Goal: Task Accomplishment & Management: Manage account settings

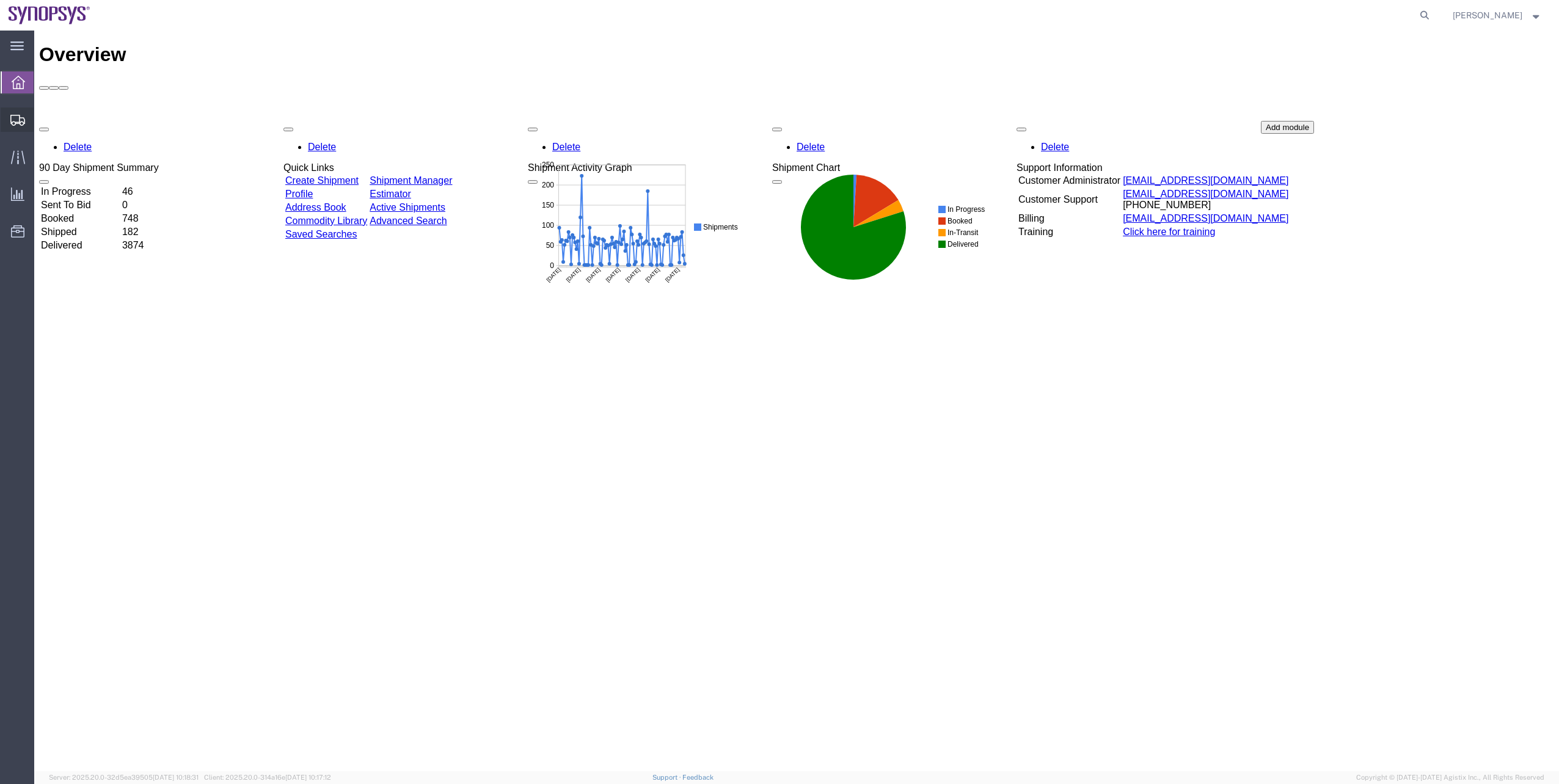
click at [0, 0] on span "Shipment Manager" at bounding box center [0, 0] width 0 height 0
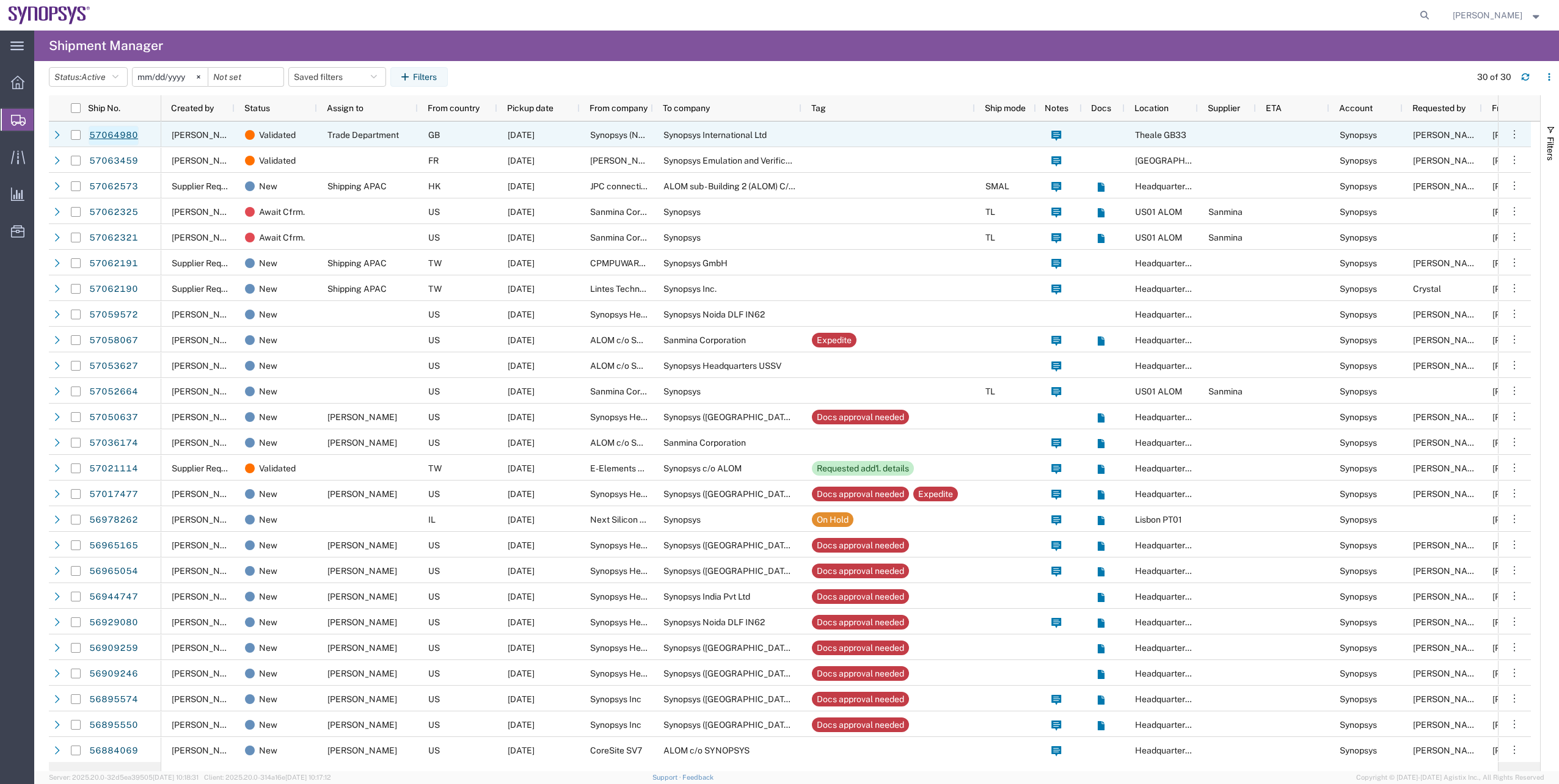
click at [95, 134] on link "57064980" at bounding box center [113, 135] width 51 height 20
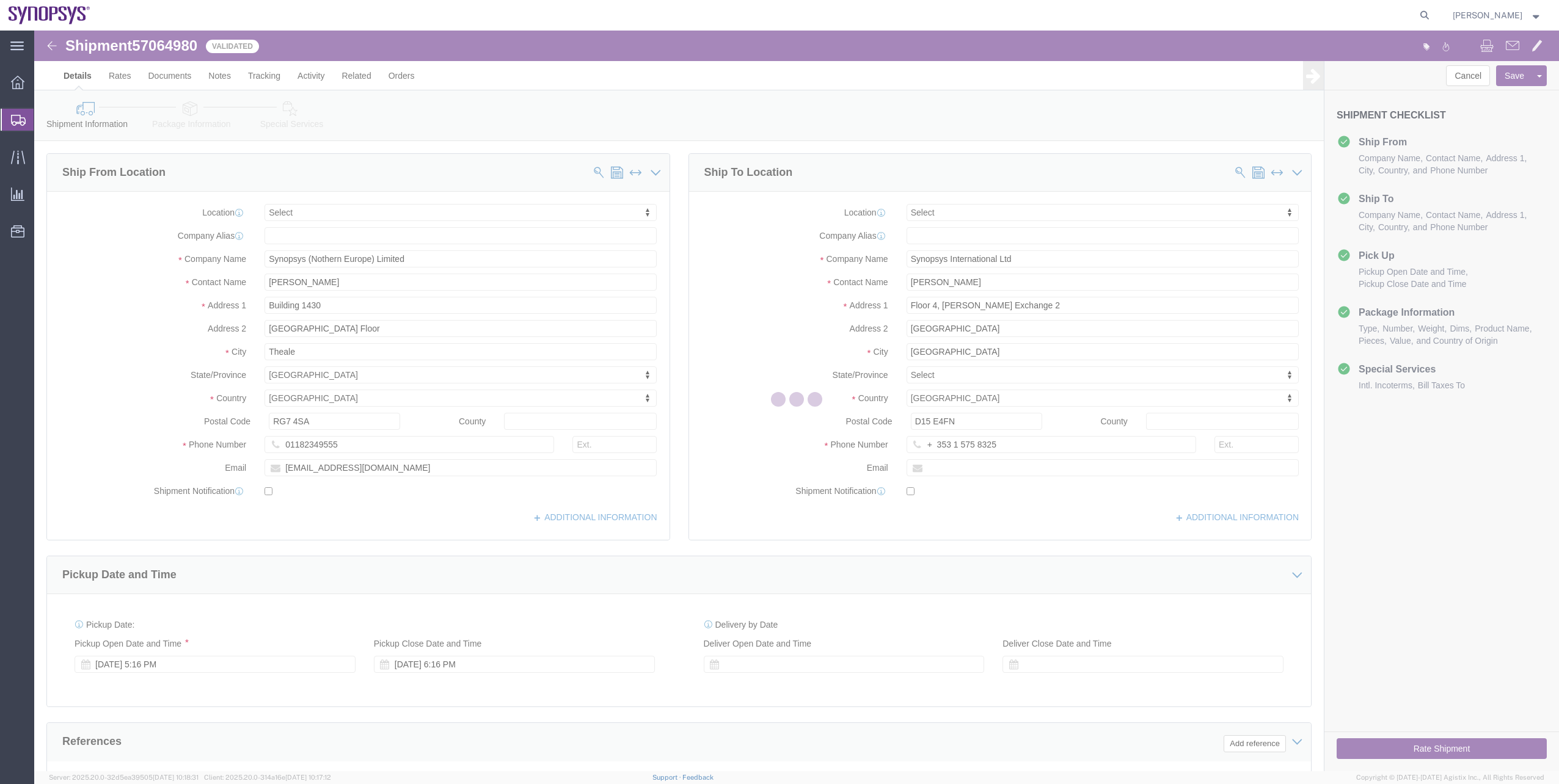
select select
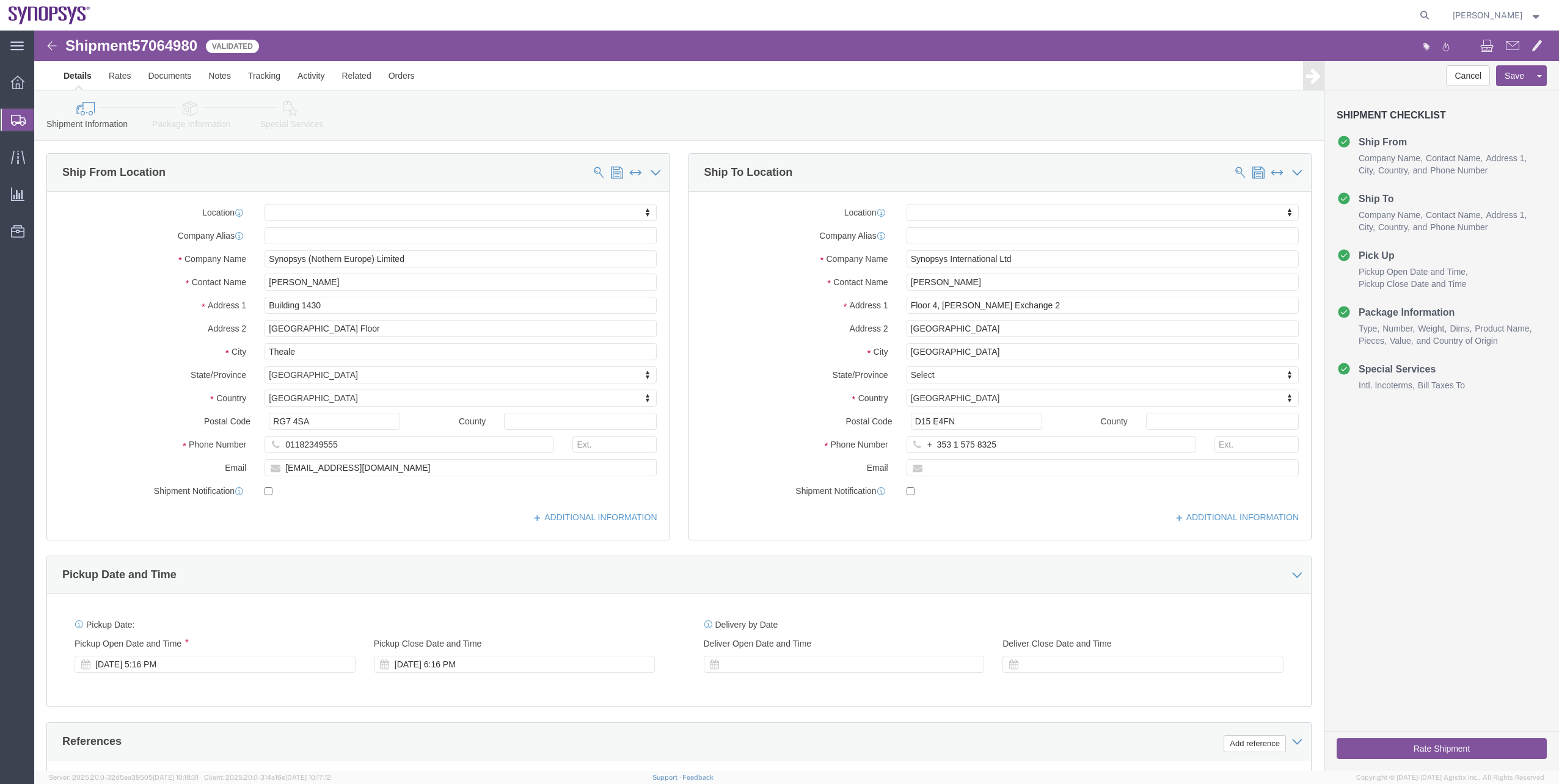
click link "Package Information"
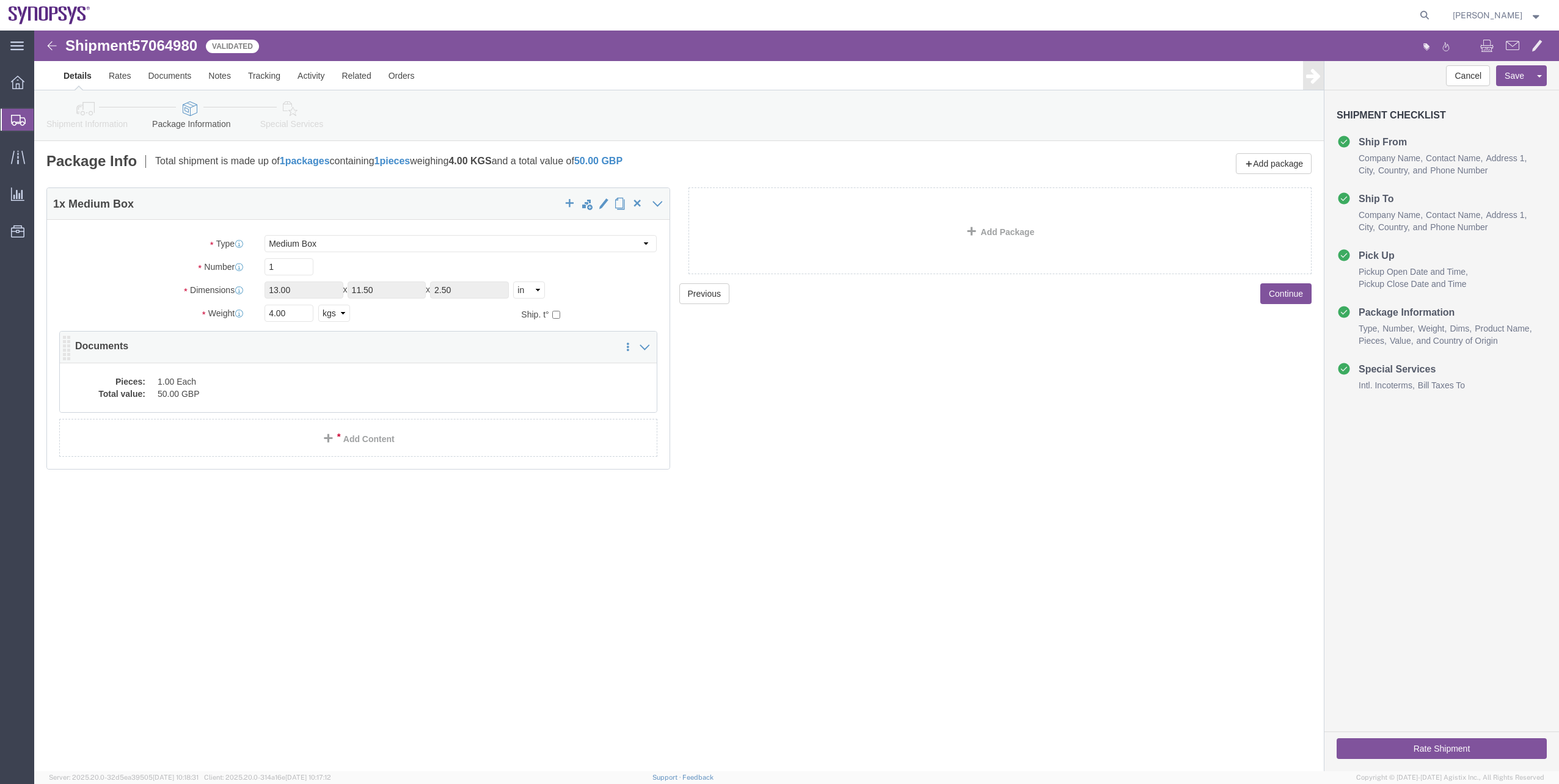
click dd "50.00 GBP"
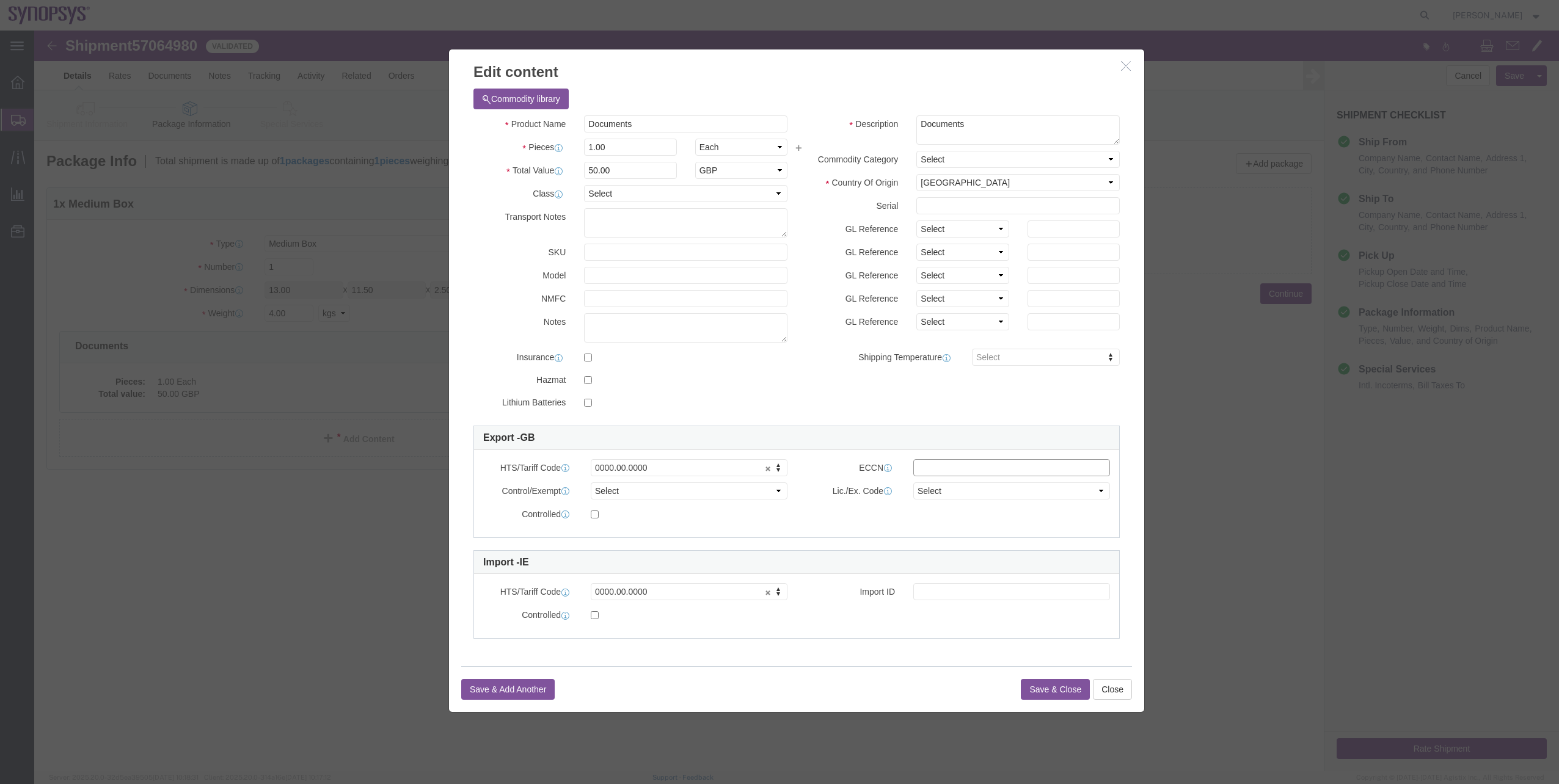
click input "text"
type input "EAR99"
click select "Select ATF BIS DEA EPA FDA FTR ITAR OFAC Other (OPA)"
select select "BIS"
click select "Select ATF BIS DEA EPA FDA FTR ITAR OFAC Other (OPA)"
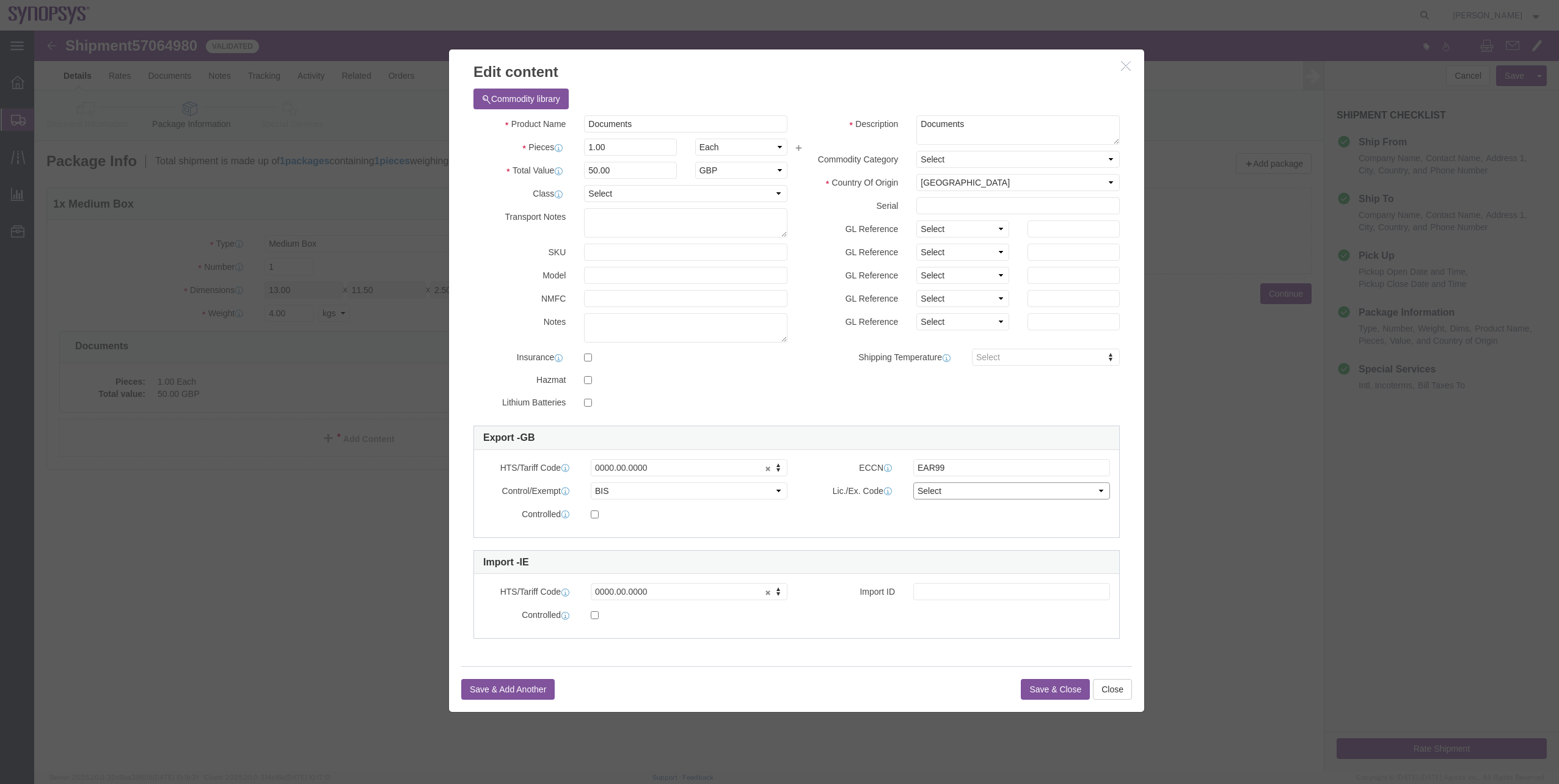
click select "Select AGR-Agricultural APP-Computers APR-Additional Permissive Exports AVS-Air…"
select select "NLR"
click select "Select AGR-Agricultural APP-Computers APR-Additional Permissive Exports AVS-Air…"
click button "Save & Close"
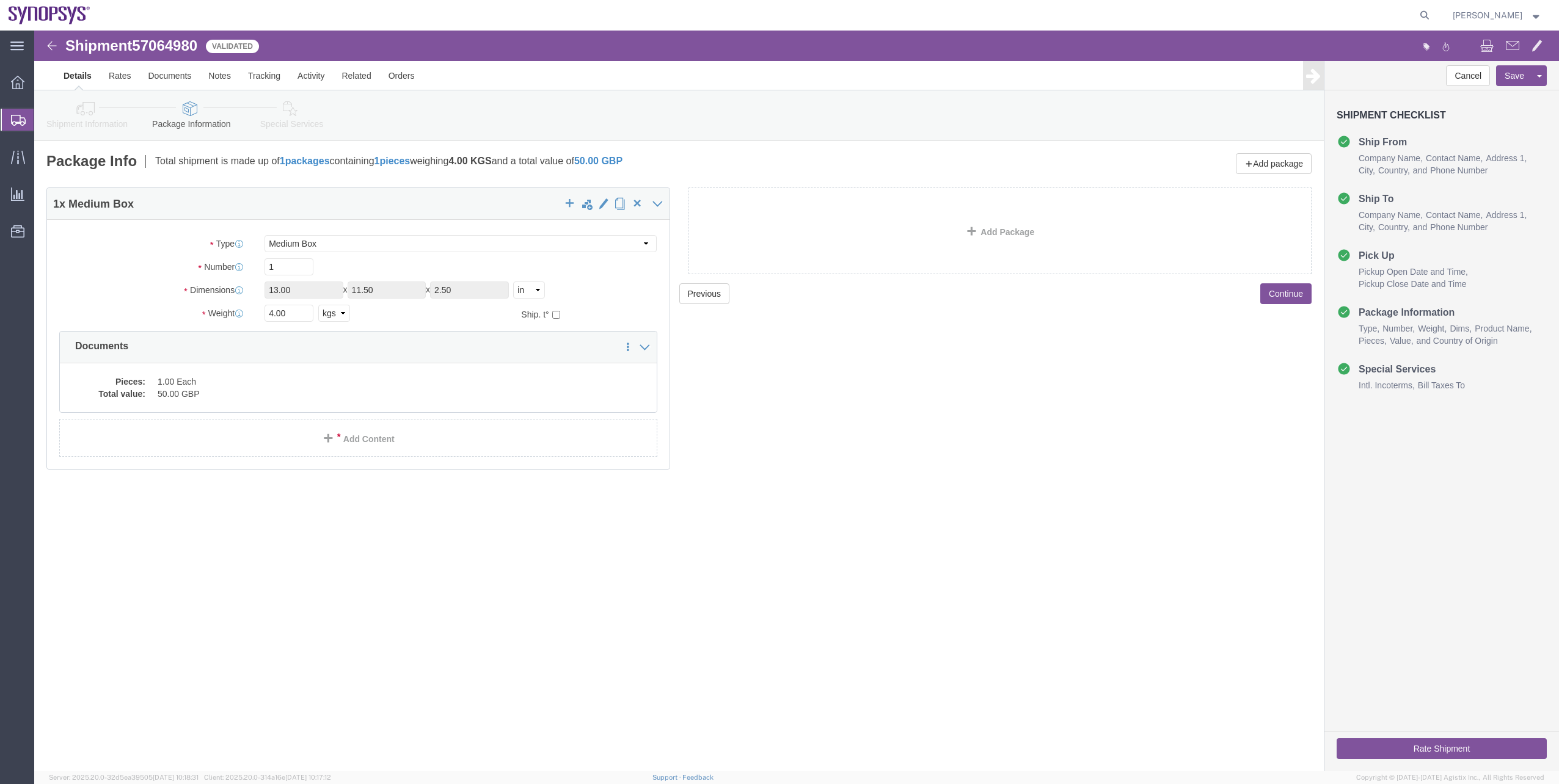
click link "Shipment Information"
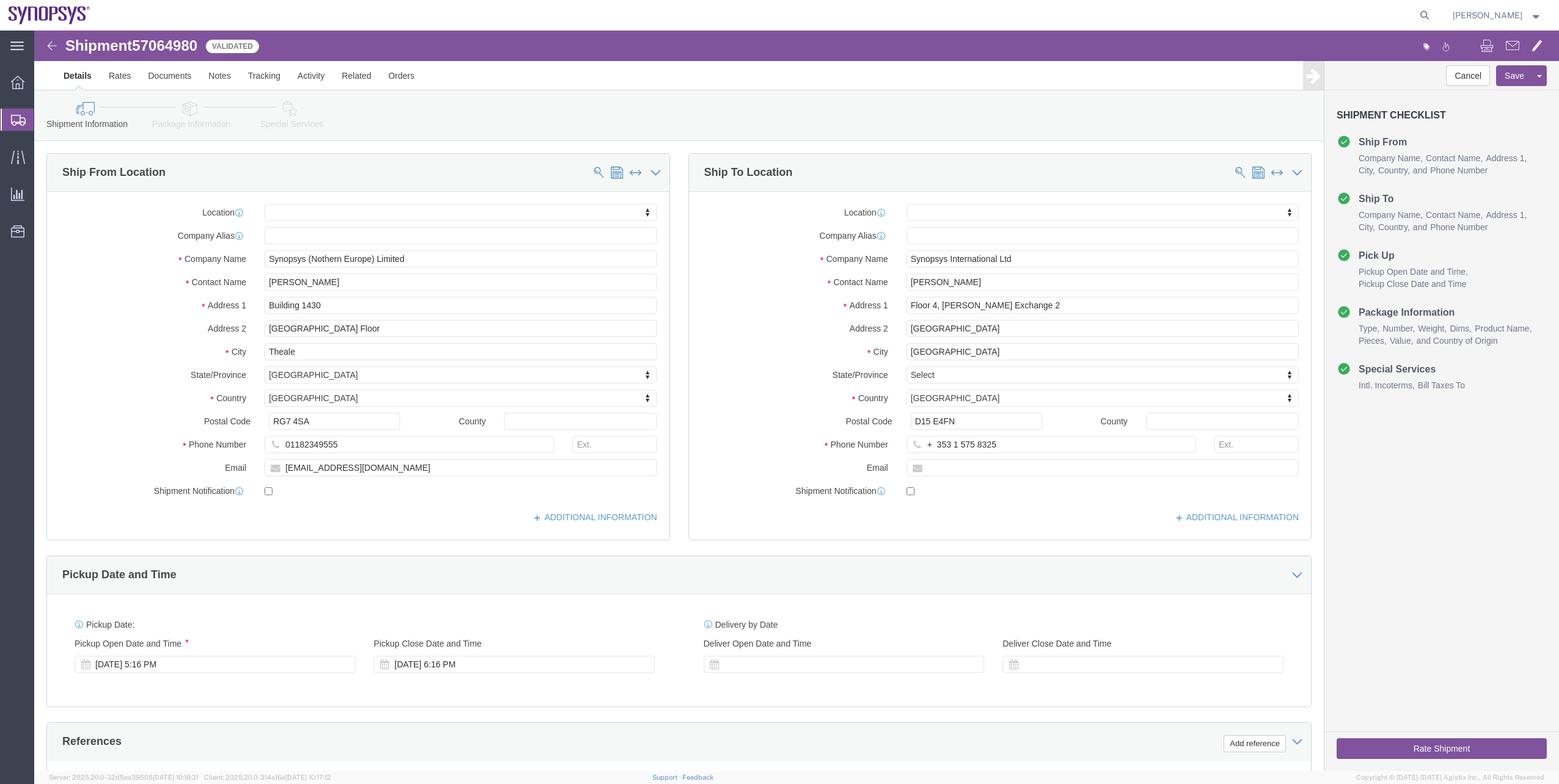
click link "Special Services"
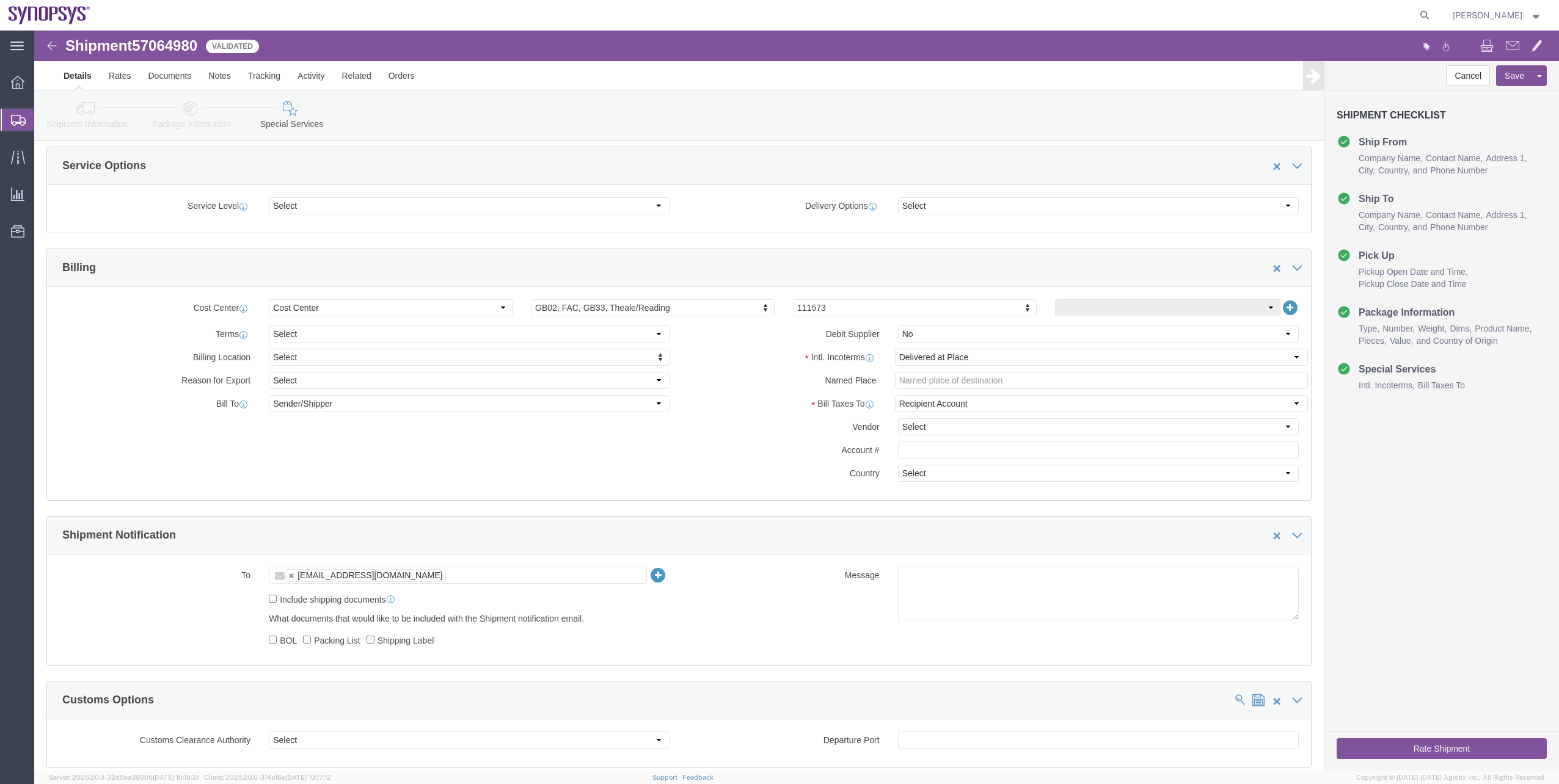
scroll to position [427, 0]
click link "Shipment Information"
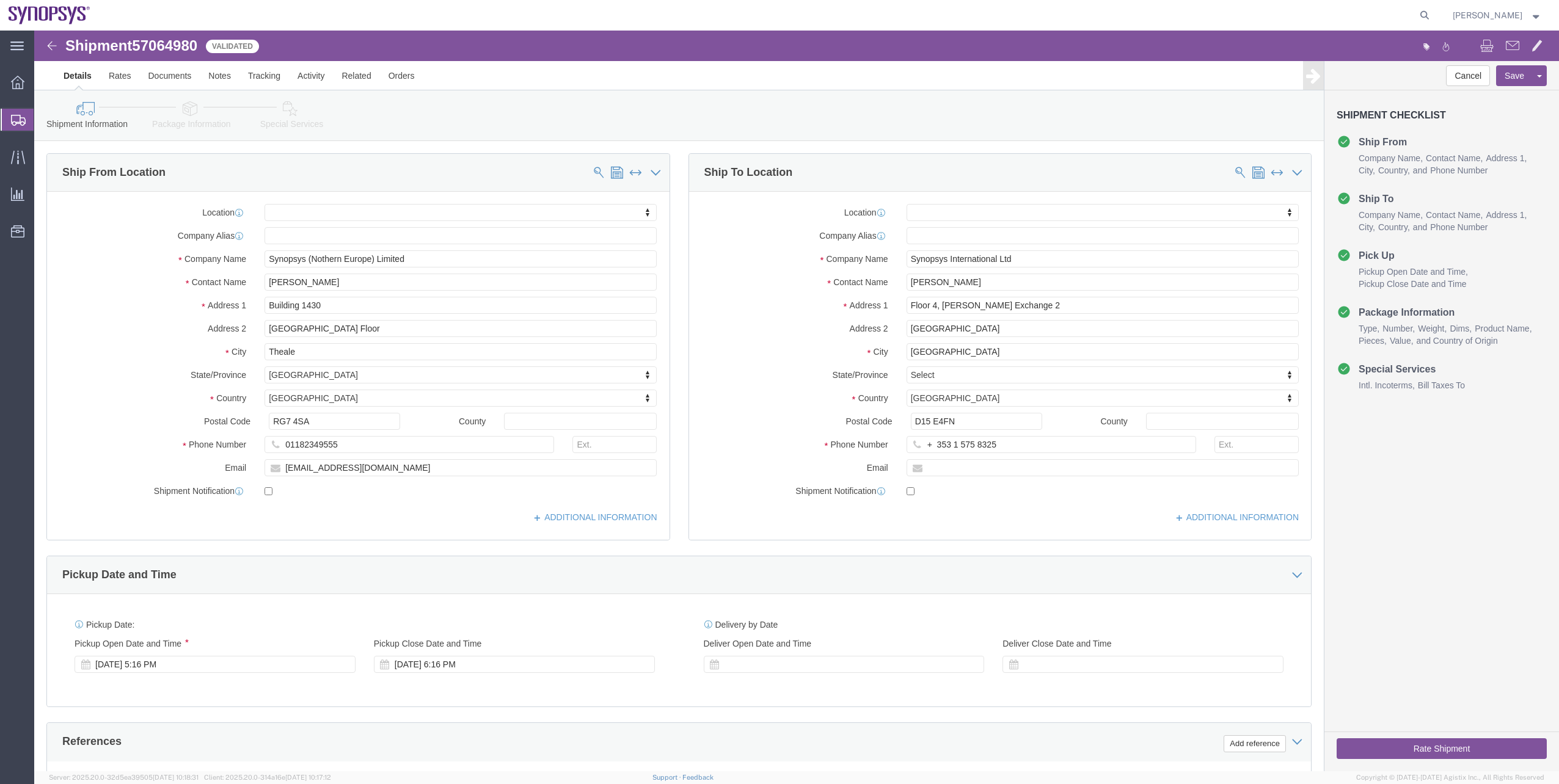
click link "Package Information"
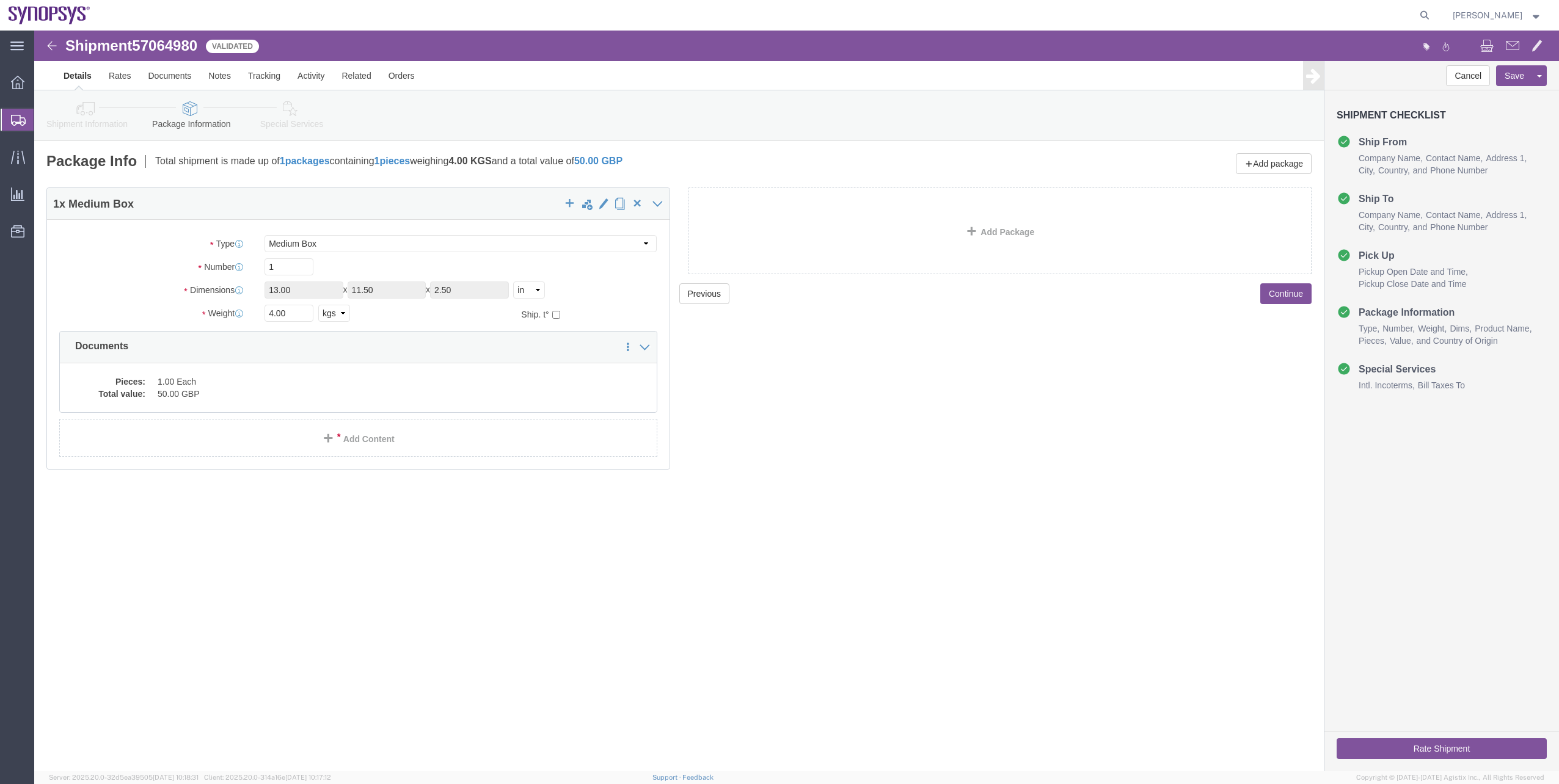
click link "Special Services"
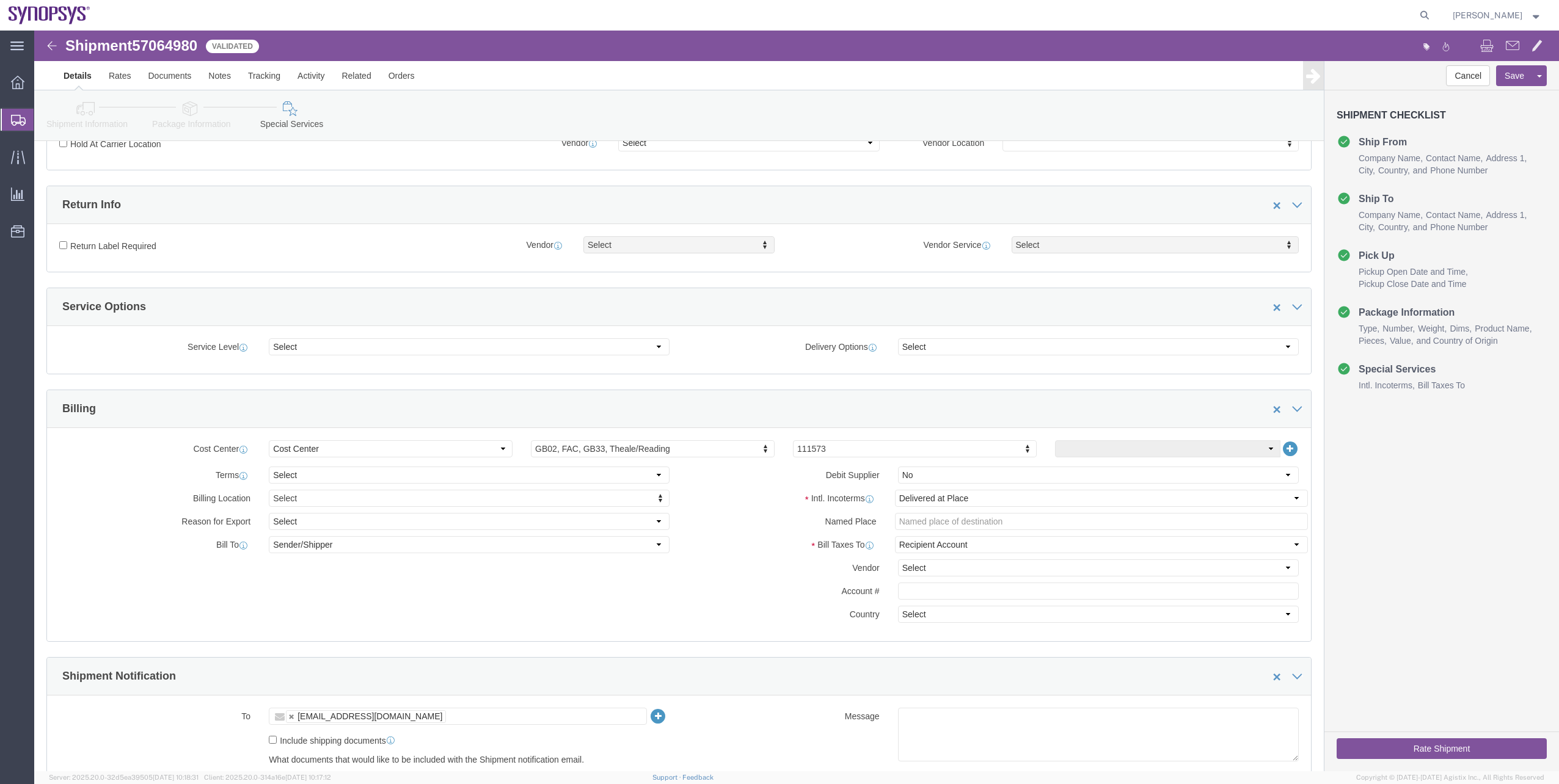
scroll to position [306, 0]
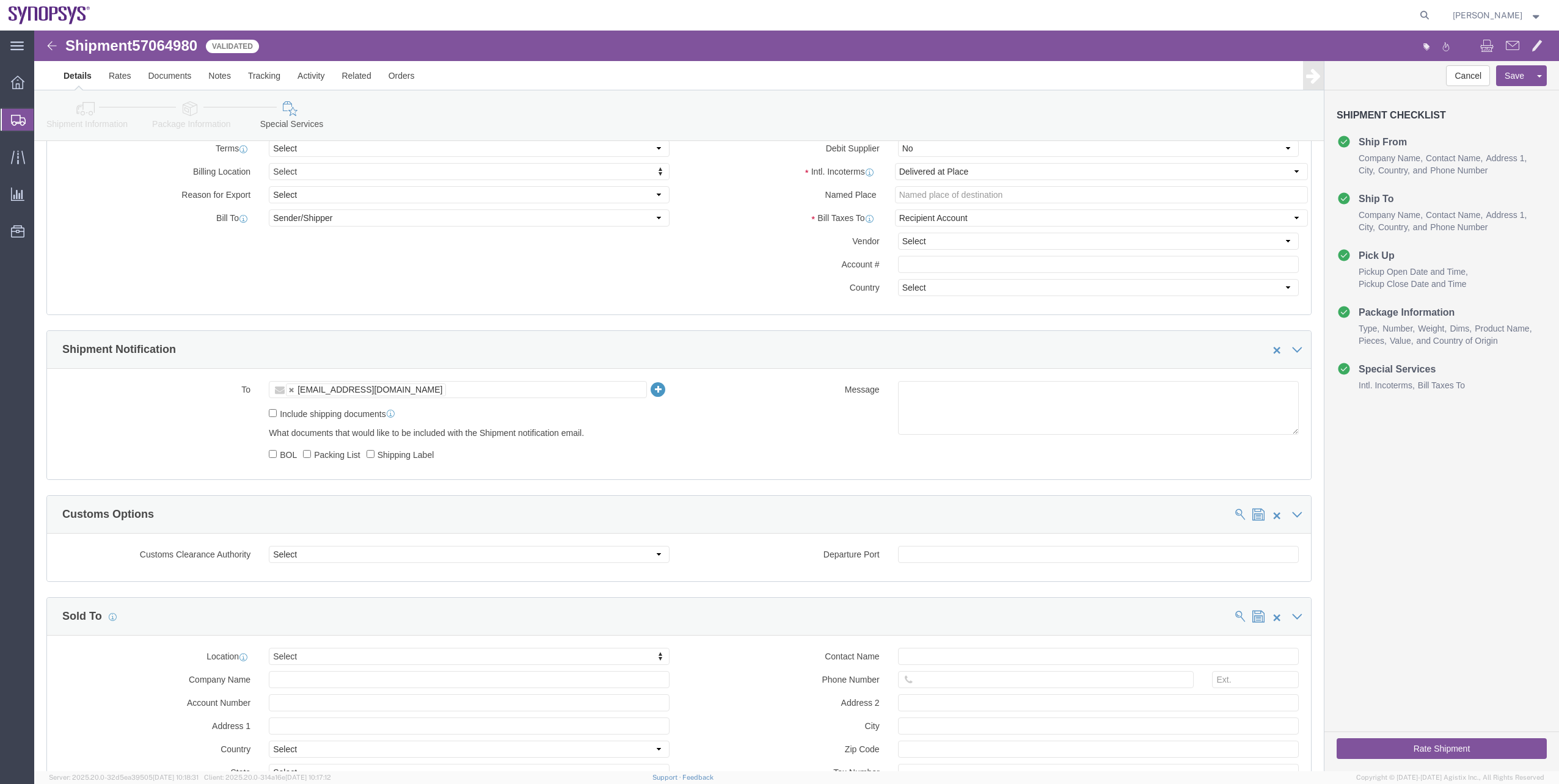
click link "Shipment Information"
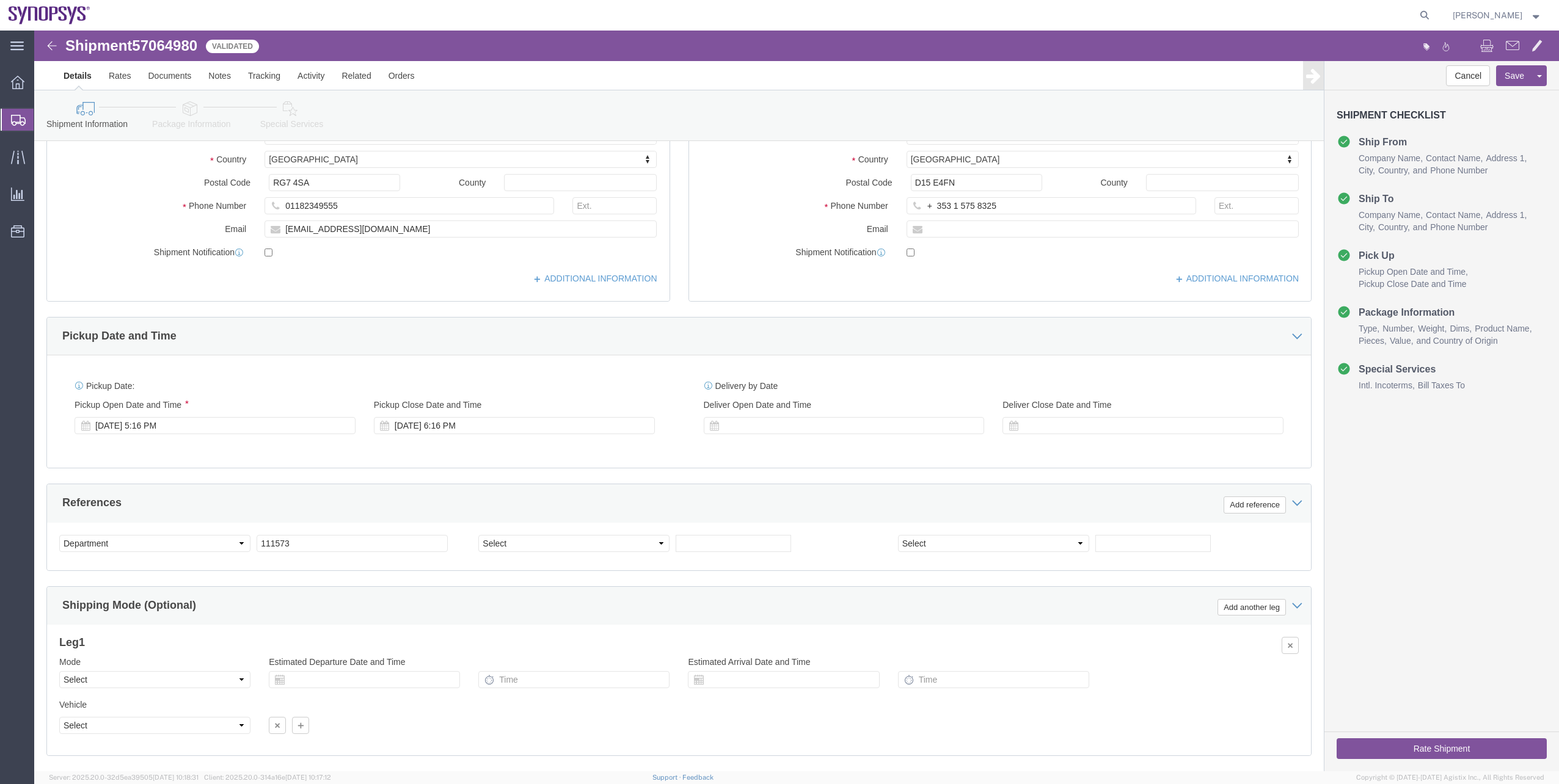
scroll to position [65, 0]
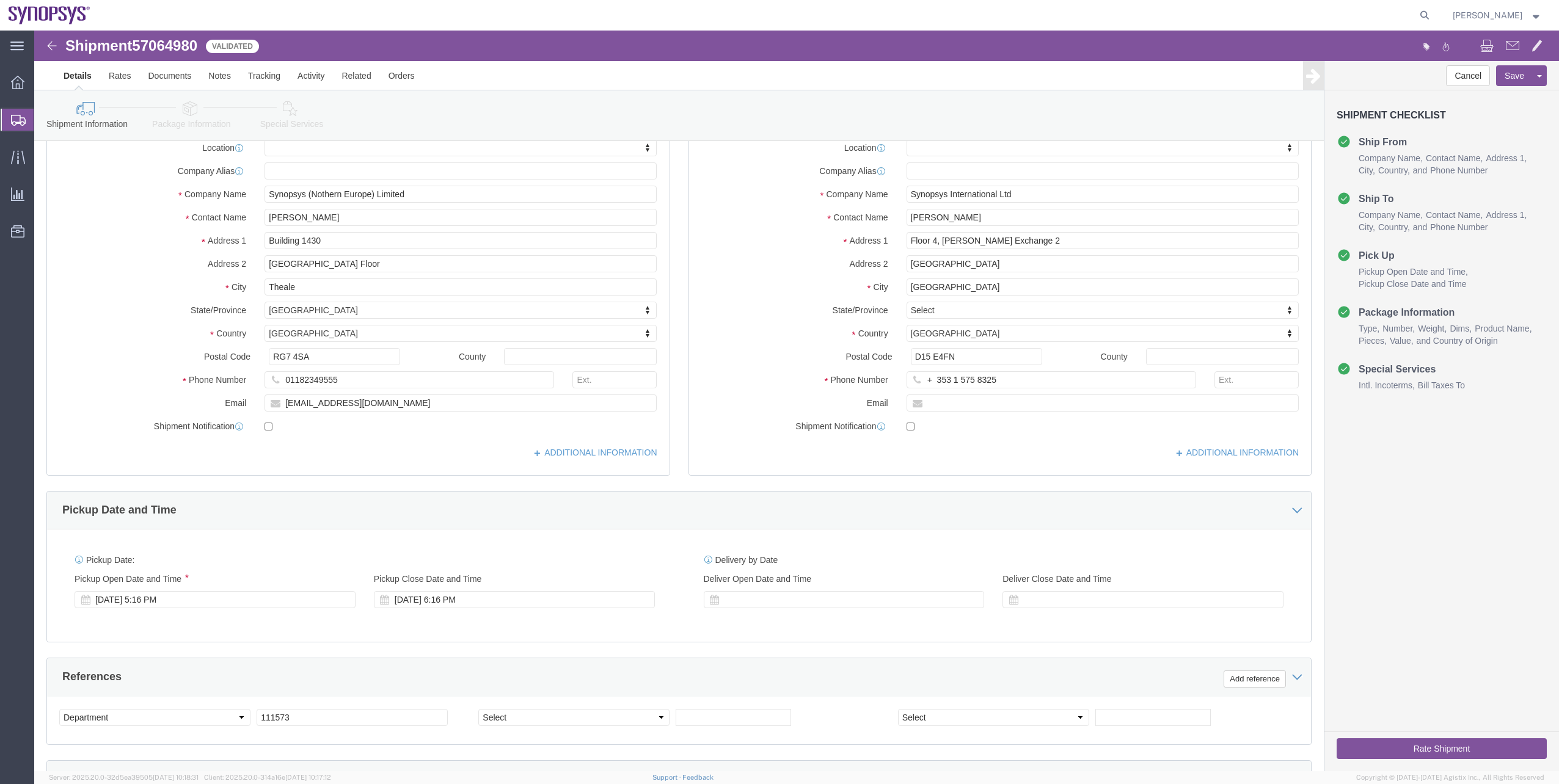
click icon
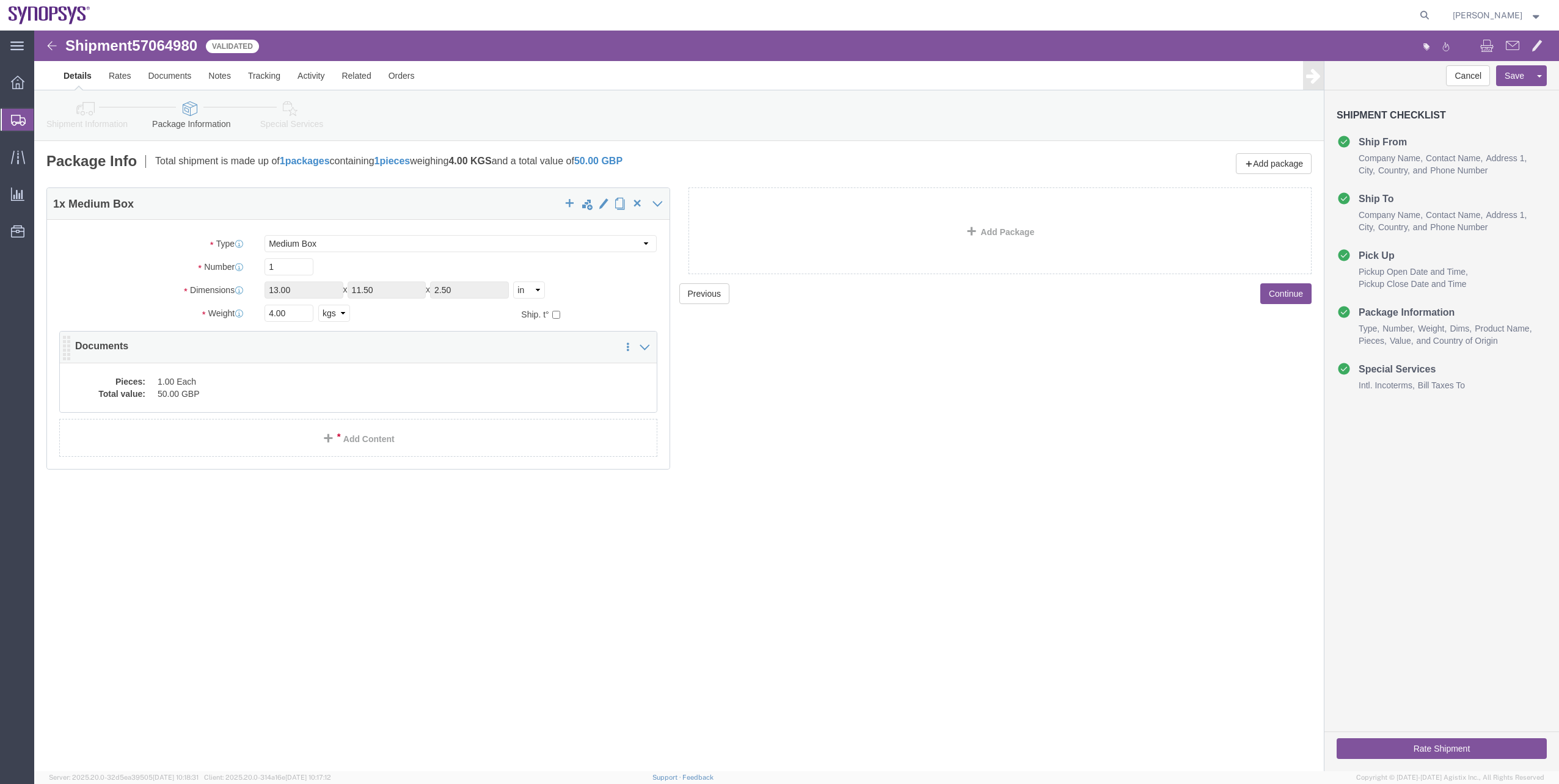
click dd "1.00 Each"
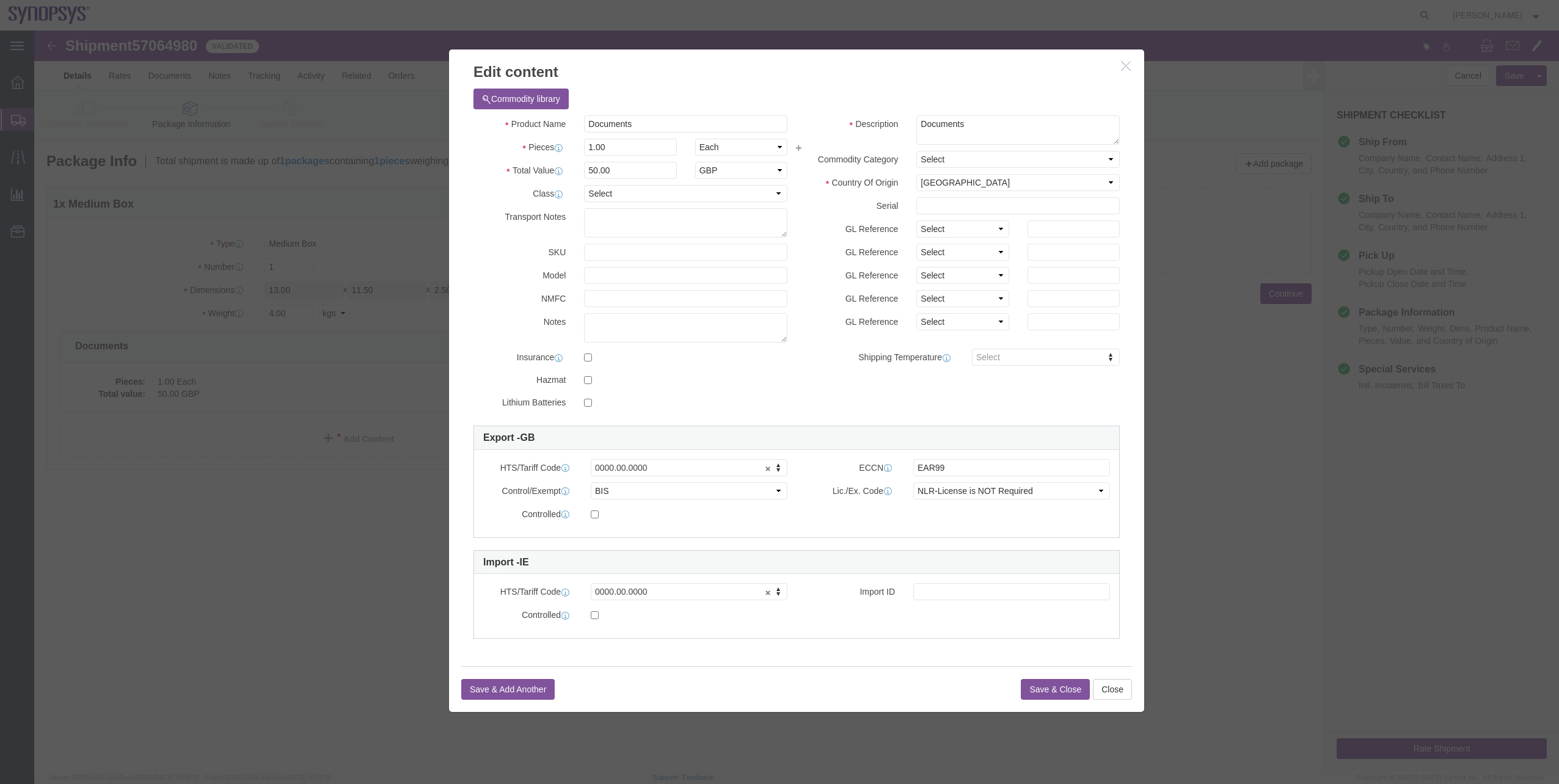
click icon "button"
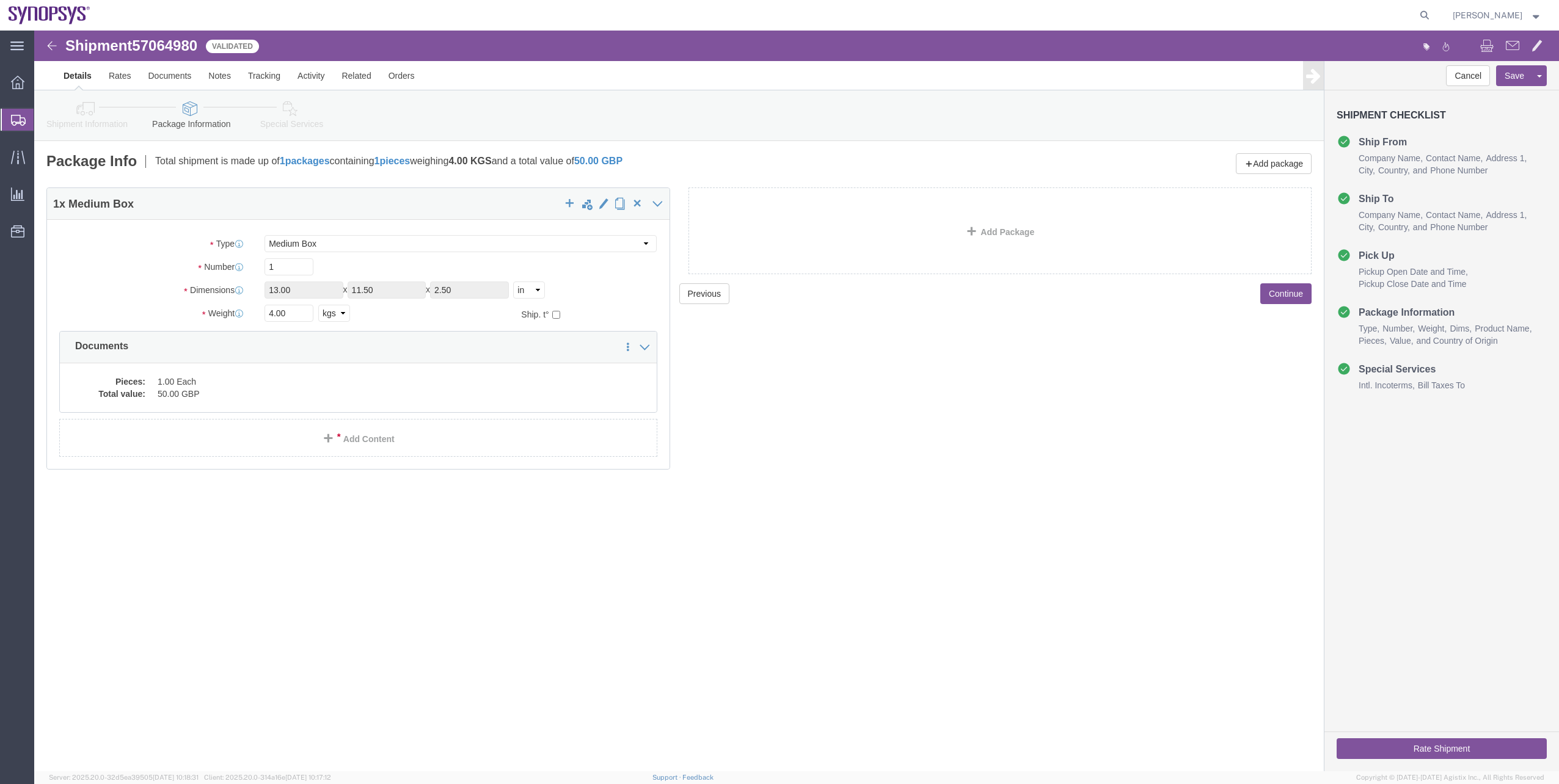
click at [0, 0] on span "Shipment Manager" at bounding box center [0, 0] width 0 height 0
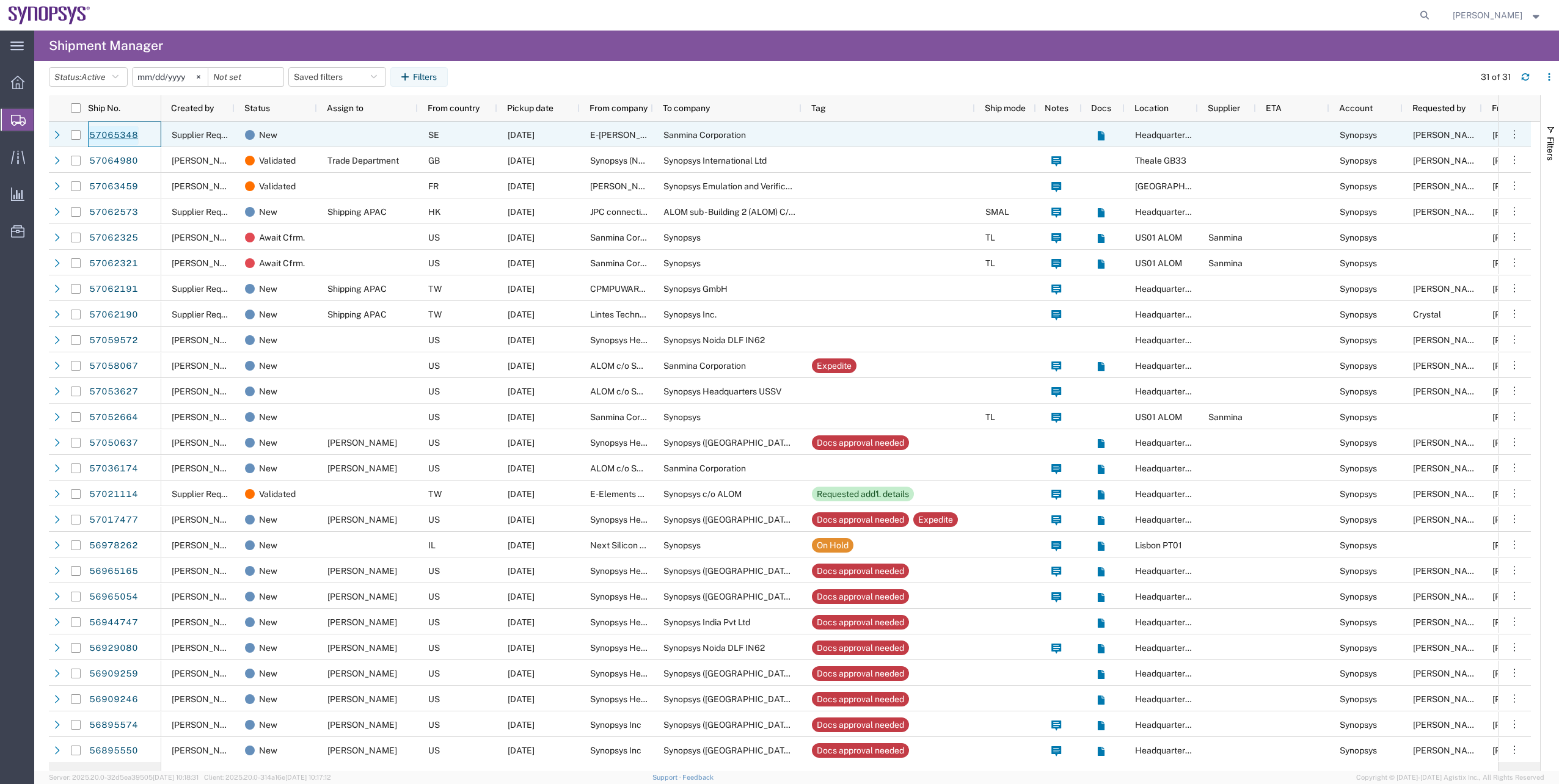
click at [98, 135] on link "57065348" at bounding box center [113, 135] width 51 height 20
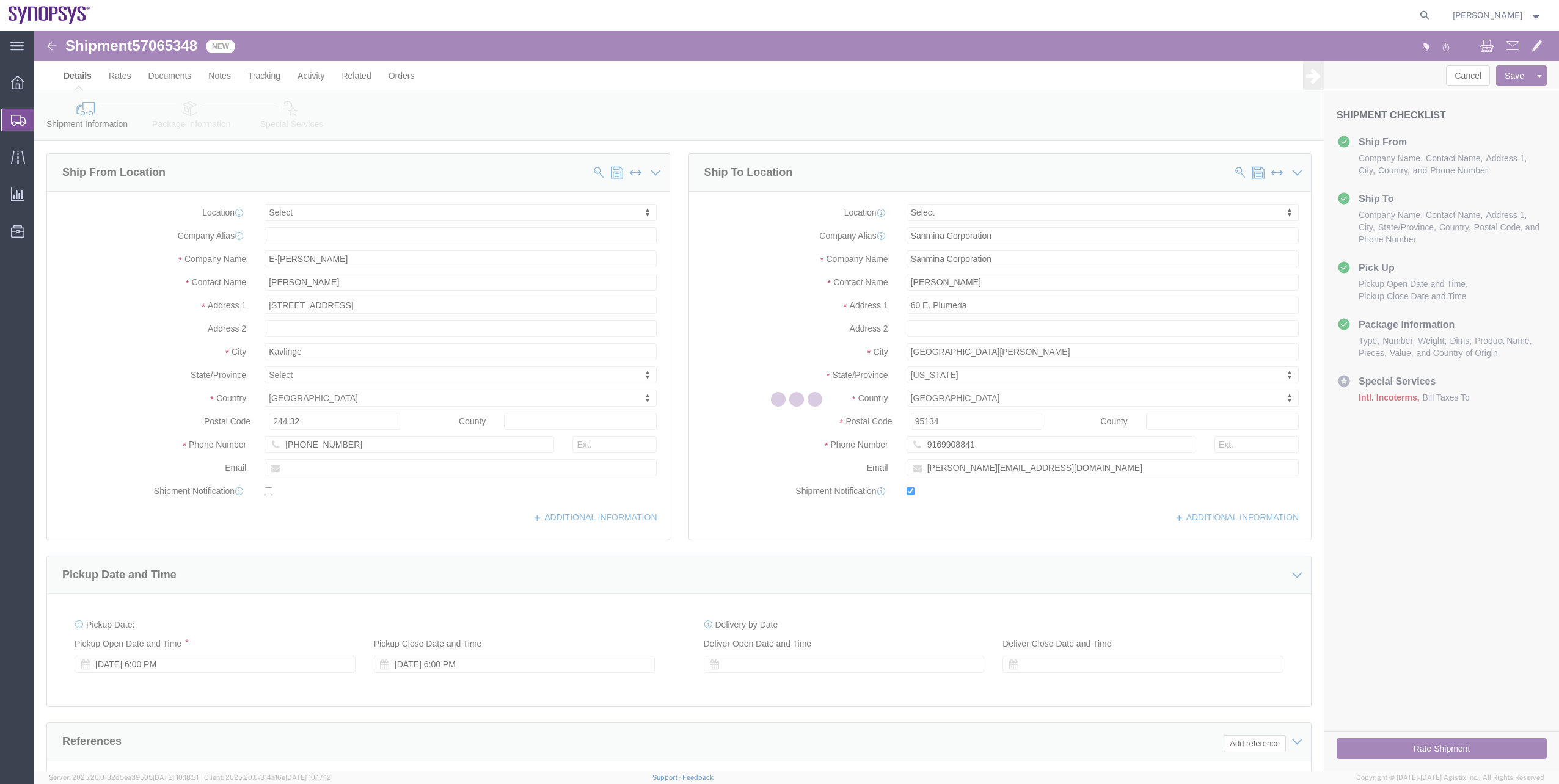
select select
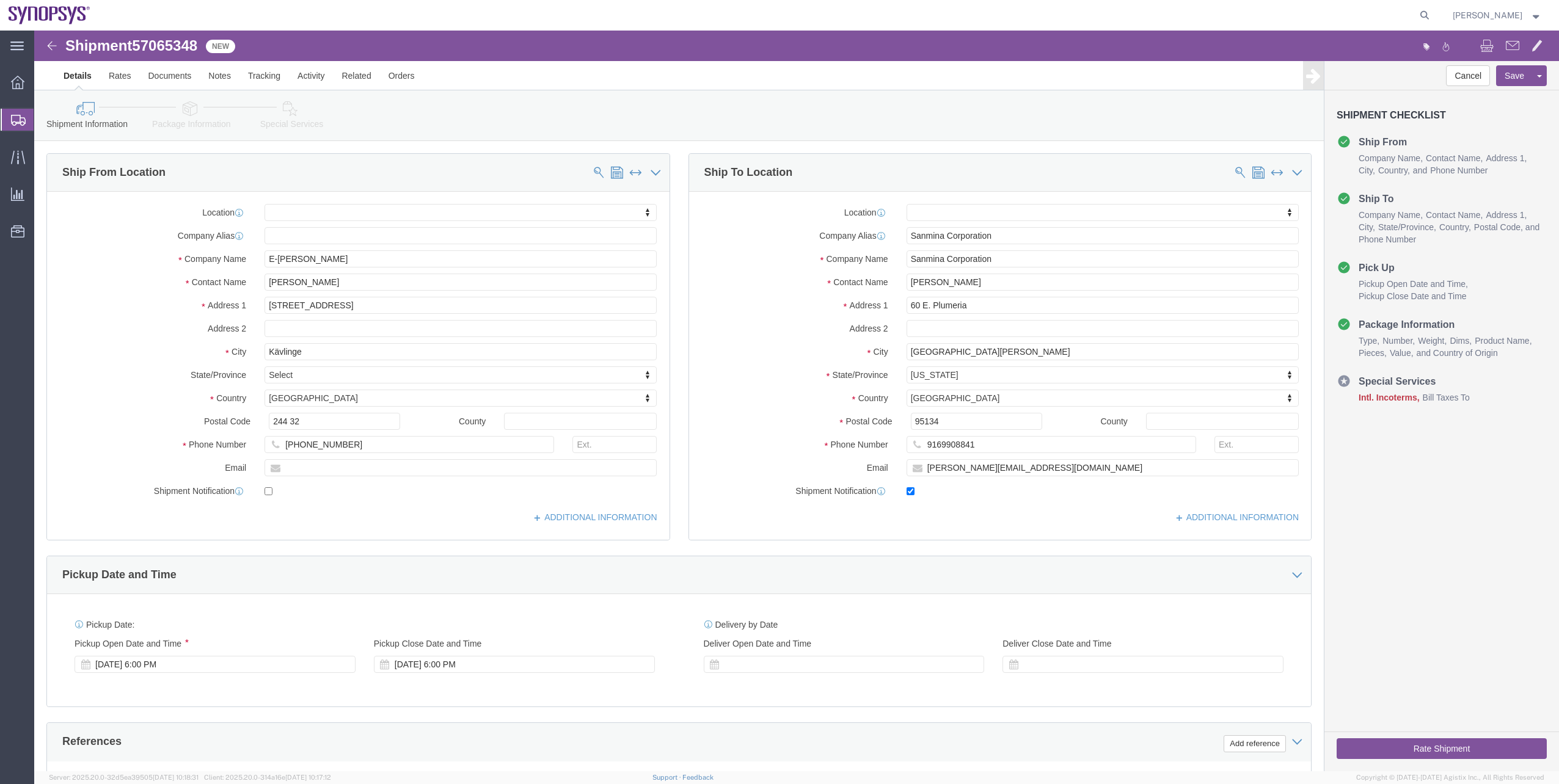
click link "Package Information"
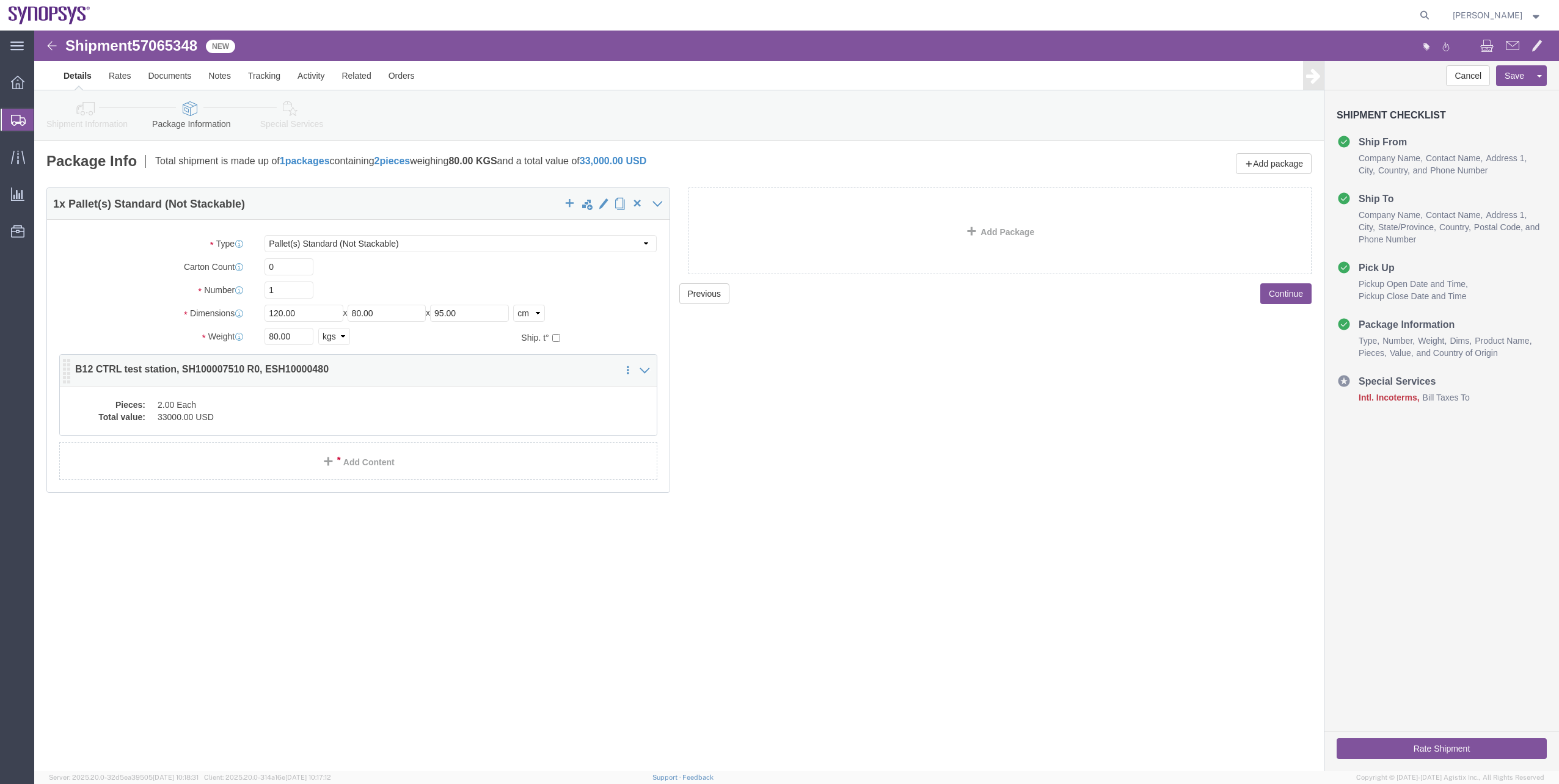
click dd "2.00 Each"
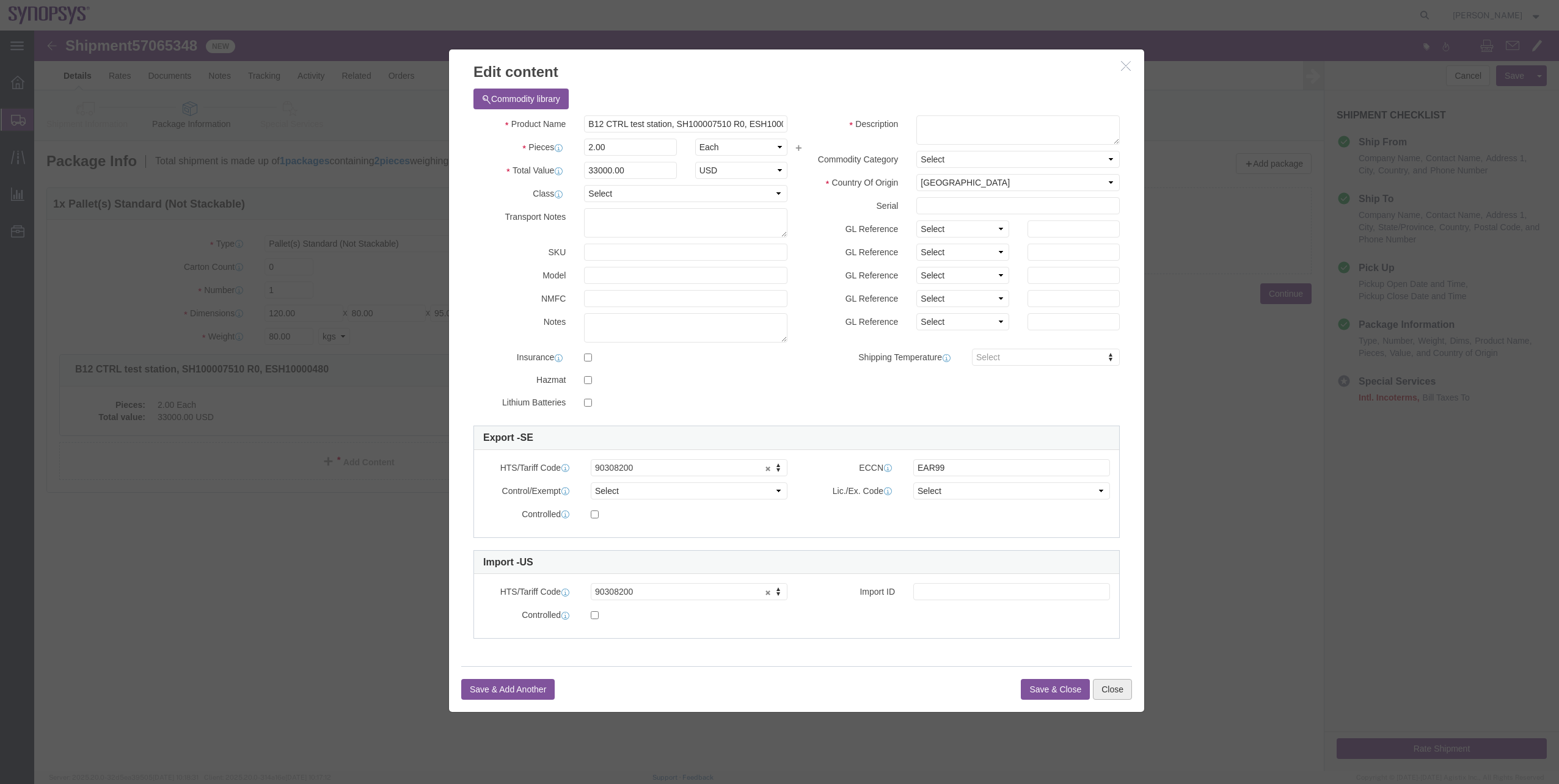
click button "Close"
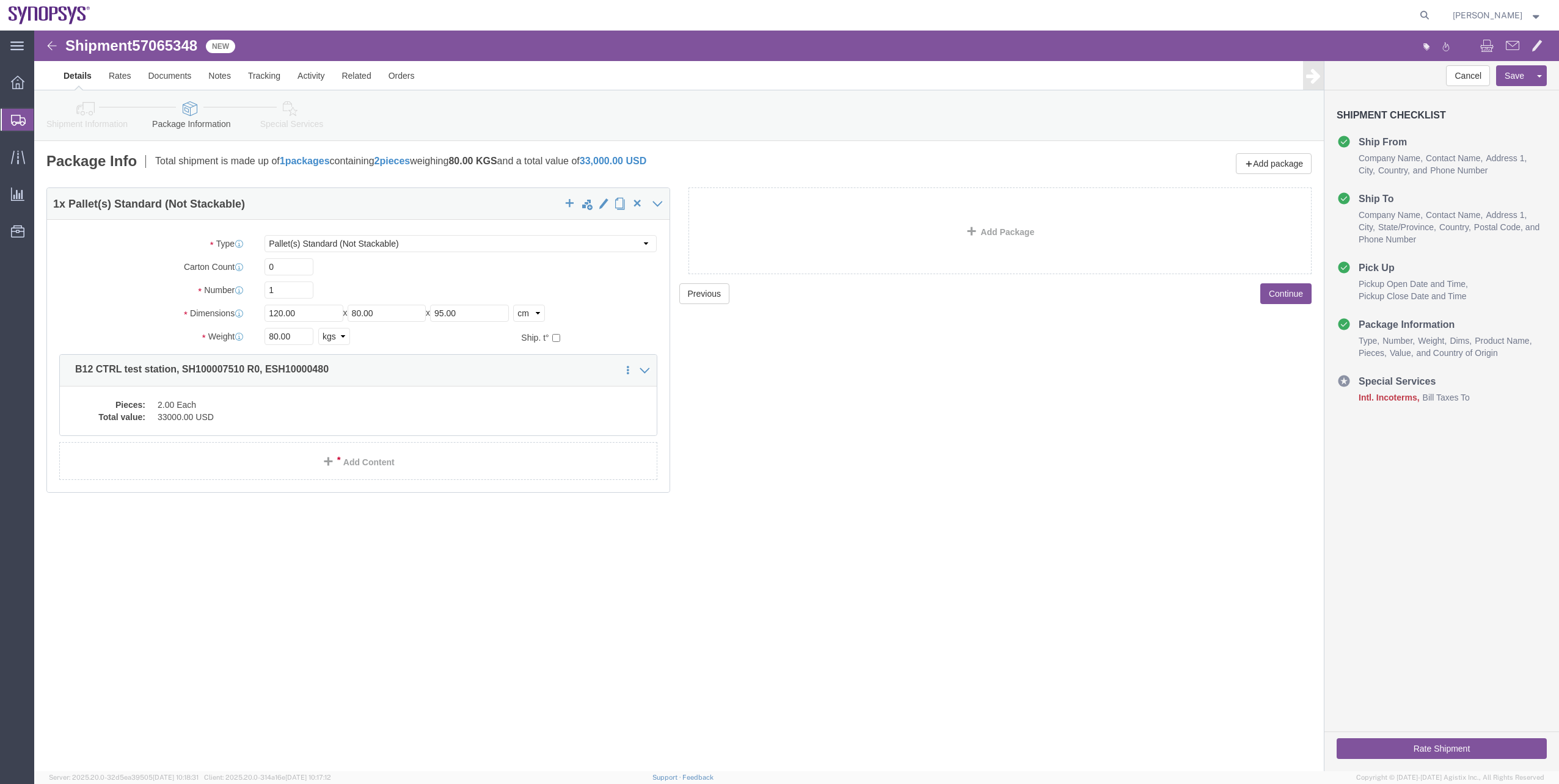
click icon
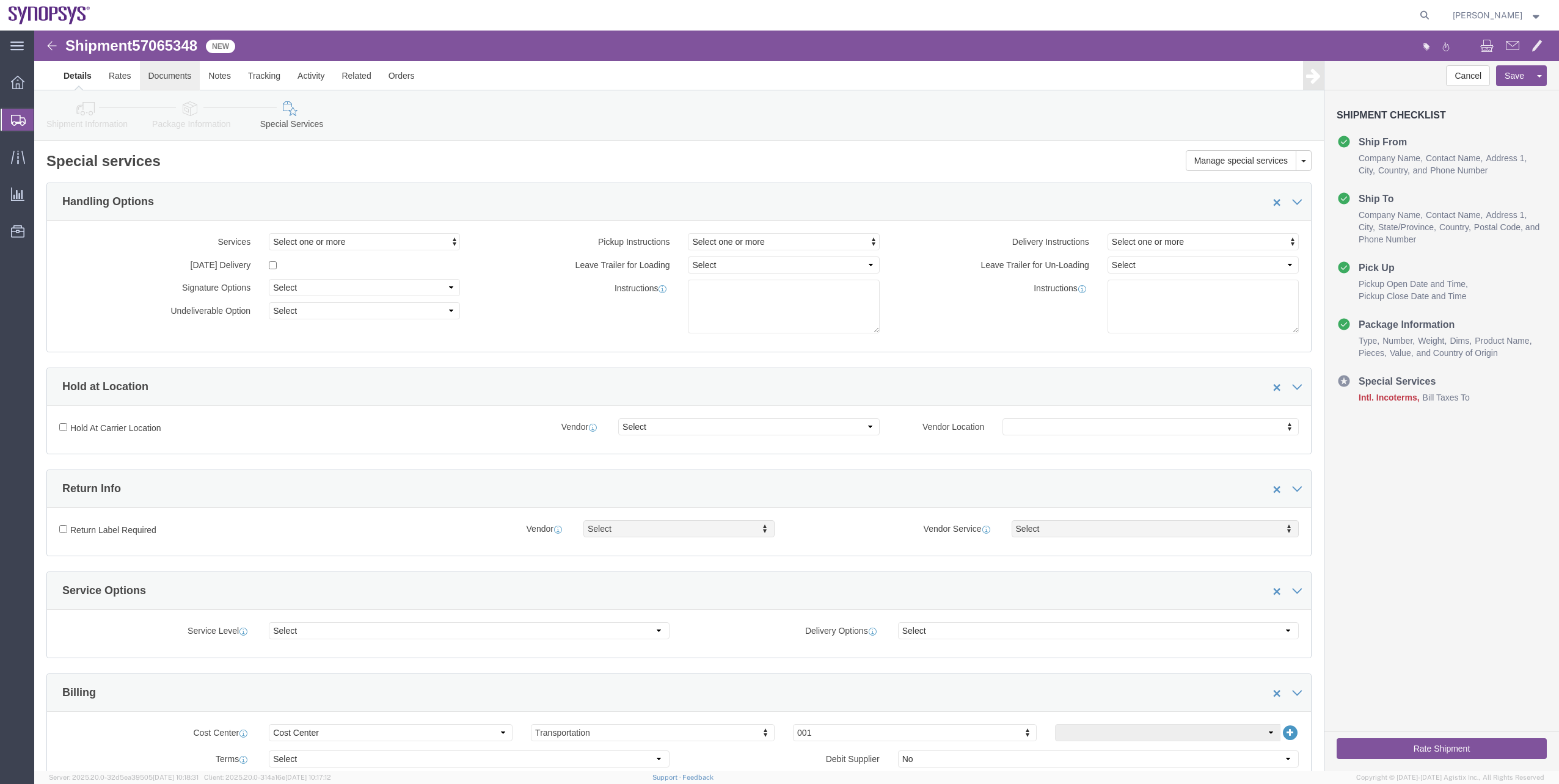
click link "Documents"
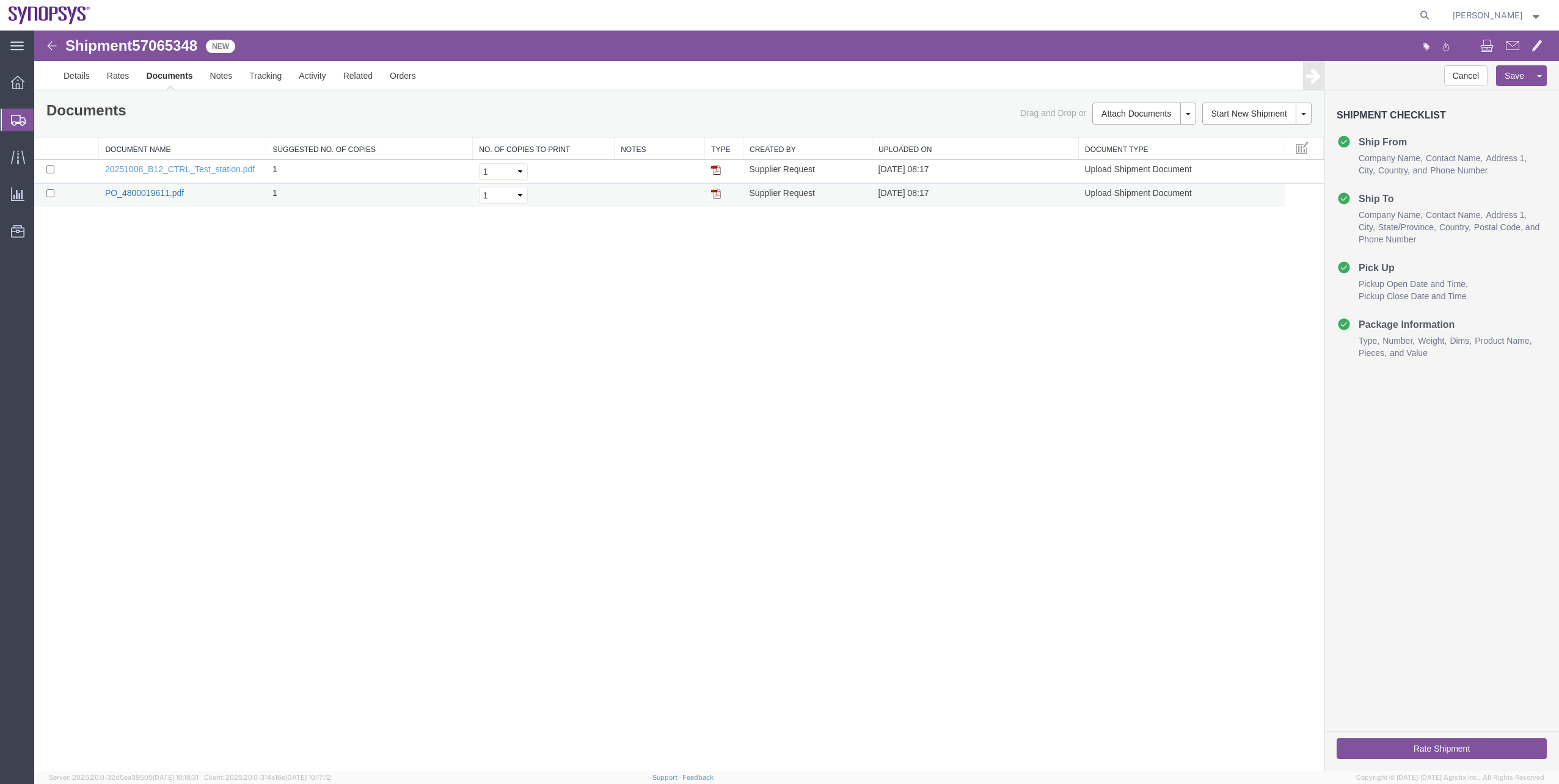
click at [165, 194] on link "PO_4800019611.pdf" at bounding box center [145, 193] width 79 height 9
click at [165, 165] on link "20251008_B12_CTRL_Test_station.pdf" at bounding box center [180, 169] width 150 height 9
click at [86, 72] on link "Details" at bounding box center [76, 75] width 44 height 29
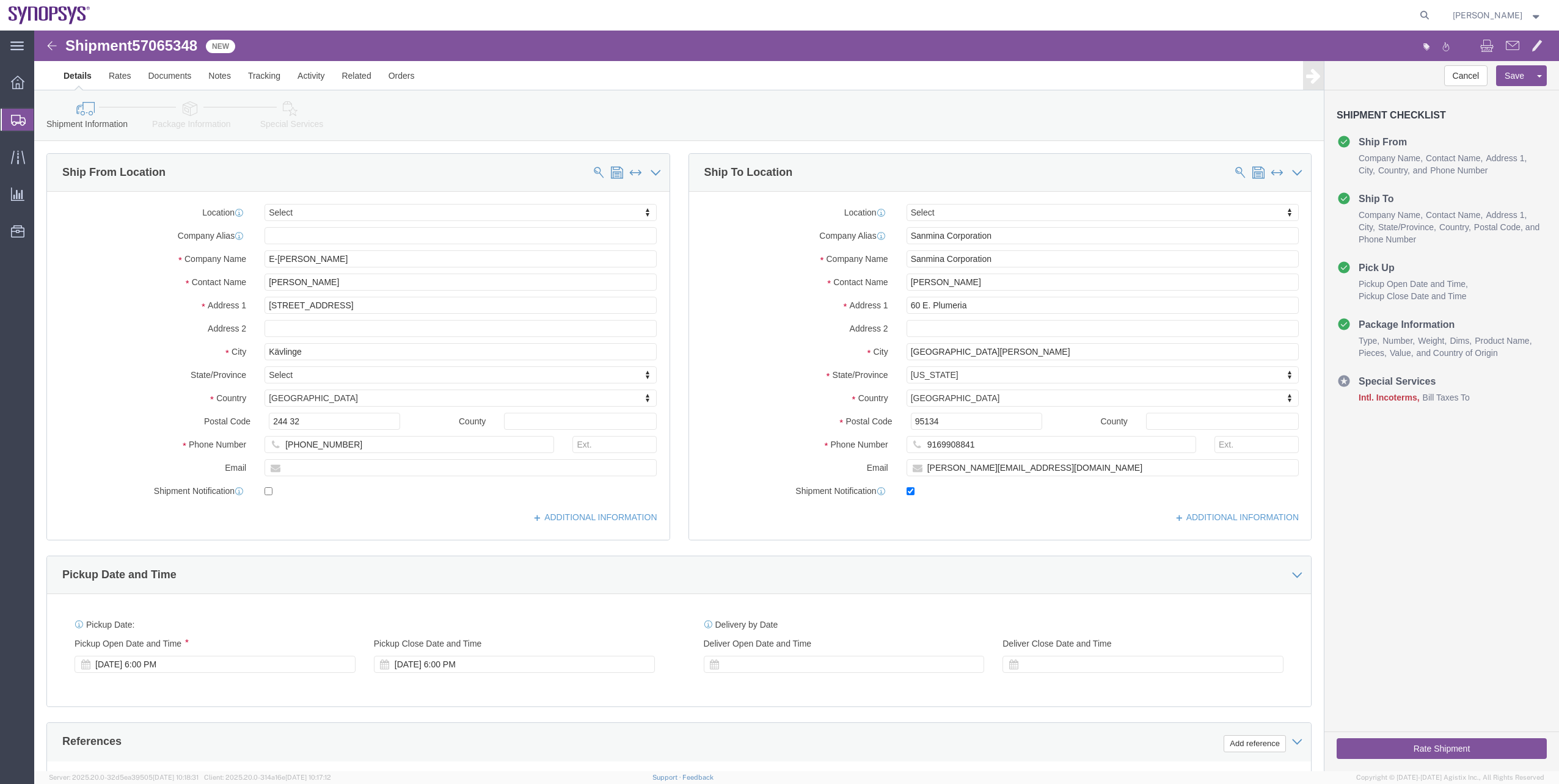
click link "Package Information"
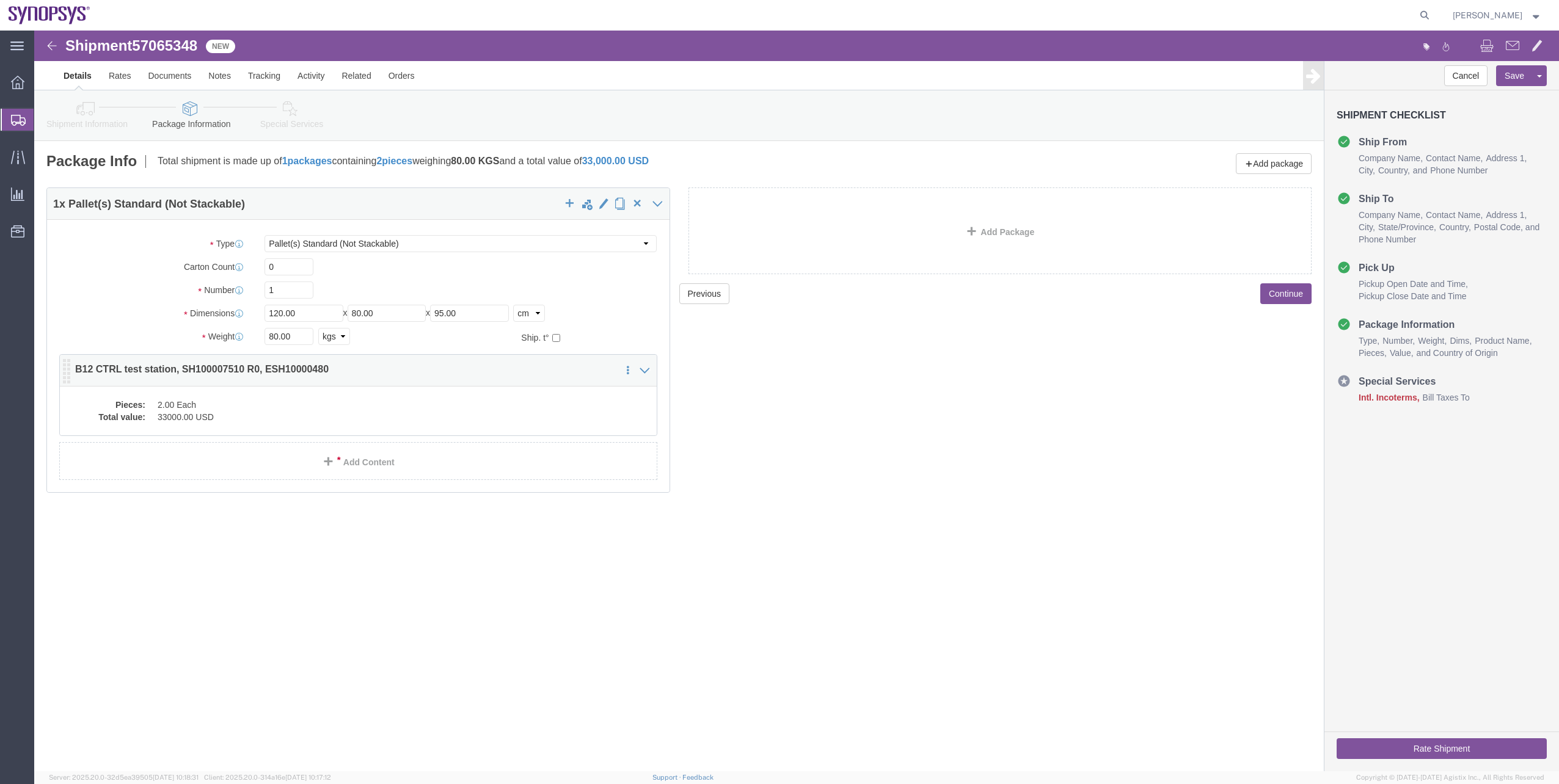
click div "Pieces: 2.00 Each Total value: 33000.00 USD"
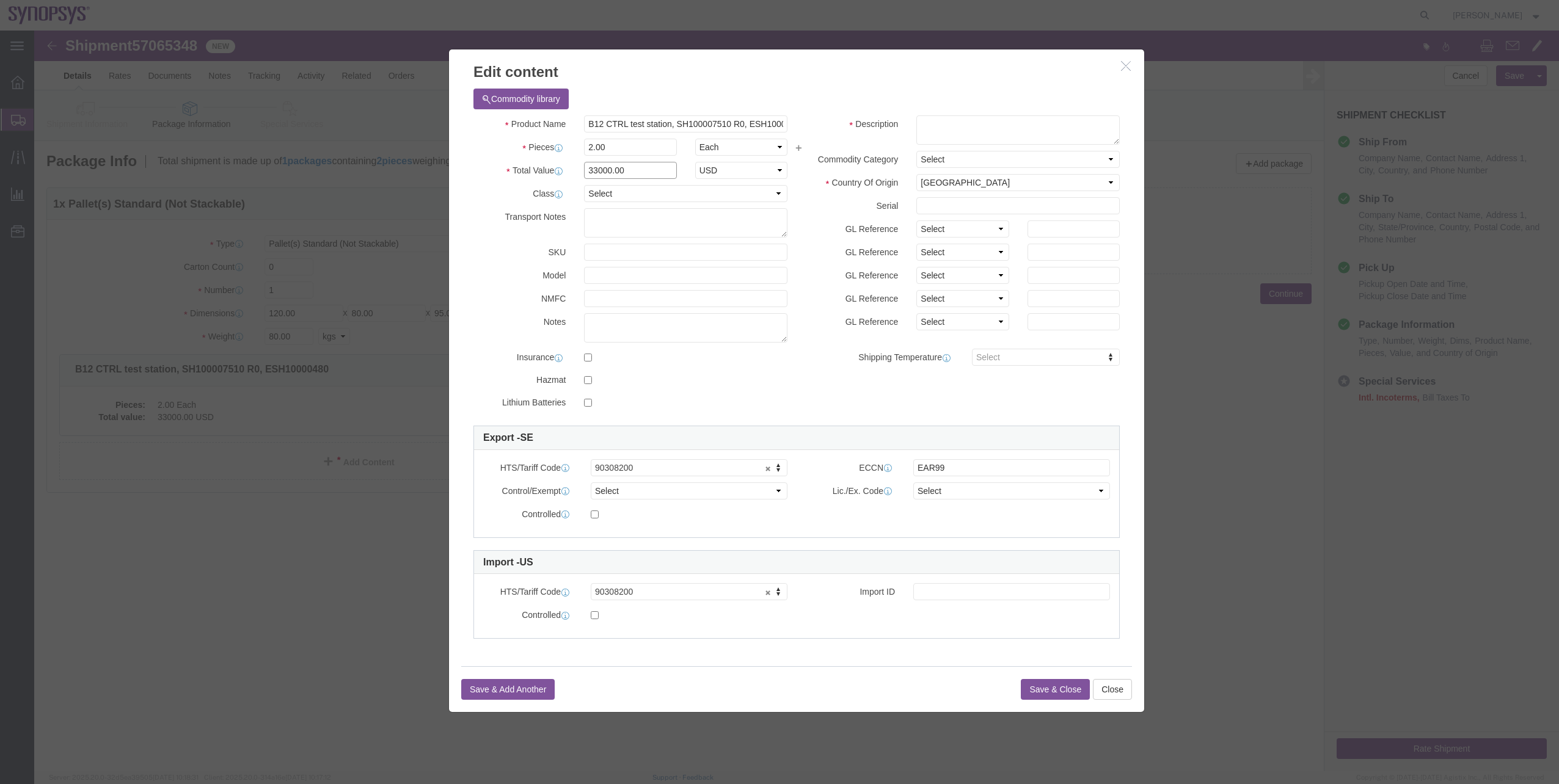
drag, startPoint x: 604, startPoint y: 136, endPoint x: 539, endPoint y: 133, distance: 65.1
click div "Total Value 33000.00 Select ADP AED AFN ALL AMD AOA ARS ATS AUD AWG AZN BAM BBD…"
type input "66000"
click select "Select ATF BIS DEA EPA FDA FTR ITAR OFAC Other (OPA)"
select select "BIS"
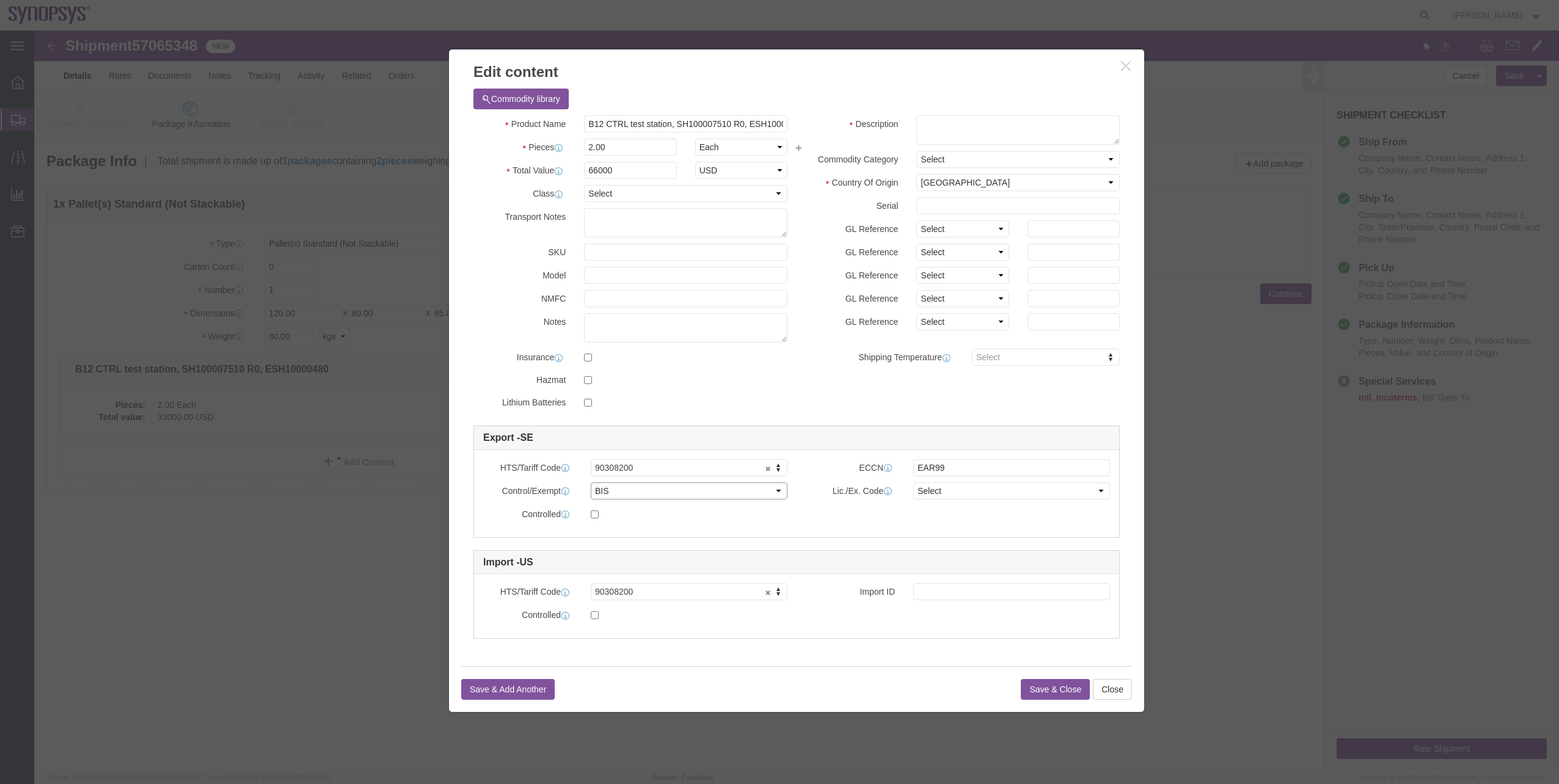
click select "Select ATF BIS DEA EPA FDA FTR ITAR OFAC Other (OPA)"
click select "Select AGR-Agricultural APP-Computers APR-Additional Permissive Exports AVS-Air…"
select select "NLR"
click select "Select AGR-Agricultural APP-Computers APR-Additional Permissive Exports AVS-Air…"
click button "Save & Close"
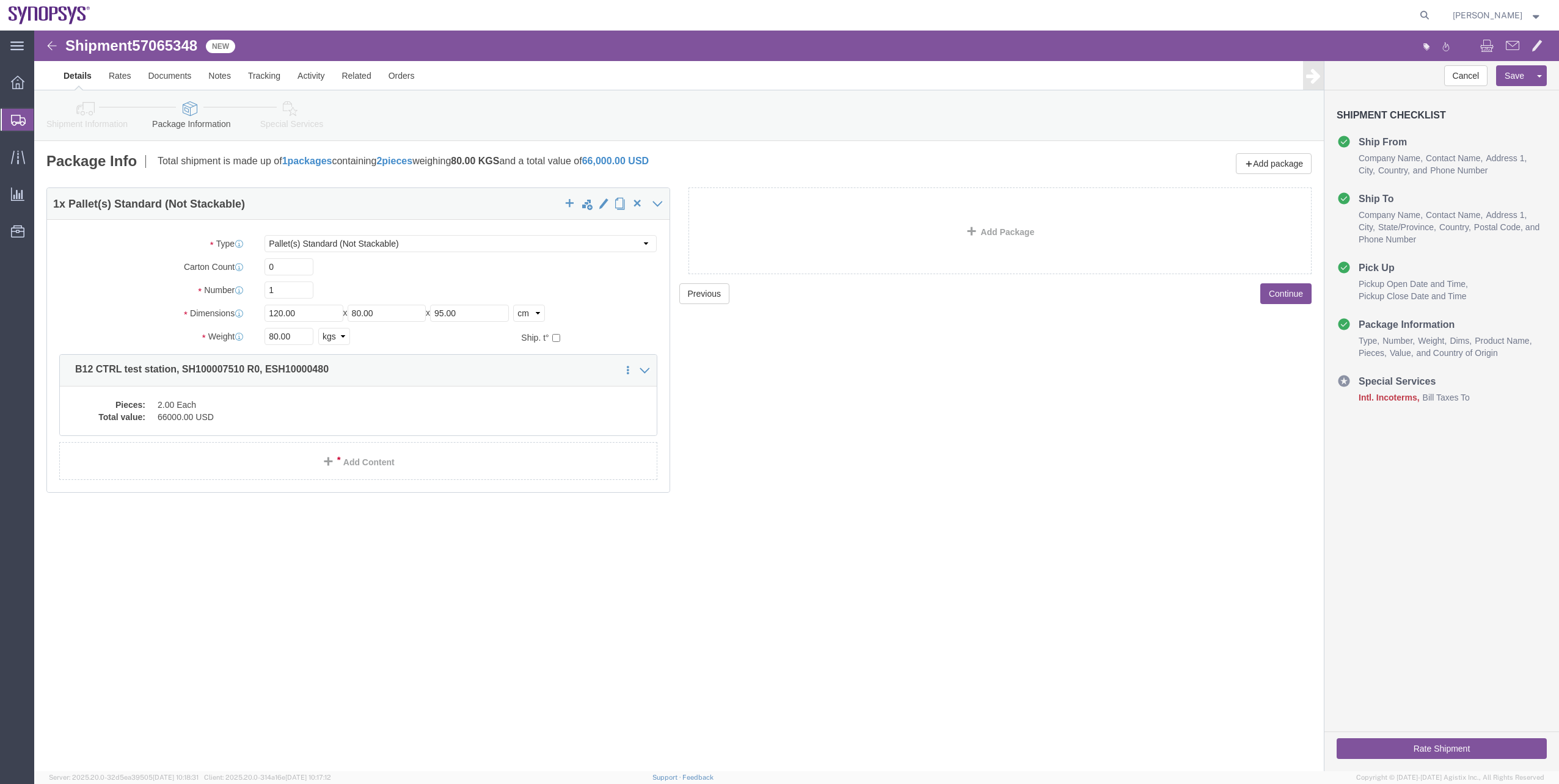
click link "Special Services"
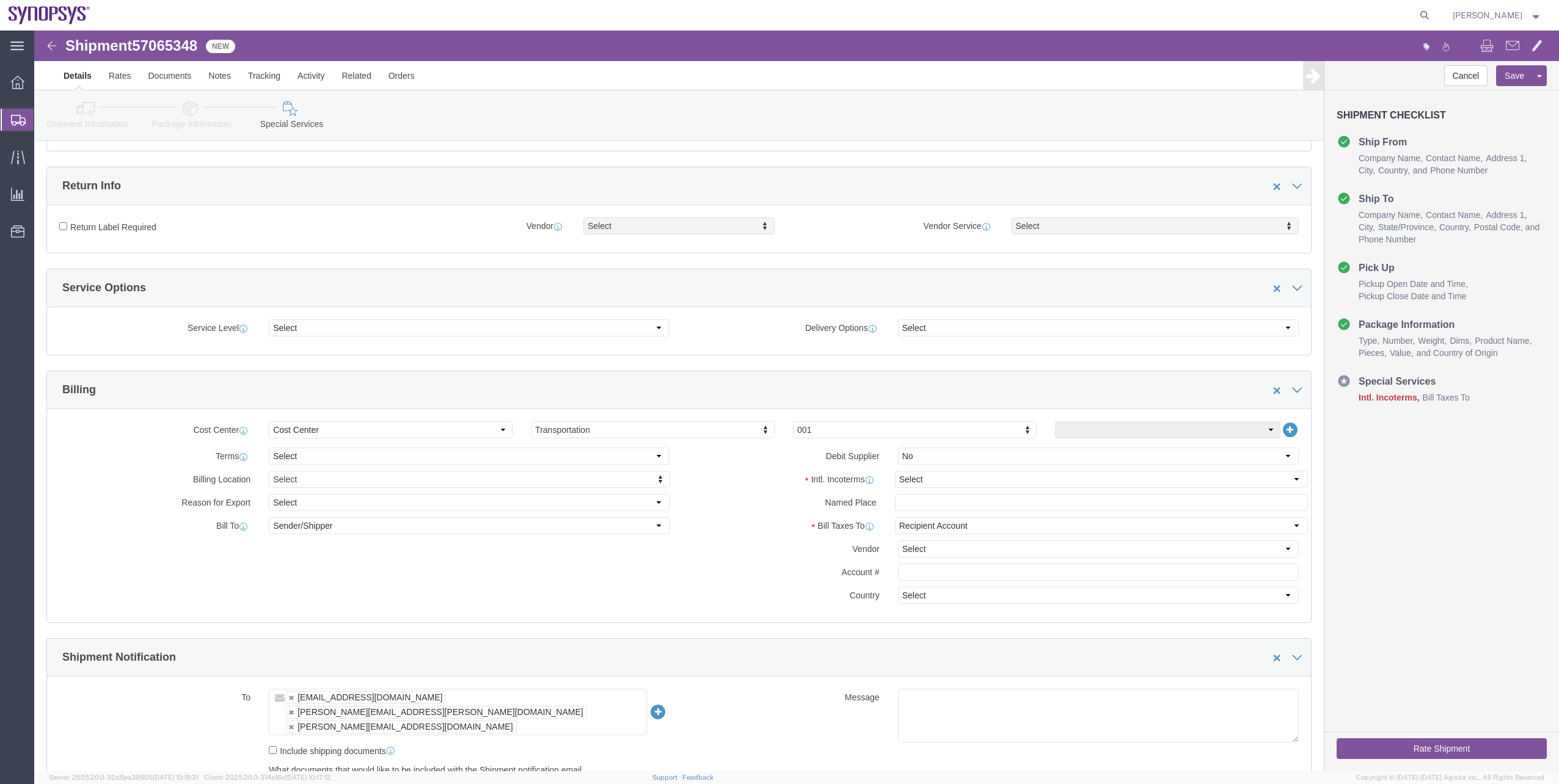
scroll to position [306, 0]
click link "Shipment Information"
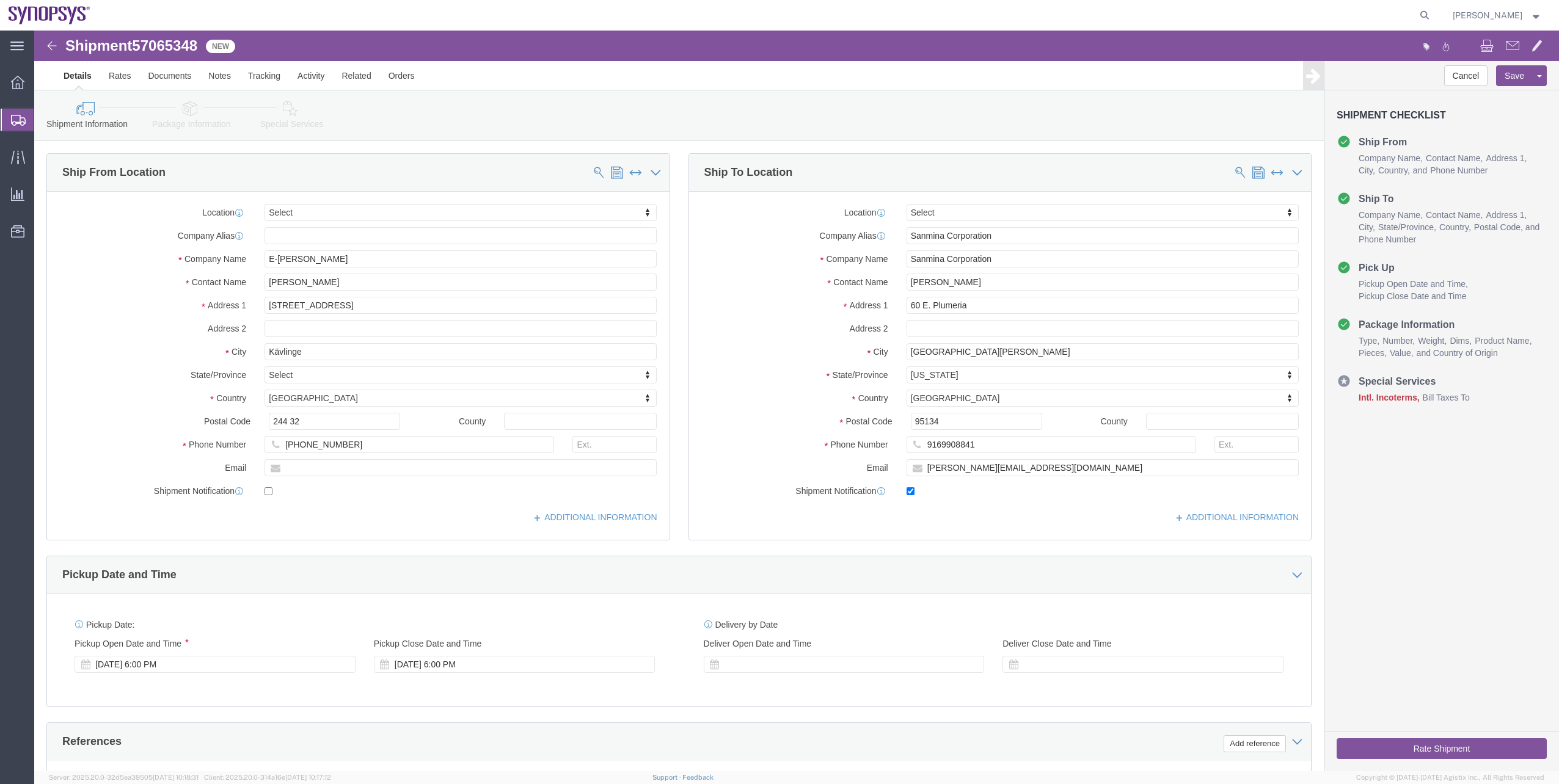
click icon
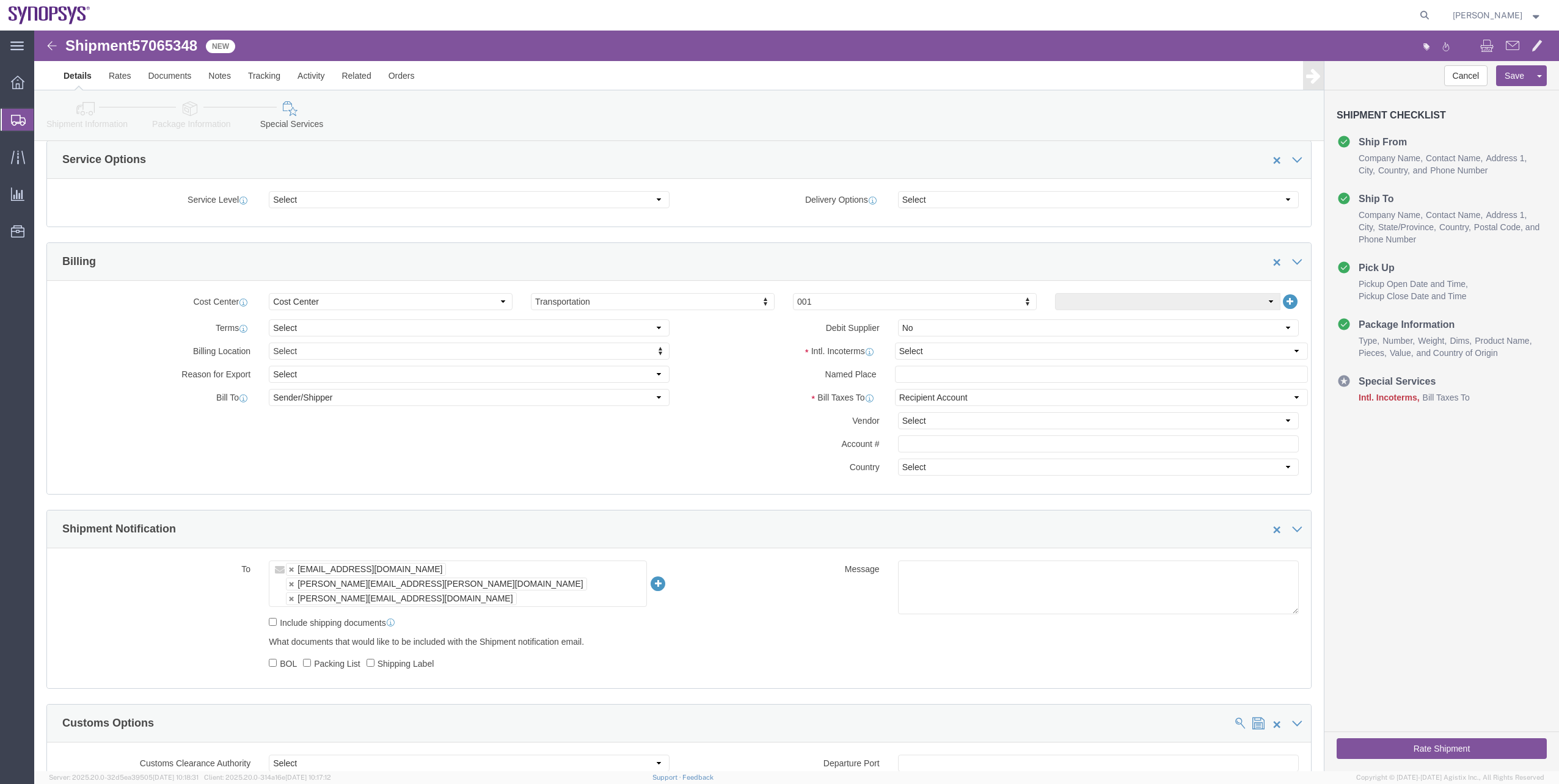
scroll to position [427, 0]
click select "Select Carriage Insurance Paid Carriage Paid To Cost and Freight Cost Insurance…"
select select "EXW"
click select "Select Carriage Insurance Paid Carriage Paid To Cost and Freight Cost Insurance…"
select select "RCPN"
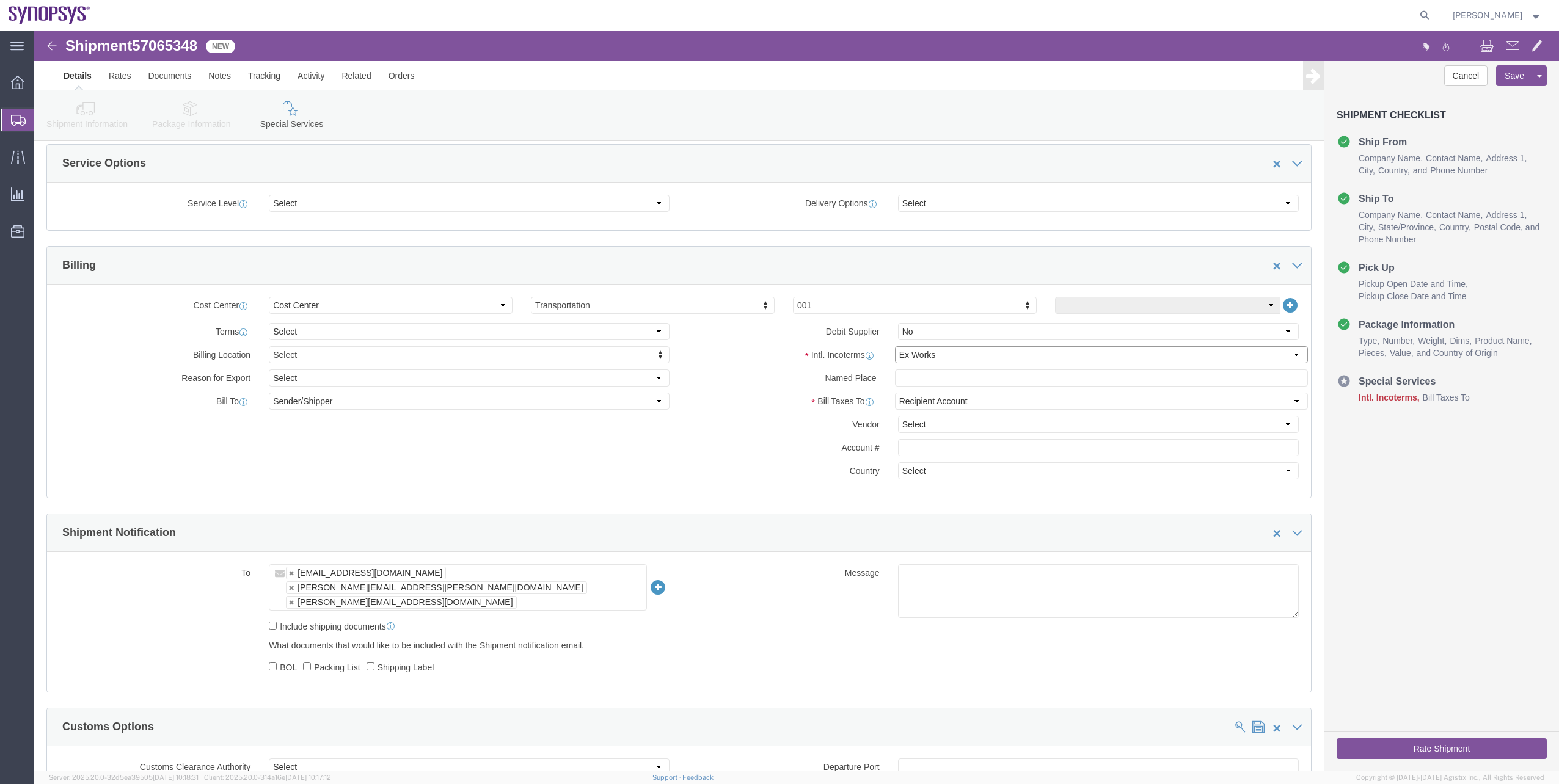
type input "60 E. Plumeria"
select select "US"
select select "CA"
type input "9169908841"
type input "[PERSON_NAME]"
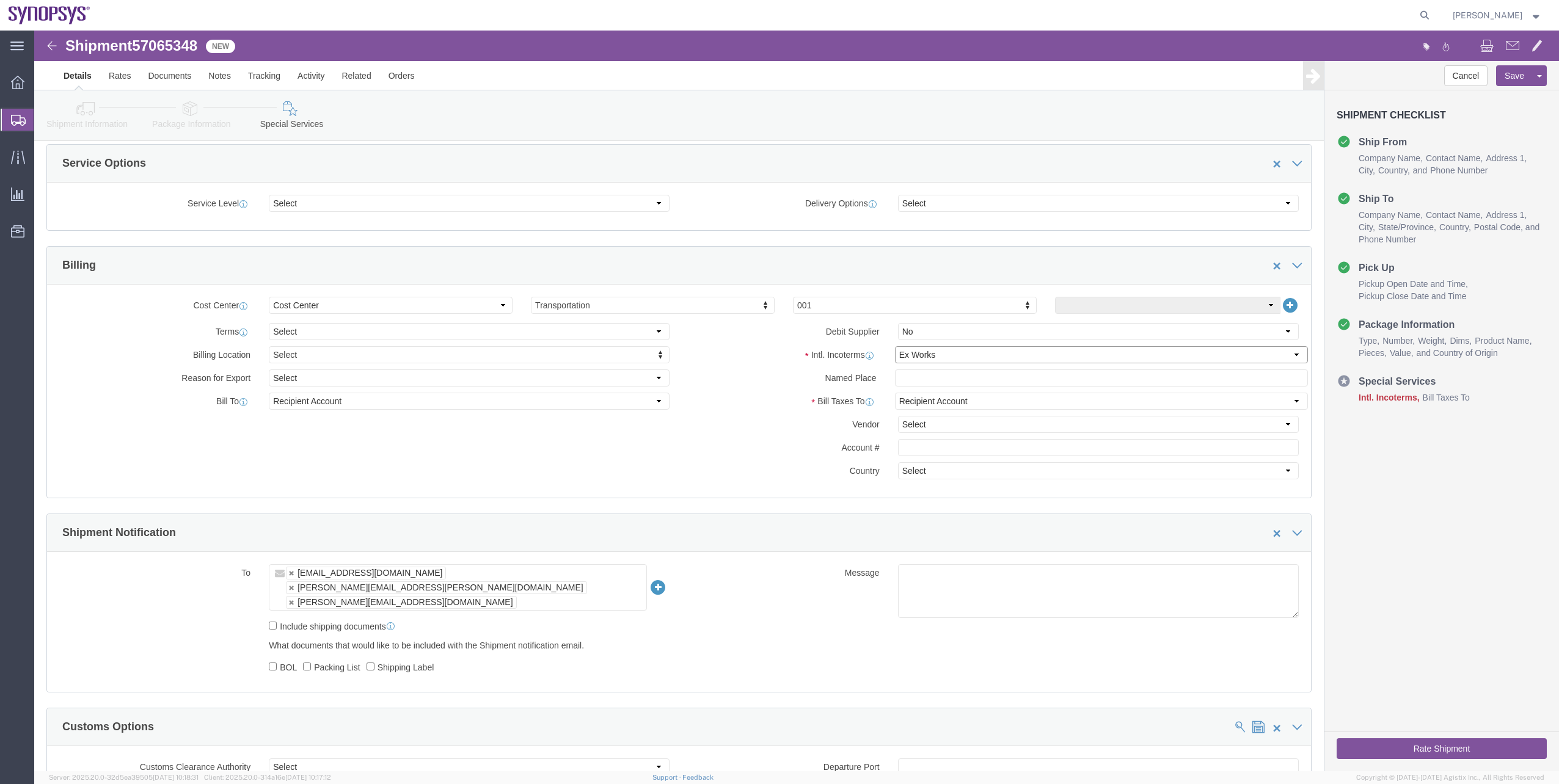
type input "[GEOGRAPHIC_DATA][PERSON_NAME]"
type input "95134"
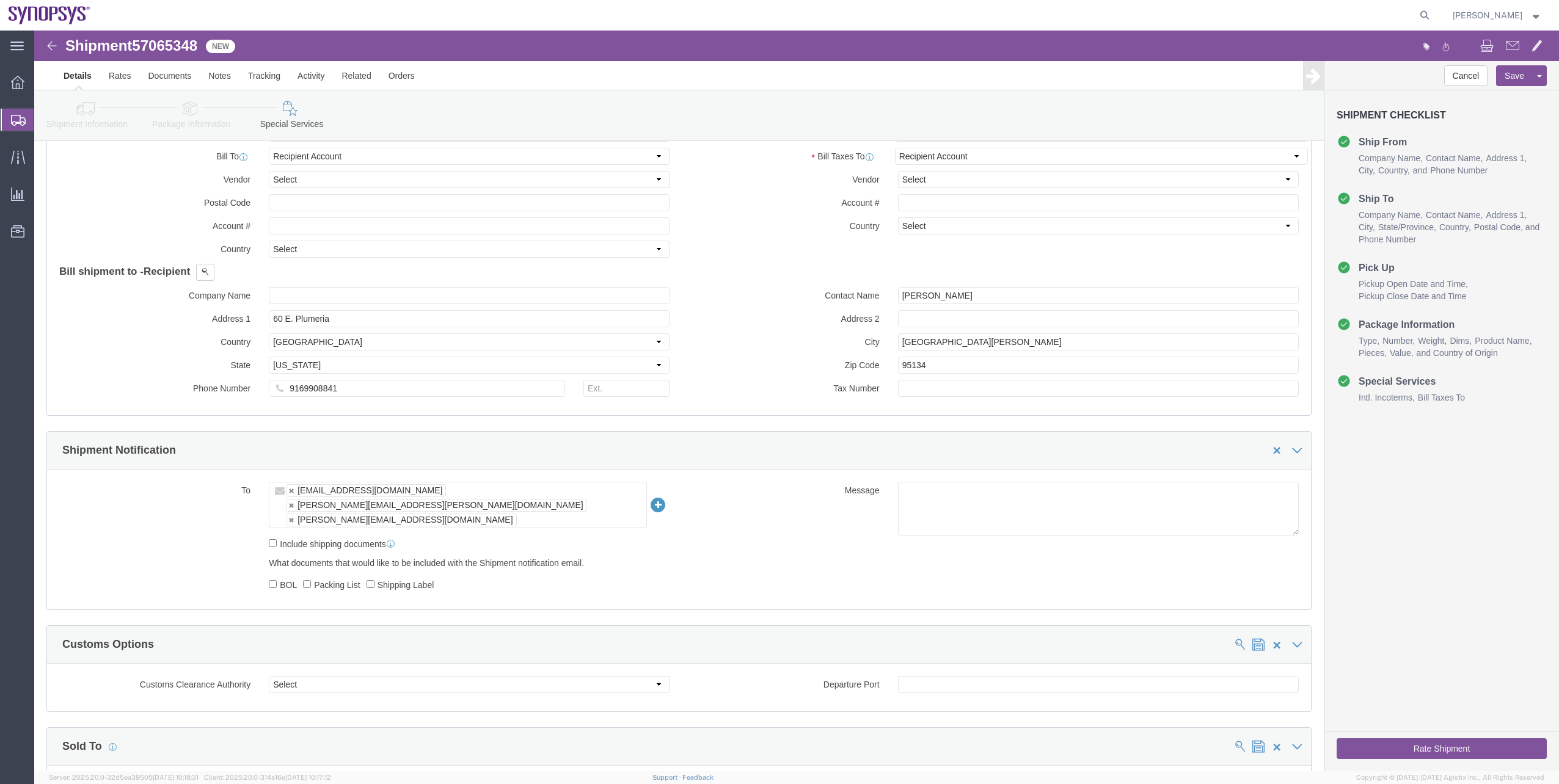
scroll to position [672, 0]
drag, startPoint x: 338, startPoint y: 265, endPoint x: 214, endPoint y: 272, distance: 124.2
click div "Company Name"
type input "Sanmina Corporation"
drag, startPoint x: 308, startPoint y: 289, endPoint x: 206, endPoint y: 286, distance: 102.0
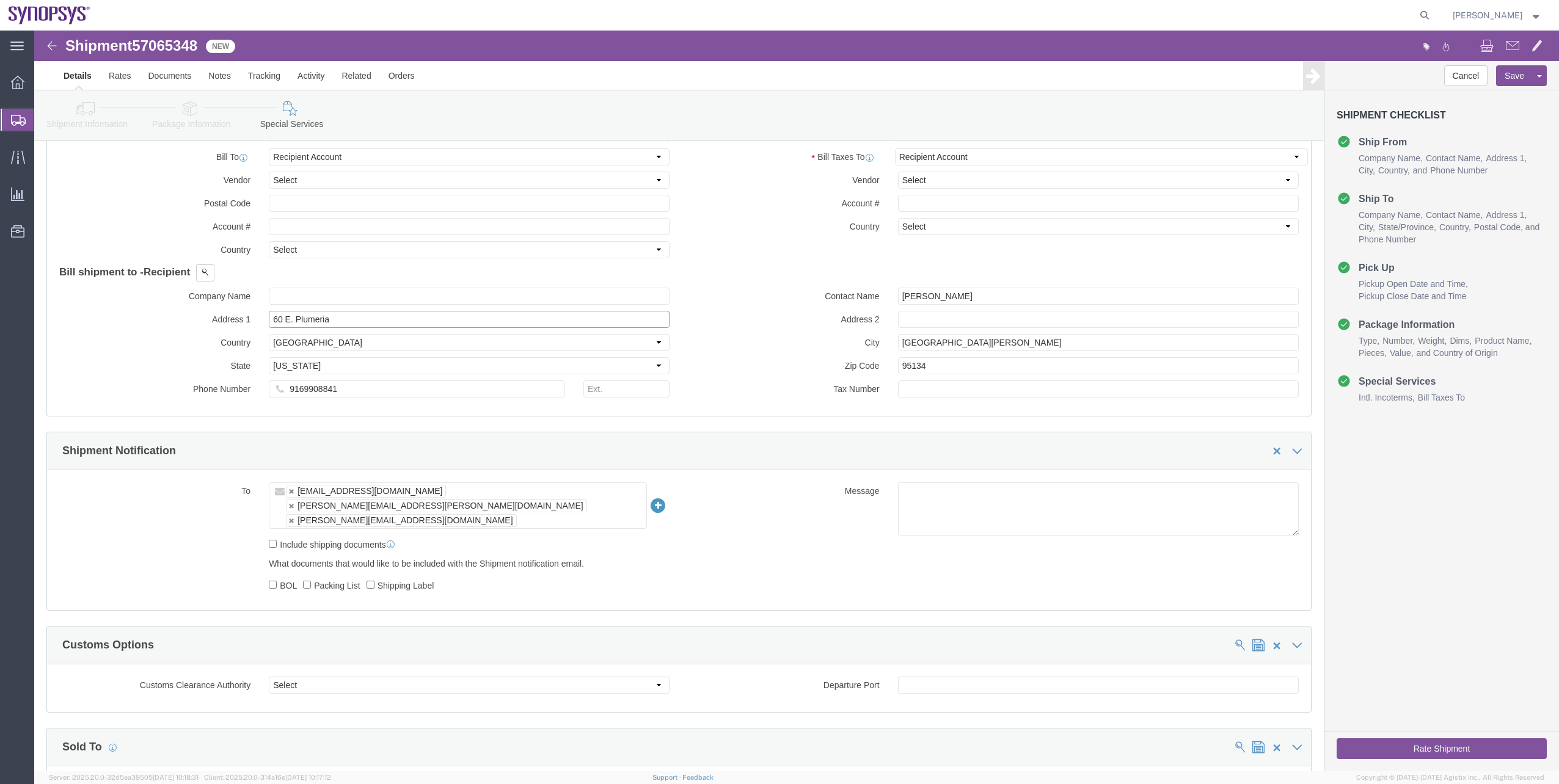
click div "Address 1 60 E. Plumeria"
drag, startPoint x: 325, startPoint y: 308, endPoint x: 272, endPoint y: 310, distance: 53.0
click select "Select [GEOGRAPHIC_DATA] [GEOGRAPHIC_DATA] [GEOGRAPHIC_DATA] [GEOGRAPHIC_DATA] …"
drag, startPoint x: 931, startPoint y: 266, endPoint x: 808, endPoint y: 265, distance: 123.0
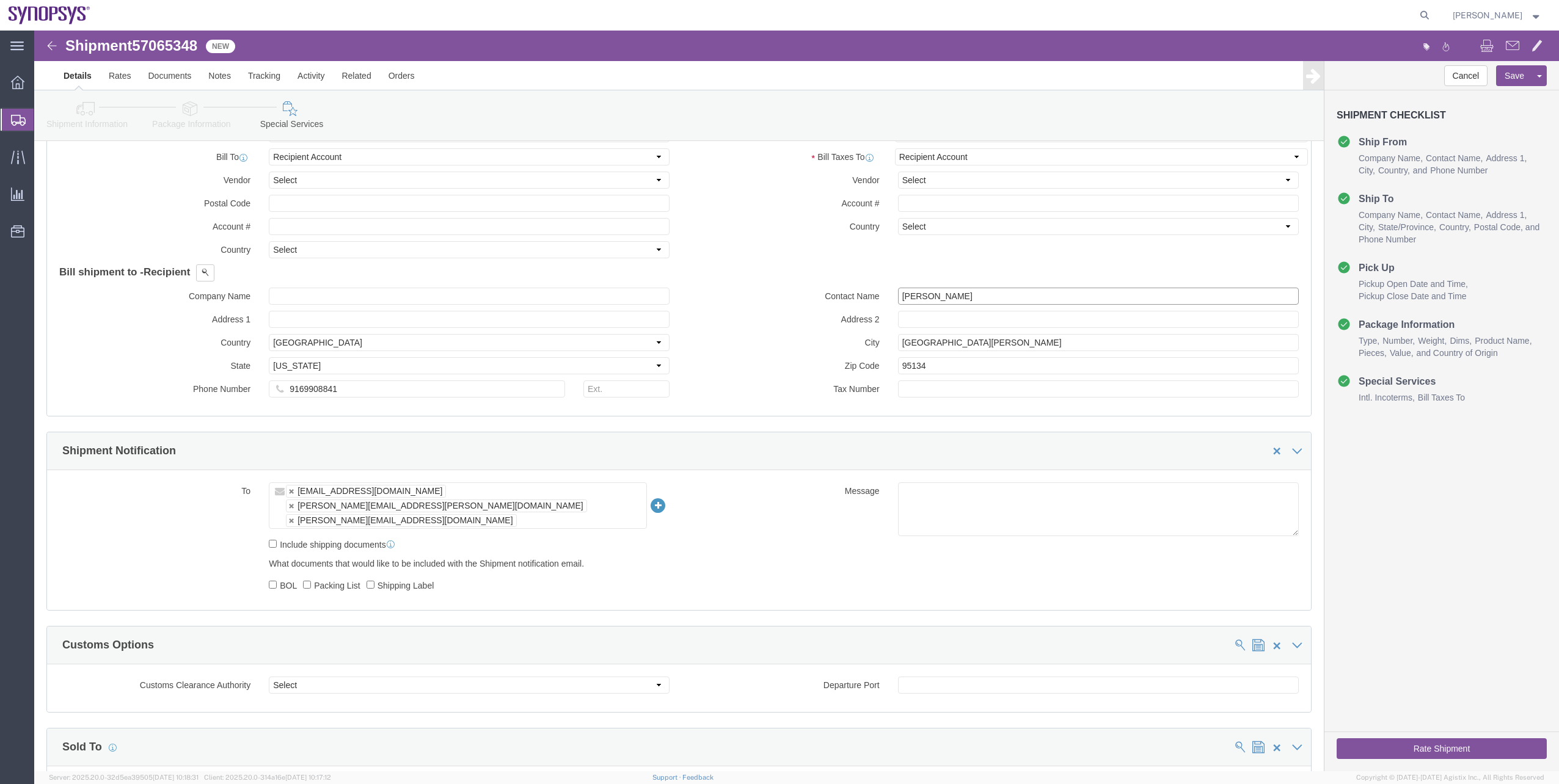
click div "Contact Name [PERSON_NAME]"
drag, startPoint x: 855, startPoint y: 310, endPoint x: 840, endPoint y: 308, distance: 15.1
click div "City [GEOGRAPHIC_DATA][PERSON_NAME]"
drag, startPoint x: 916, startPoint y: 336, endPoint x: 822, endPoint y: 334, distance: 94.0
click div "Zip Code 95134"
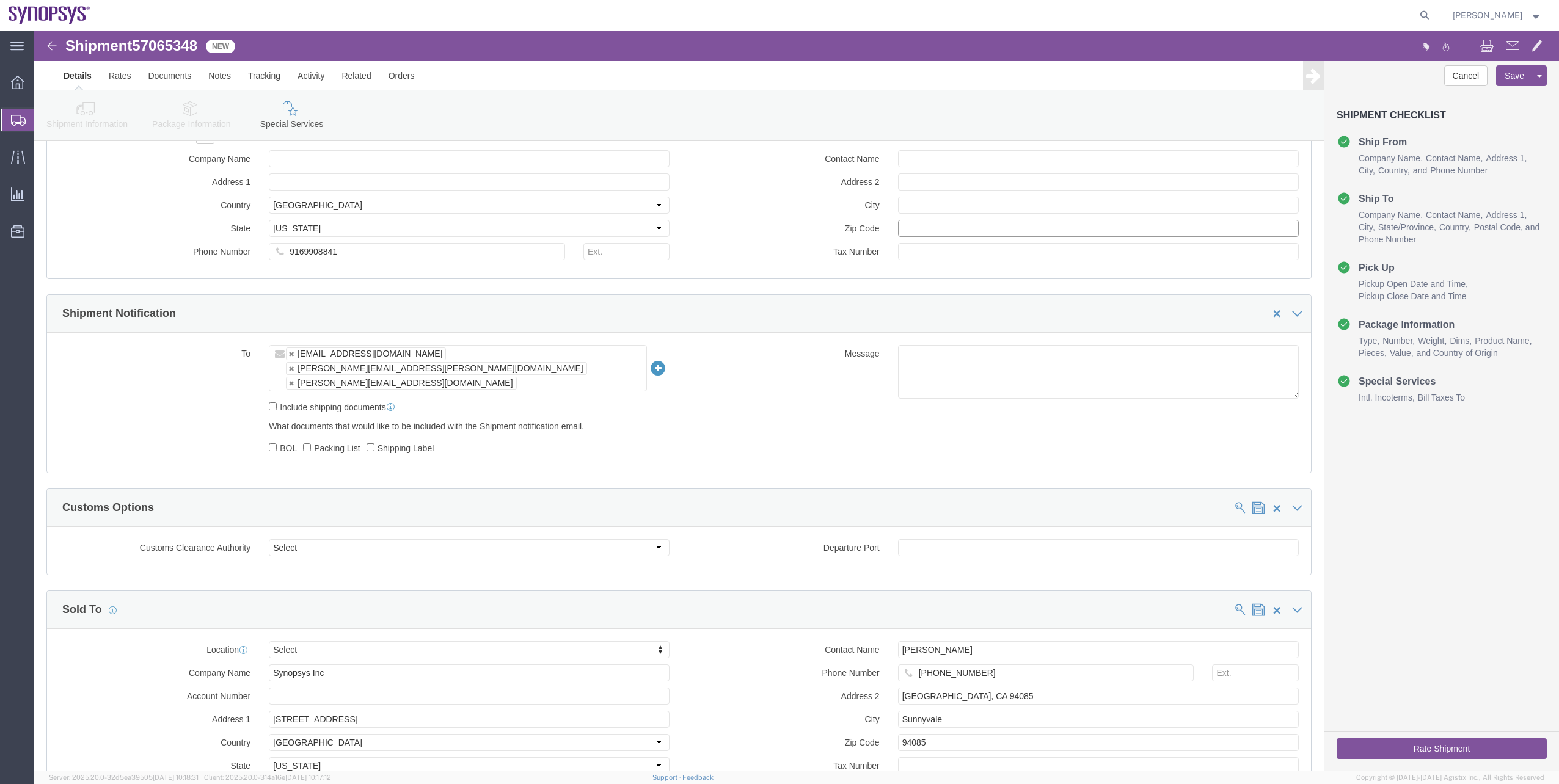
scroll to position [916, 0]
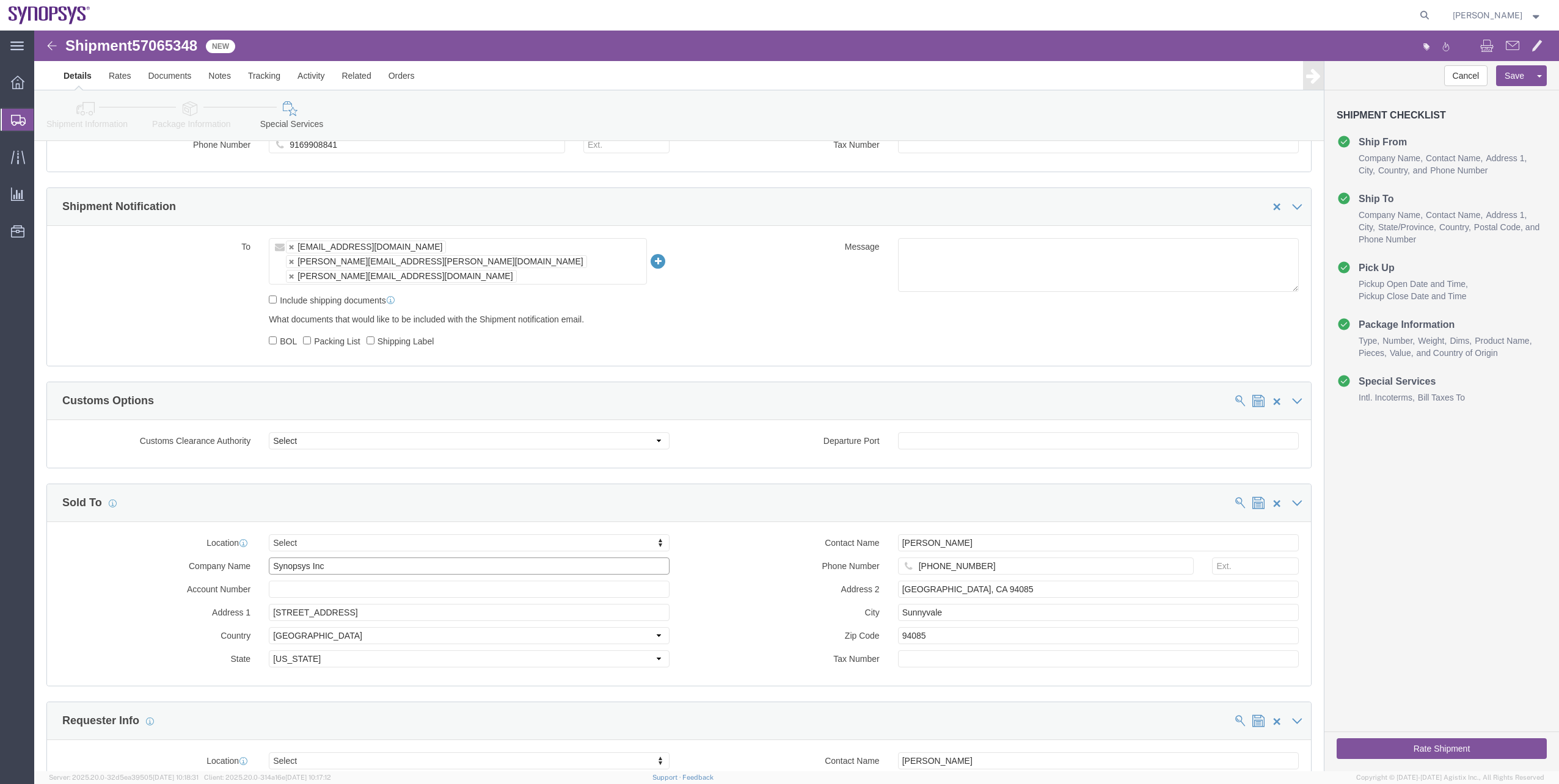
drag, startPoint x: 300, startPoint y: 502, endPoint x: 168, endPoint y: 491, distance: 132.5
click div "Location Select Select My Profile Location [GEOGRAPHIC_DATA] DE04 Agrate Brianz…"
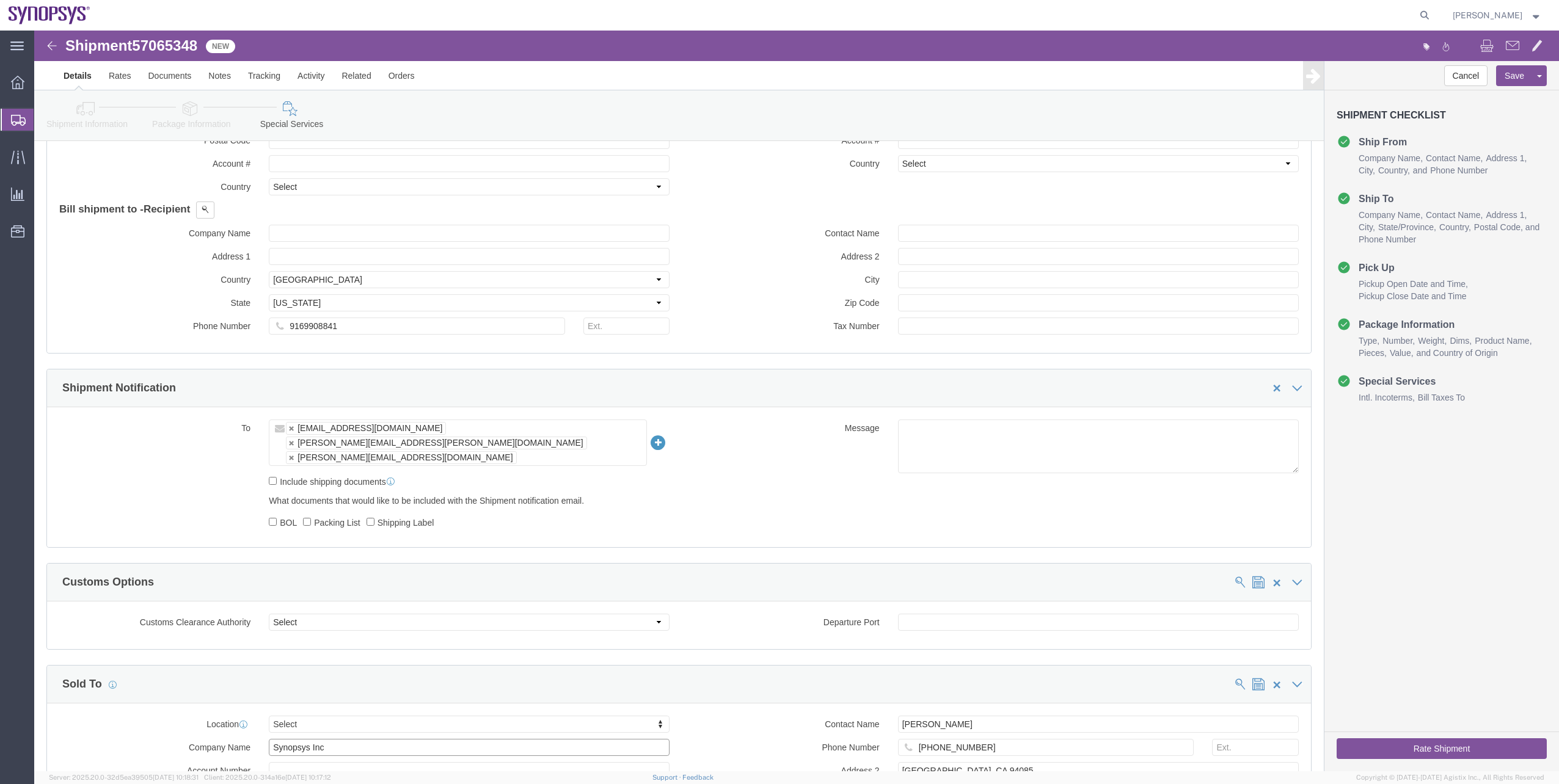
scroll to position [733, 0]
click input "text"
paste input "Synopsys Inc"
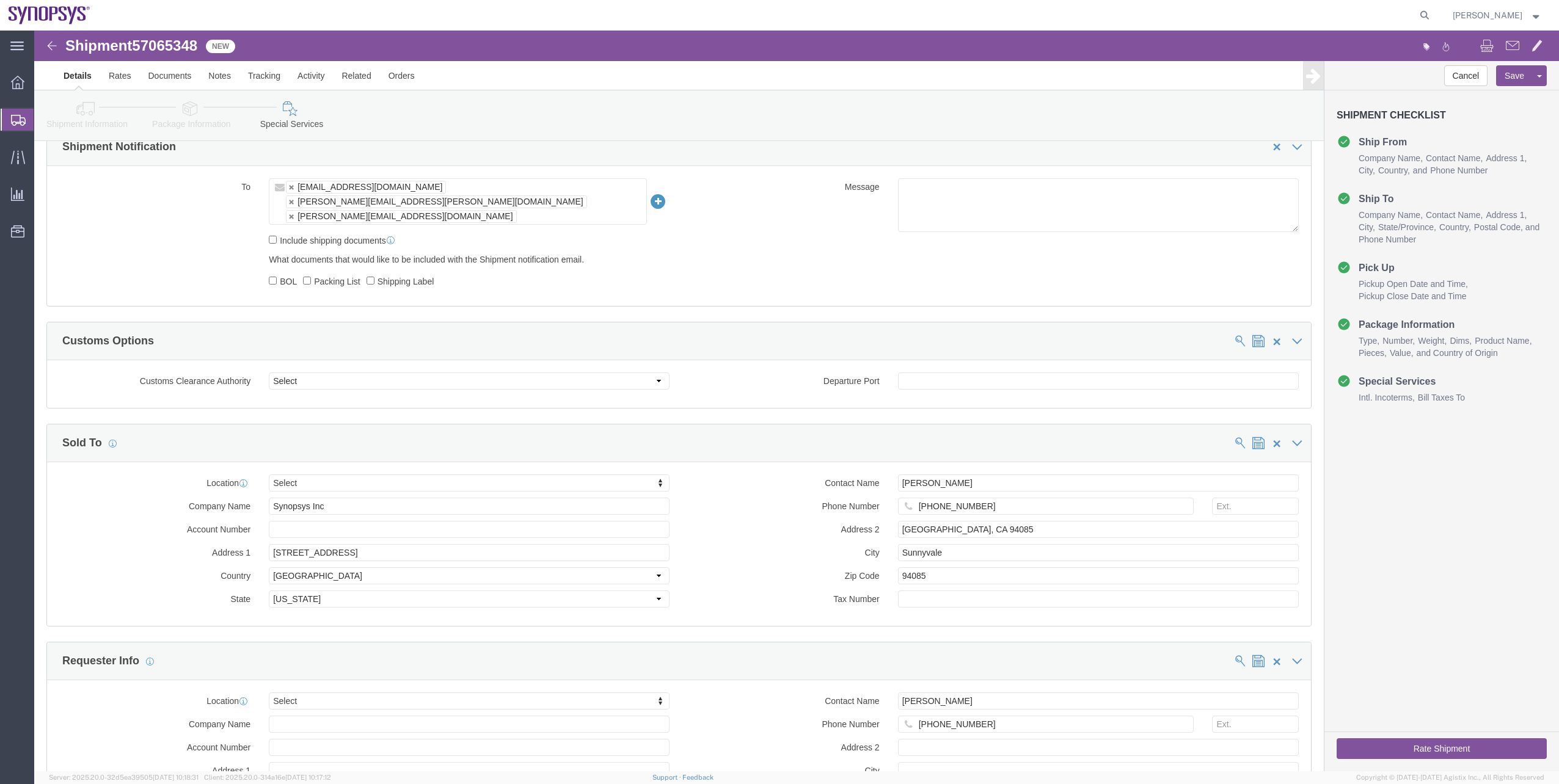
scroll to position [977, 0]
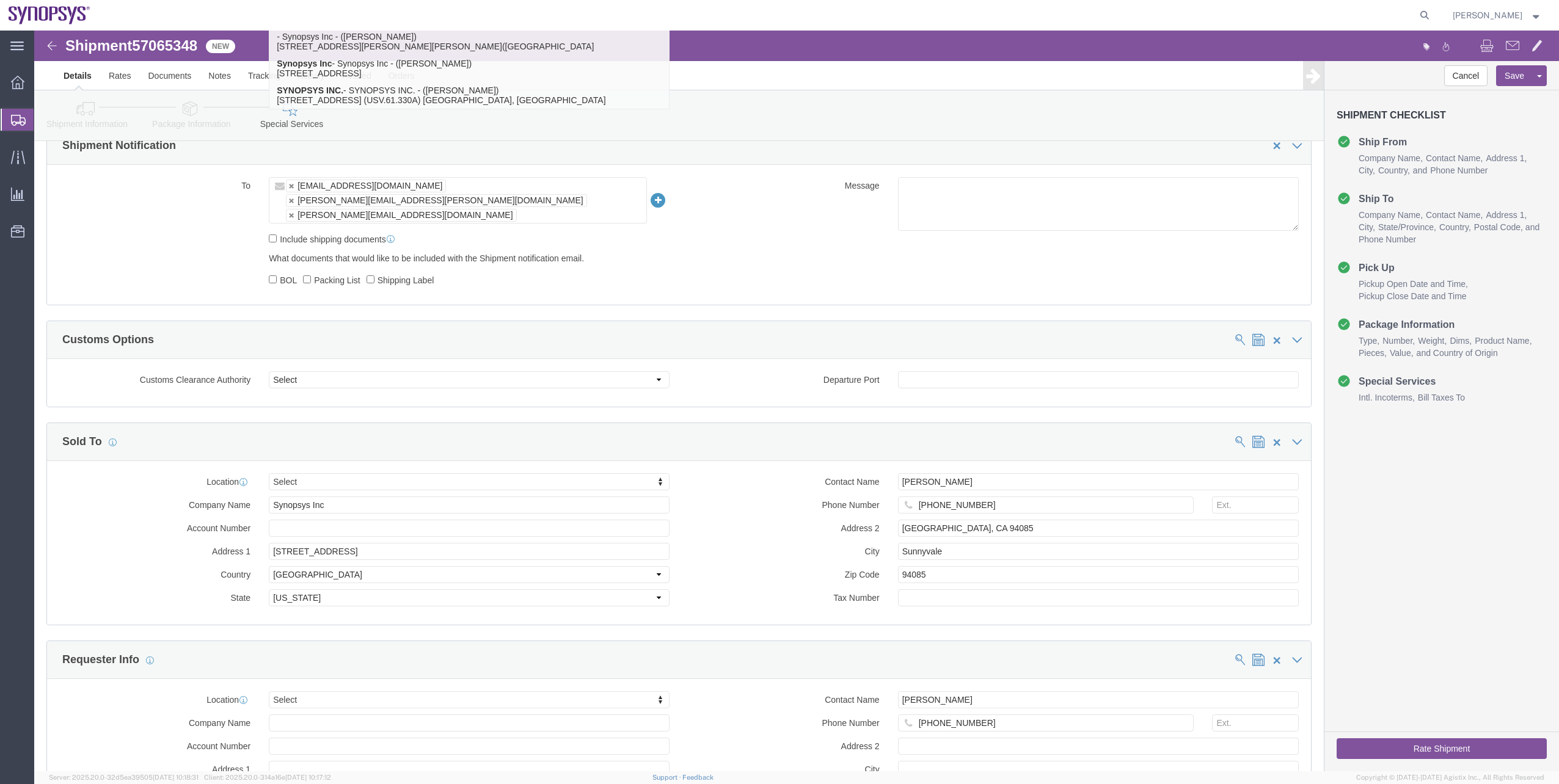
type input "Synopsys Inc"
click input "94085"
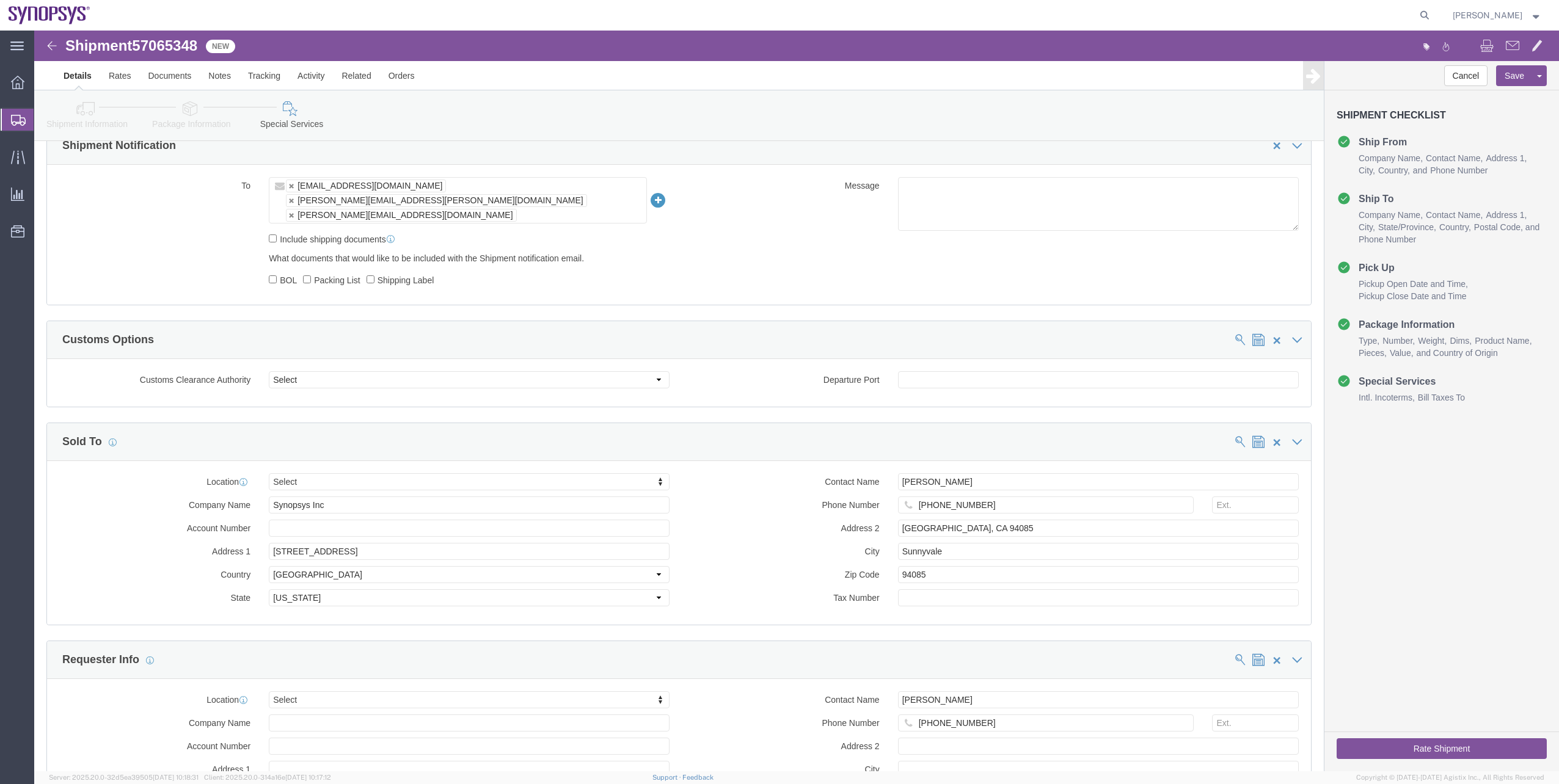
click div "[PHONE_NUMBER]"
drag, startPoint x: 956, startPoint y: 448, endPoint x: 775, endPoint y: 442, distance: 181.1
click div "Phone Number [PHONE_NUMBER]"
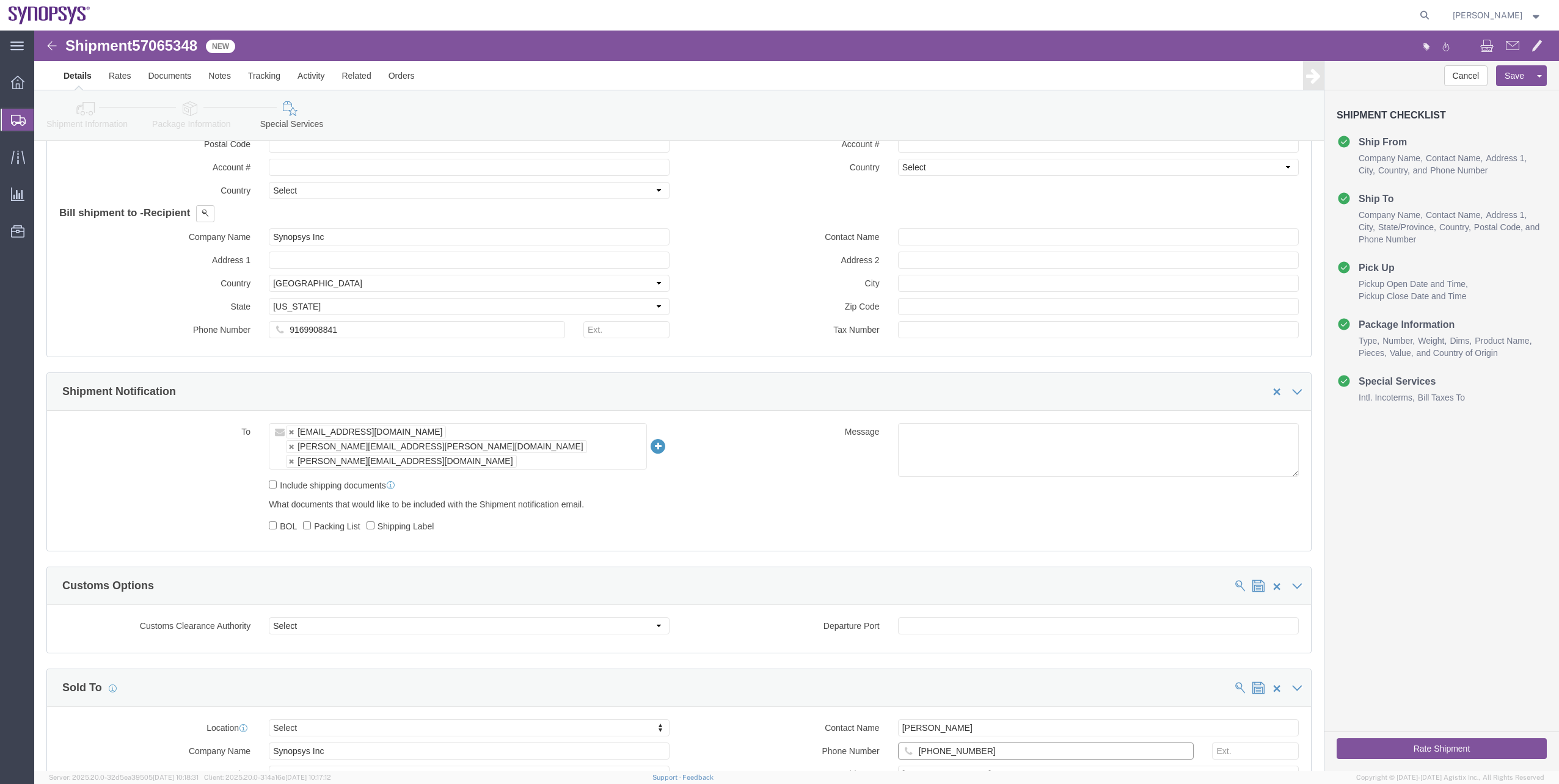
scroll to position [672, 0]
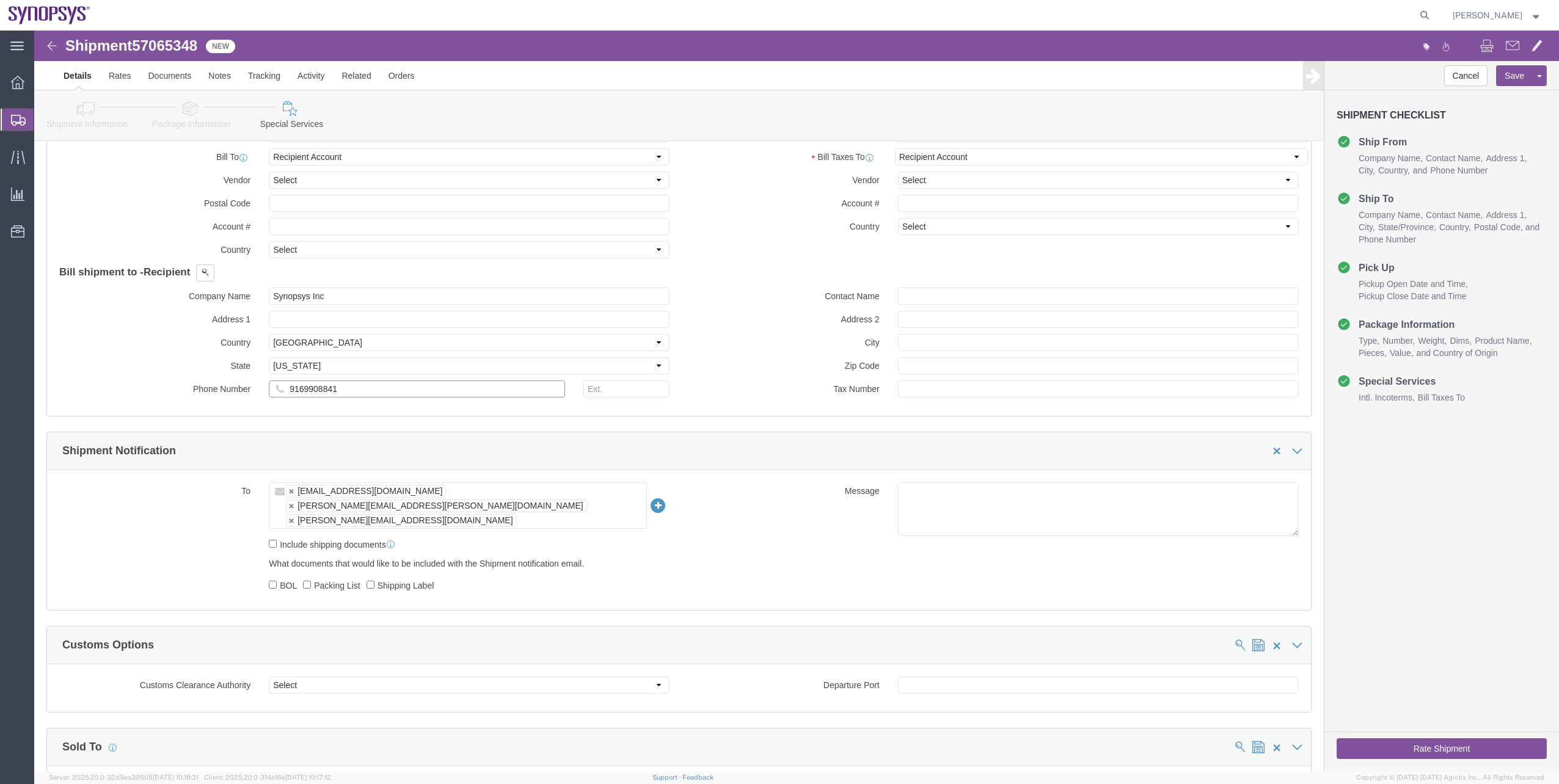
drag, startPoint x: 357, startPoint y: 365, endPoint x: 164, endPoint y: 357, distance: 193.2
click div "Phone Number [PHONE_NUMBER]"
paste input "[PHONE_NUMBER]"
type input "[PHONE_NUMBER]"
click label "Phone Number"
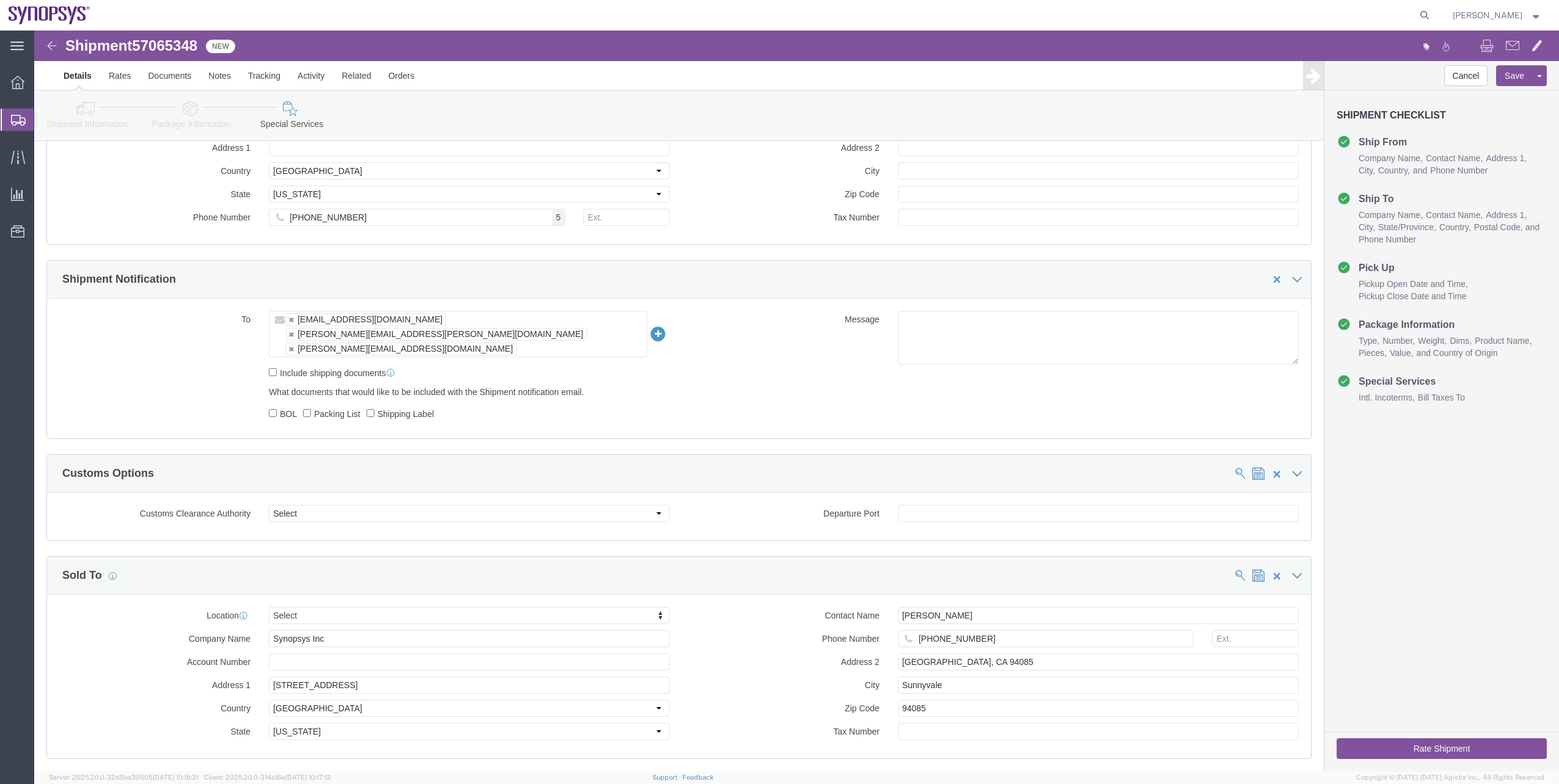
scroll to position [855, 0]
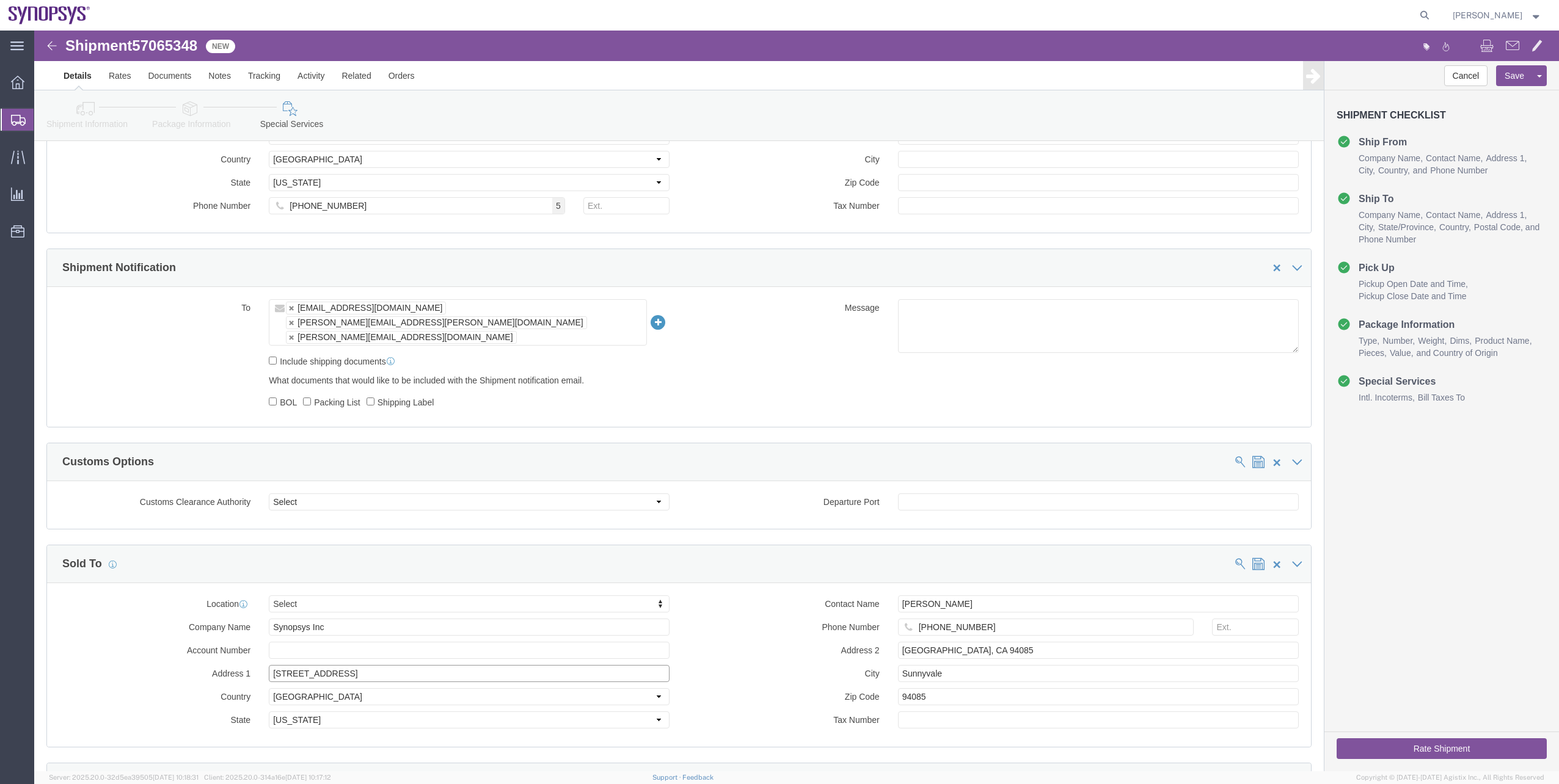
drag, startPoint x: 341, startPoint y: 609, endPoint x: 180, endPoint y: 558, distance: 168.9
click div "Location Select Select My Profile Location [GEOGRAPHIC_DATA] DE04 Agrate Brianz…"
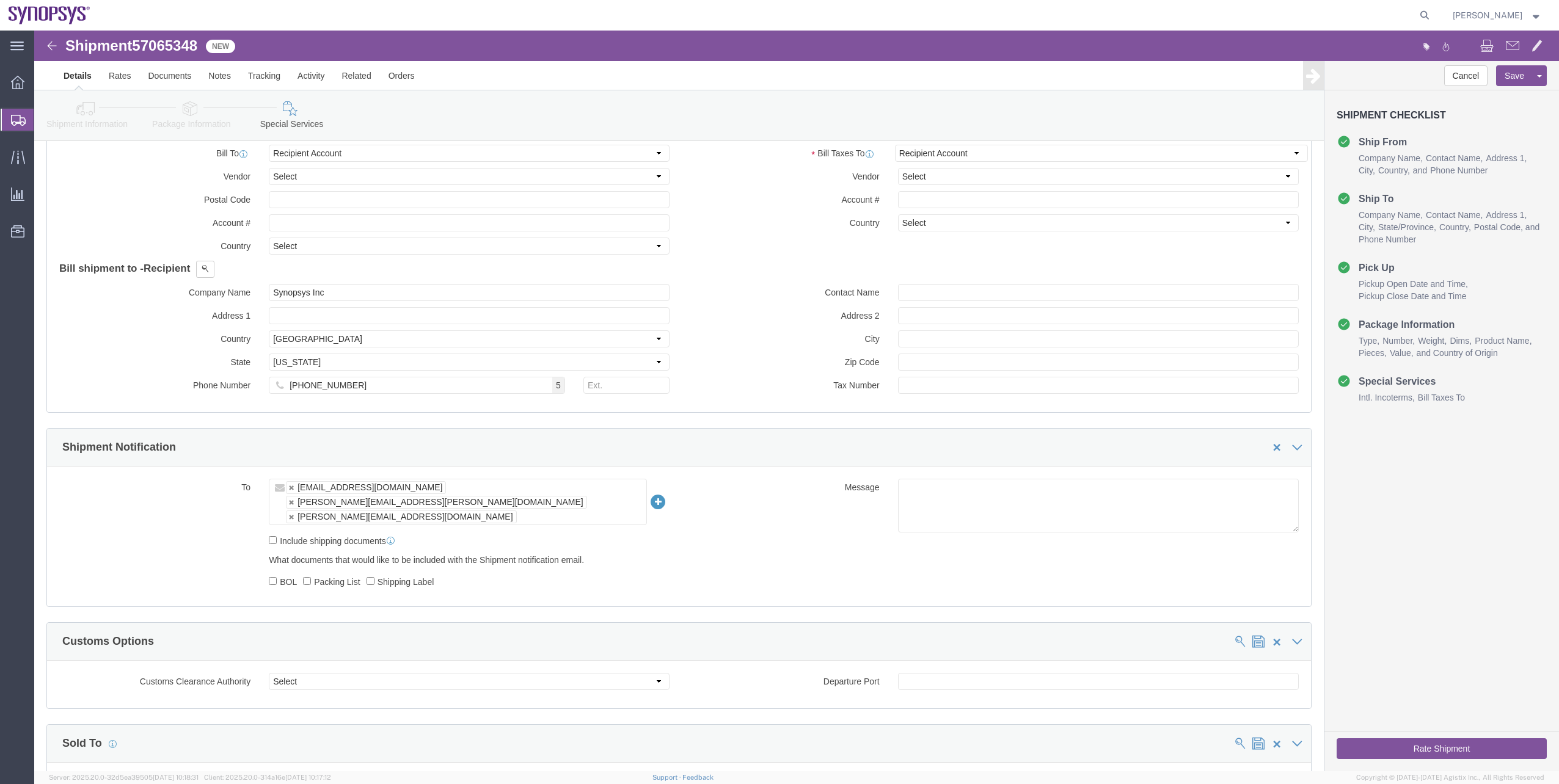
scroll to position [672, 0]
click input "text"
paste input "[STREET_ADDRESS]"
type input "[STREET_ADDRESS]"
click input "text"
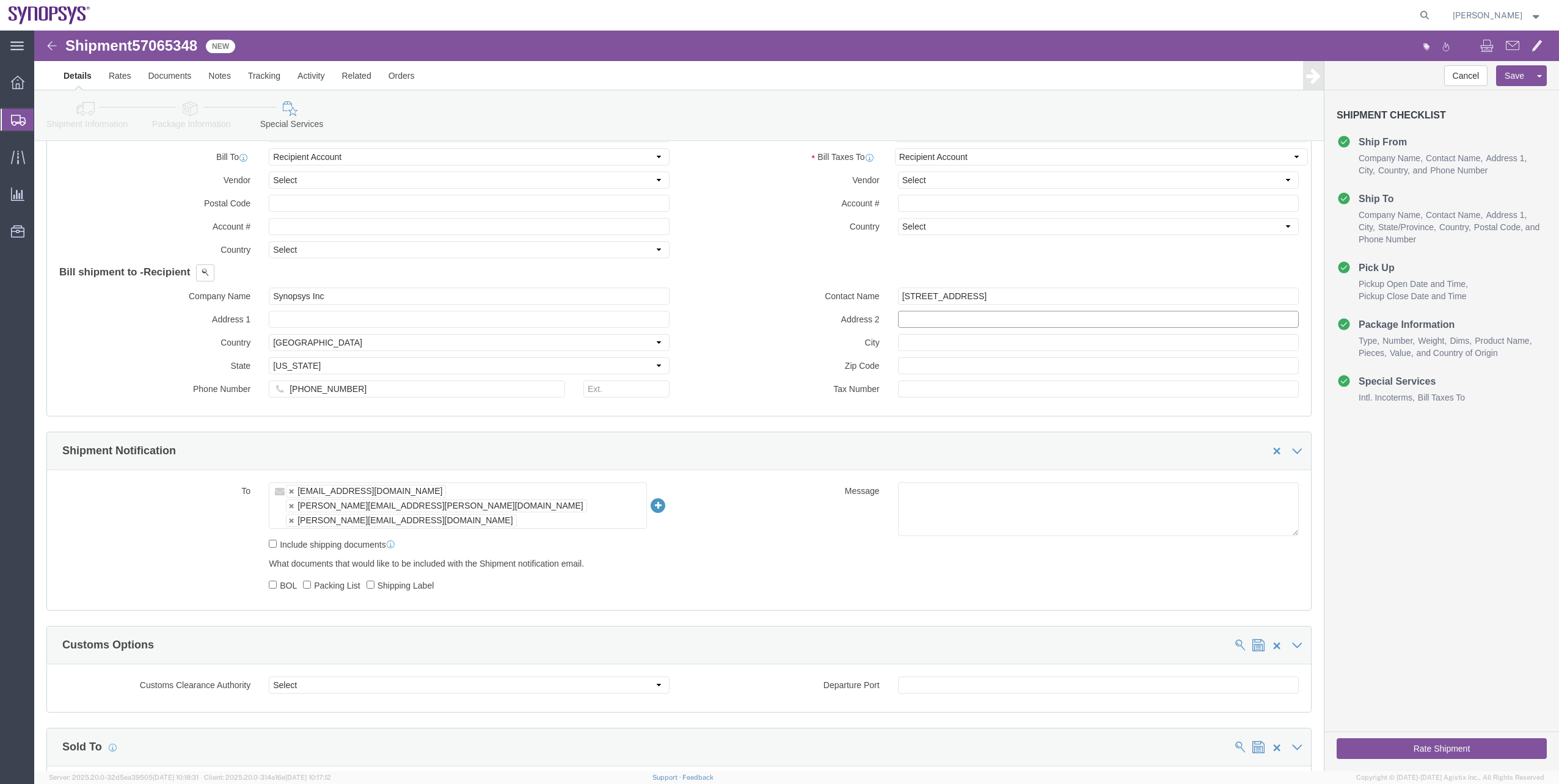
paste input "[STREET_ADDRESS]"
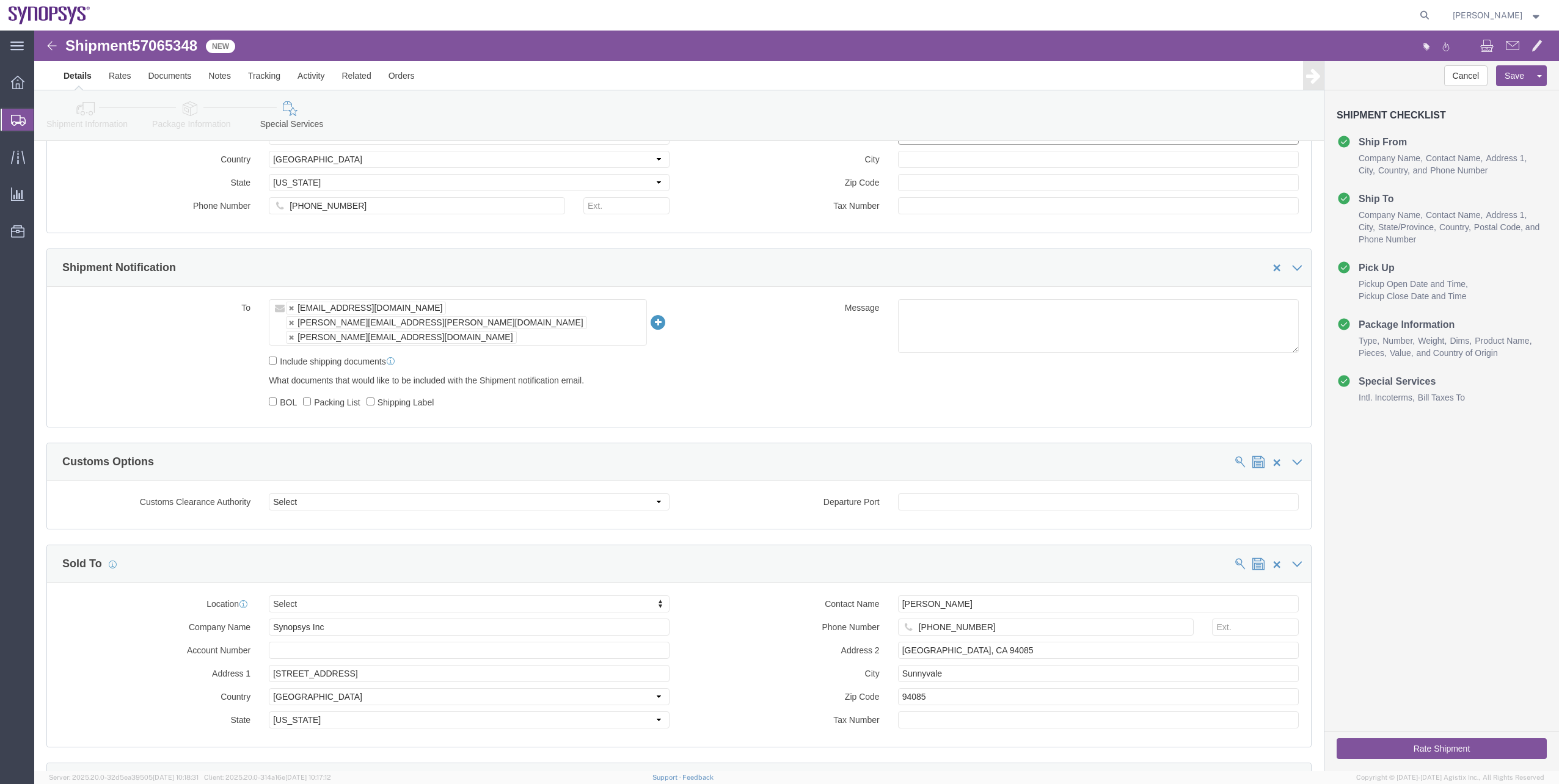
type input "[STREET_ADDRESS]"
drag, startPoint x: 973, startPoint y: 548, endPoint x: 743, endPoint y: 535, distance: 230.4
click div "Contact Name [PERSON_NAME]"
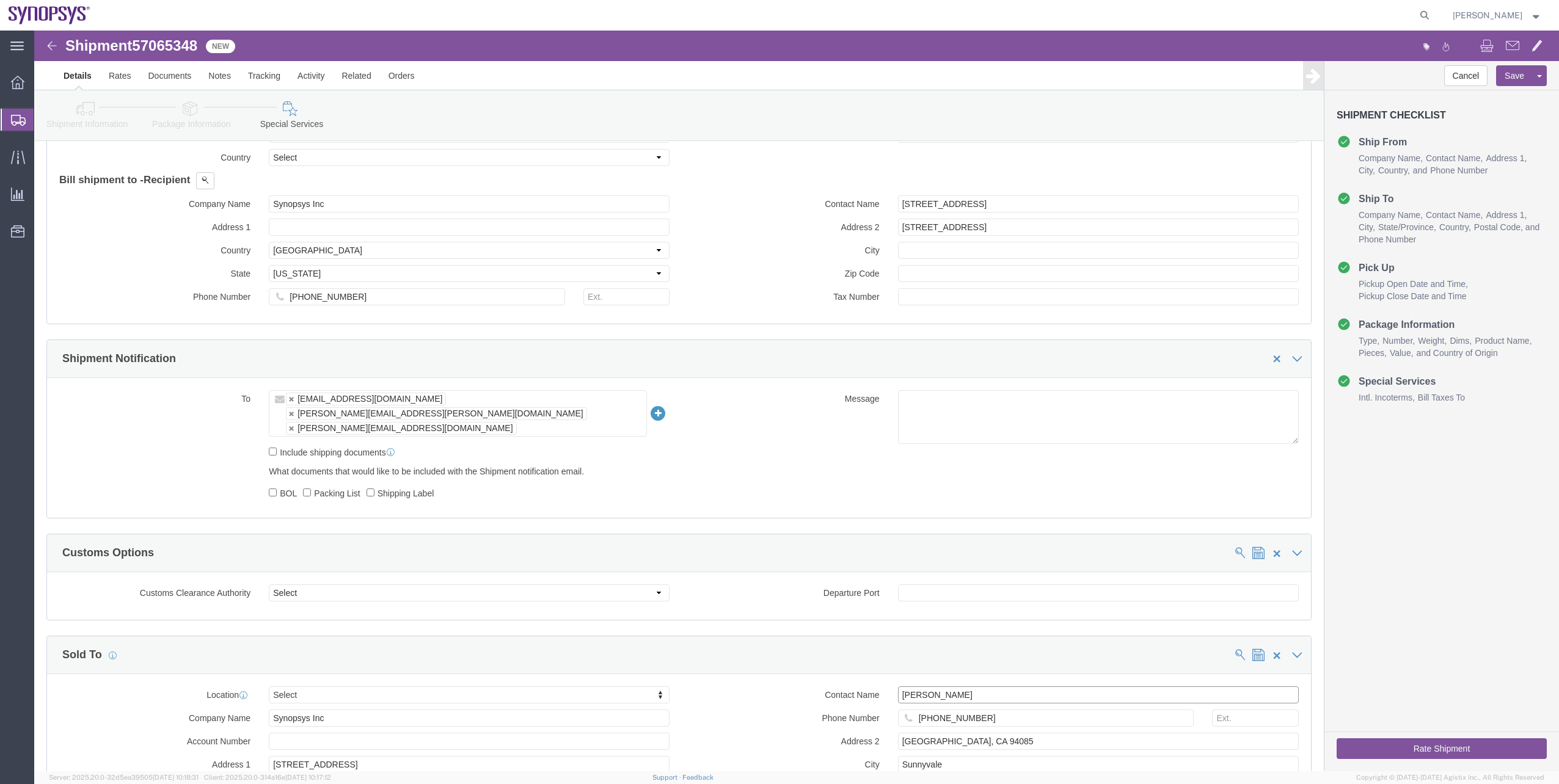
scroll to position [672, 0]
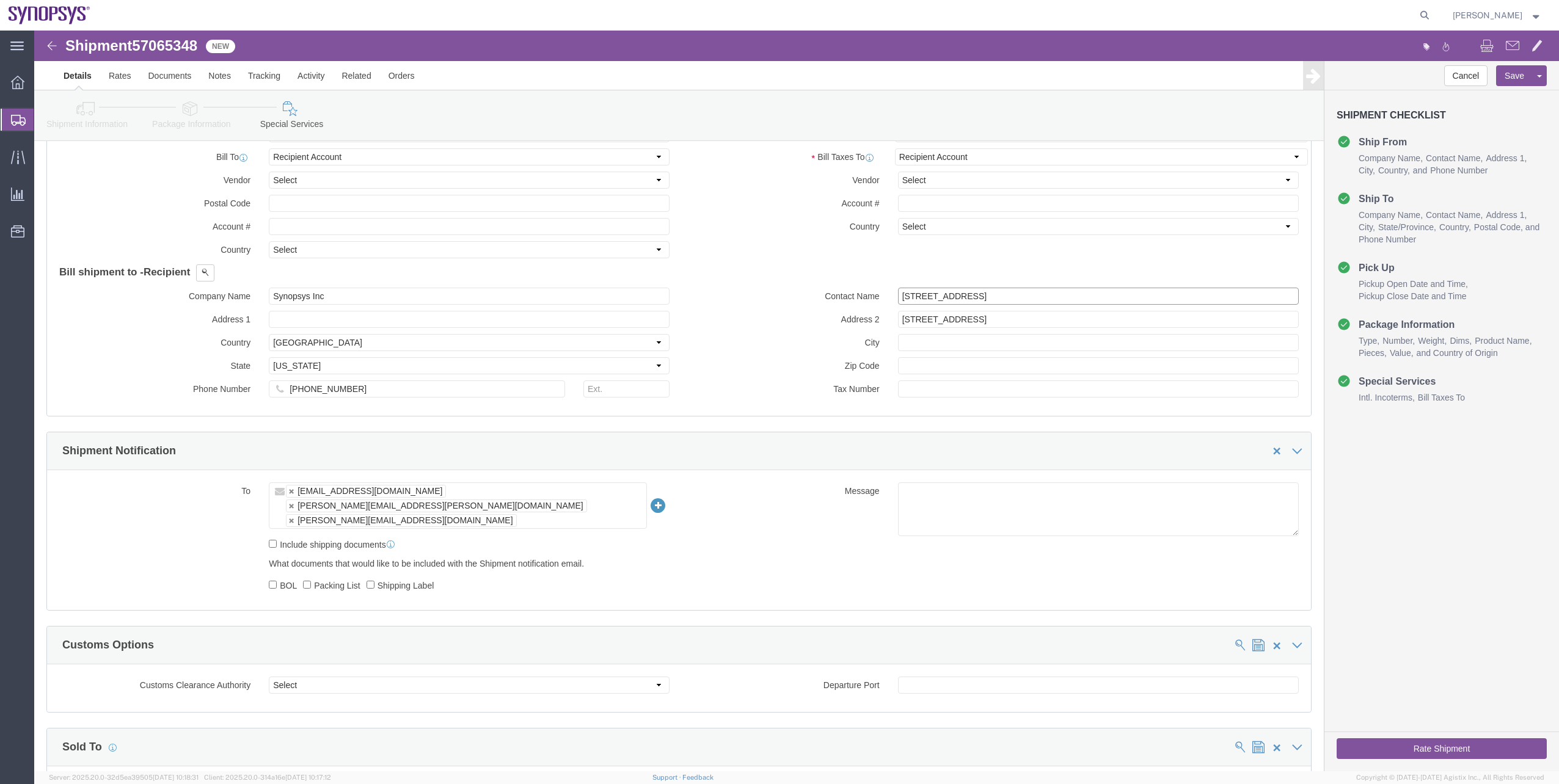
drag, startPoint x: 937, startPoint y: 264, endPoint x: 729, endPoint y: 270, distance: 208.1
click div "Contact Name [STREET_ADDRESS]"
paste input "[PERSON_NAME]"
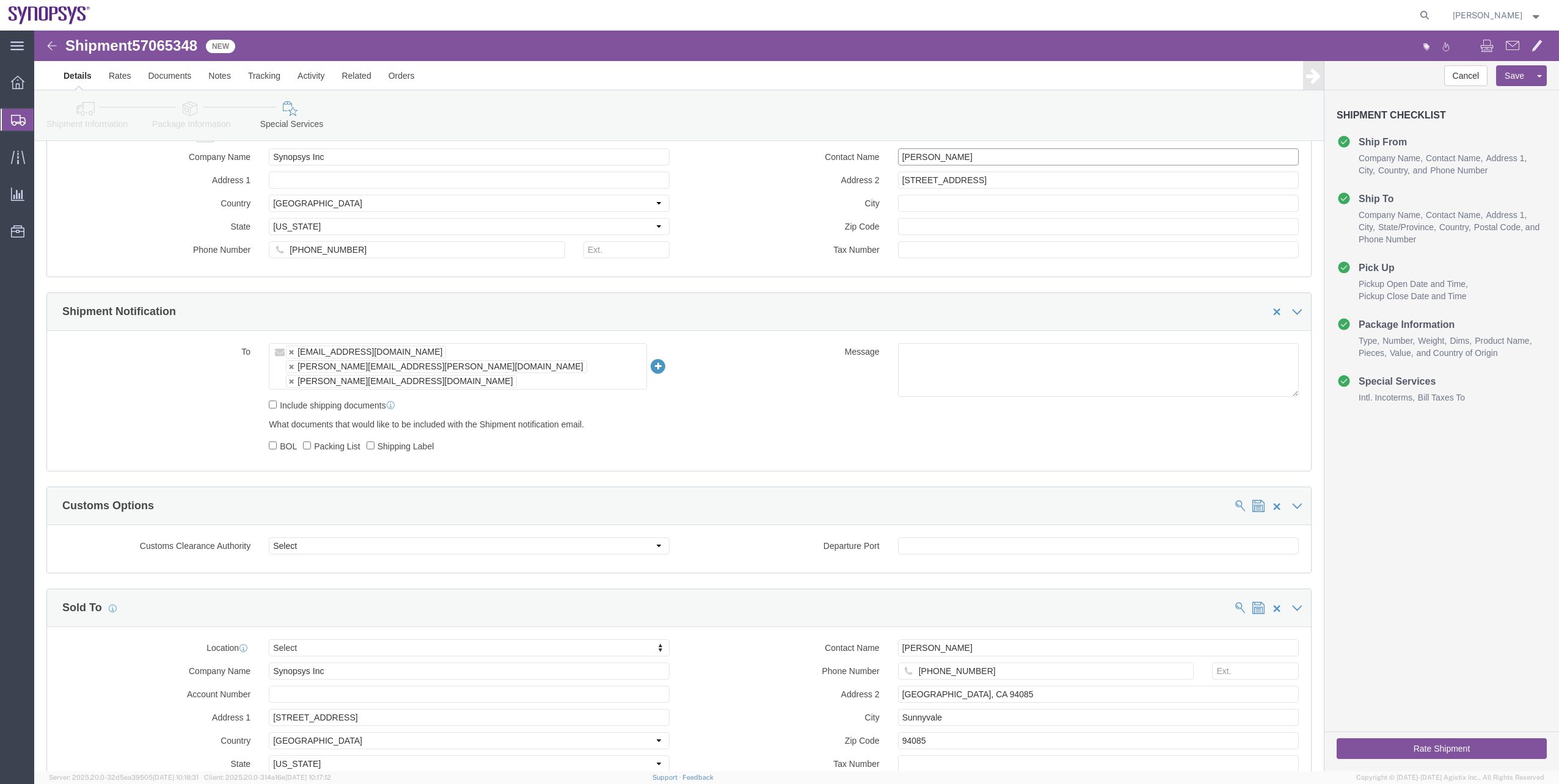
scroll to position [855, 0]
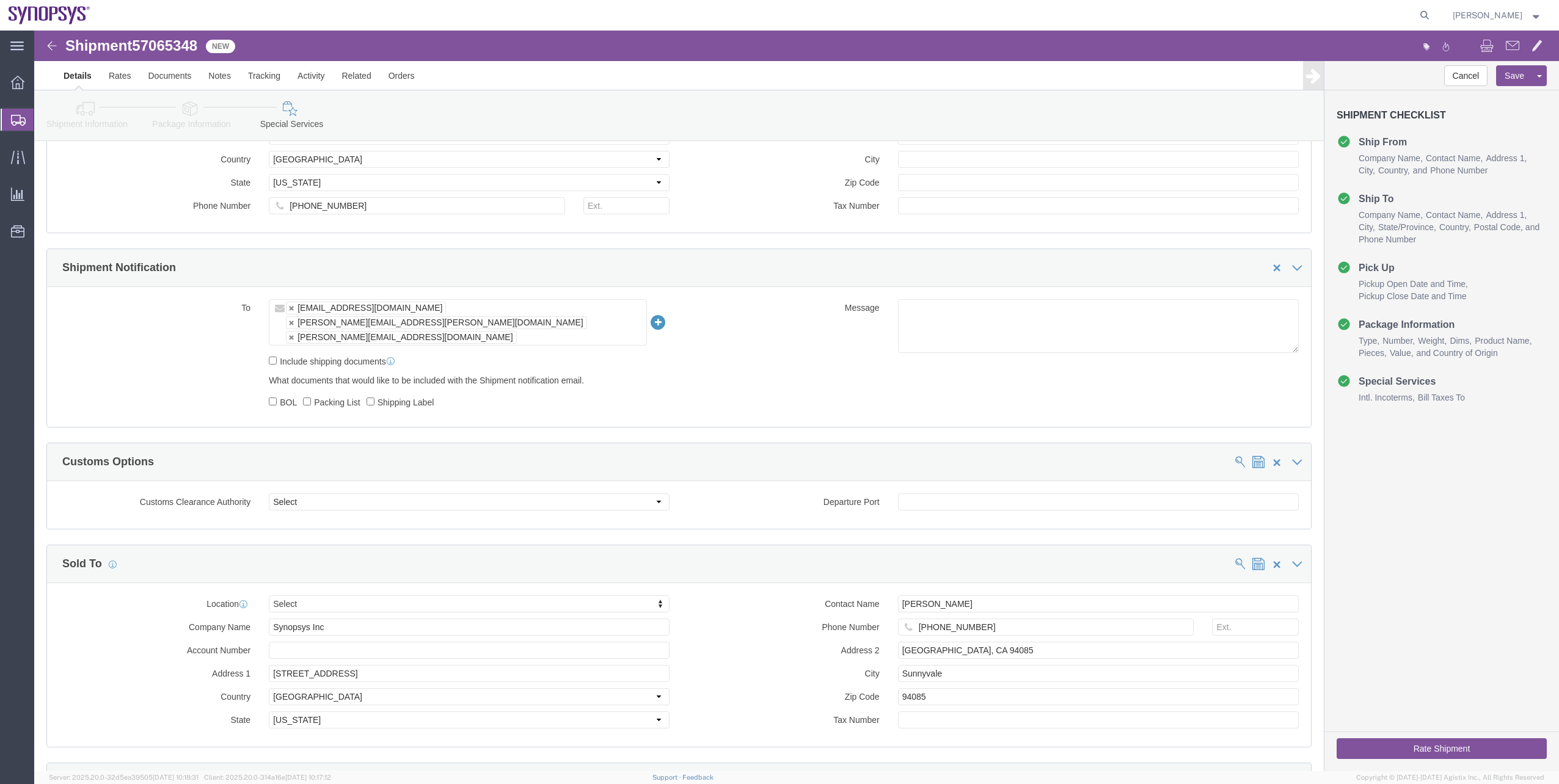
type input "[PERSON_NAME]"
drag, startPoint x: 909, startPoint y: 621, endPoint x: 773, endPoint y: 560, distance: 149.1
click div "Contact Name [PERSON_NAME] Phone Number [PHONE_NUMBER] Address 2 [GEOGRAPHIC_DA…"
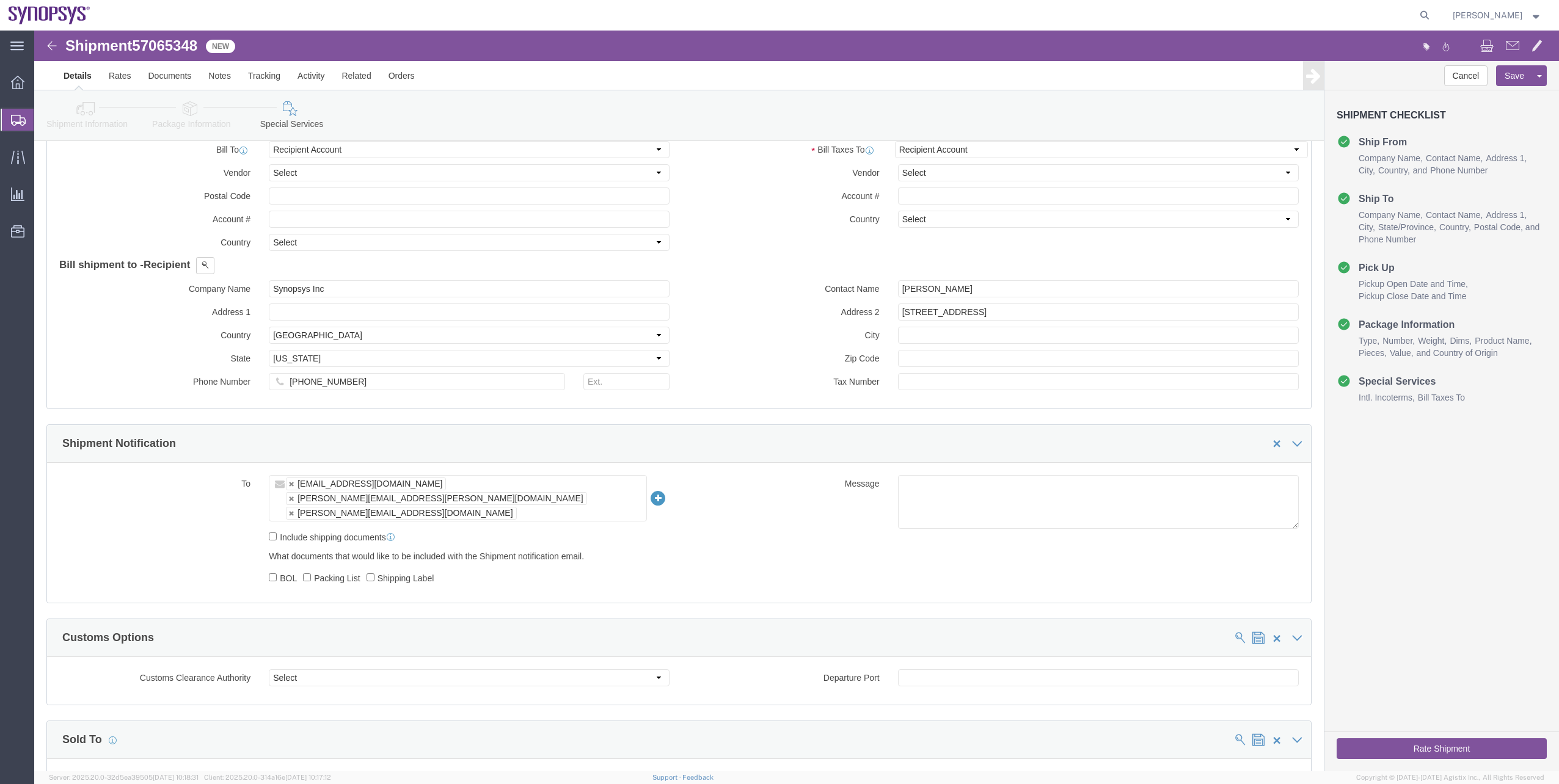
scroll to position [672, 0]
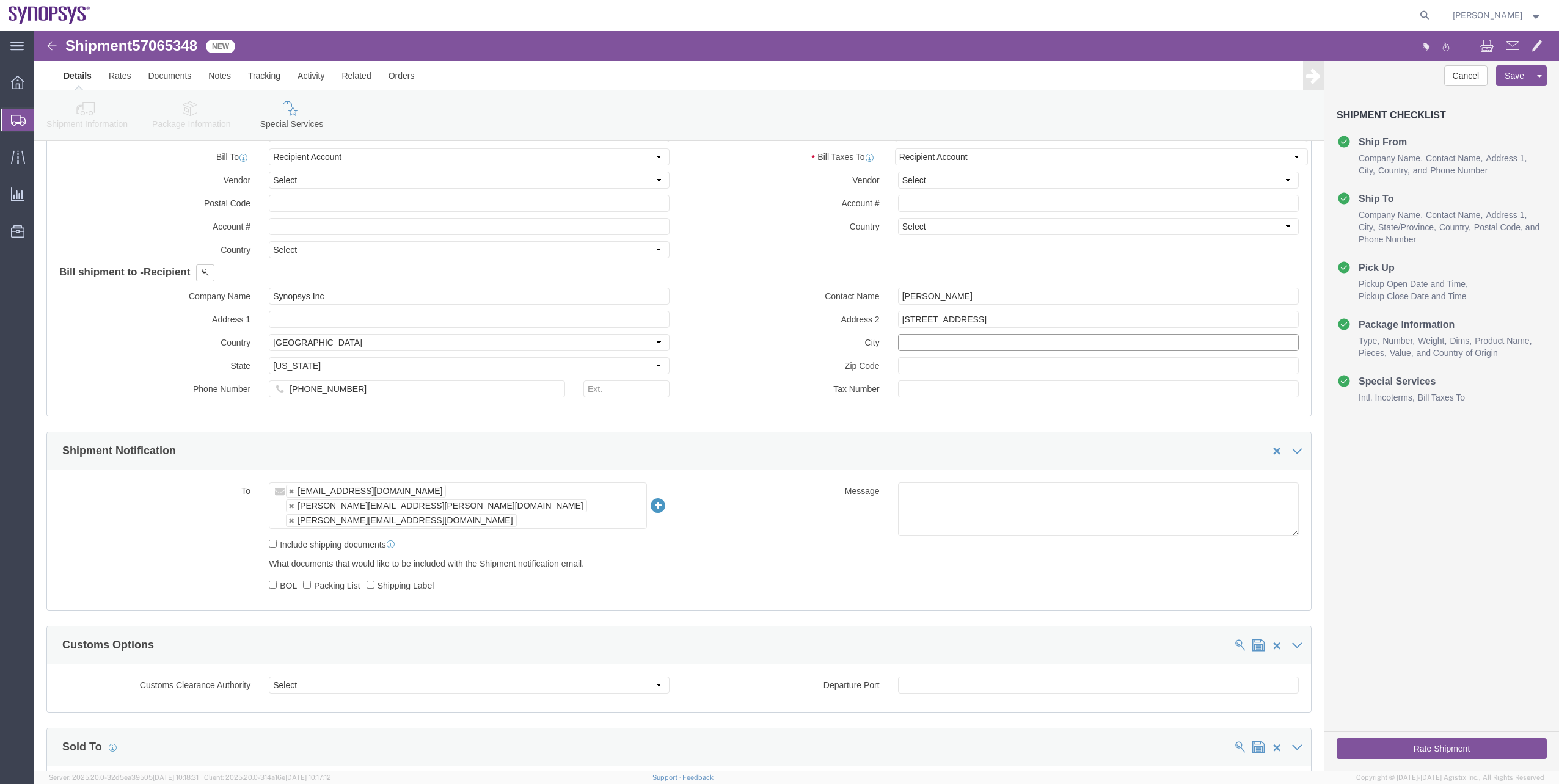
click input "text"
paste input "Sunnyvale"
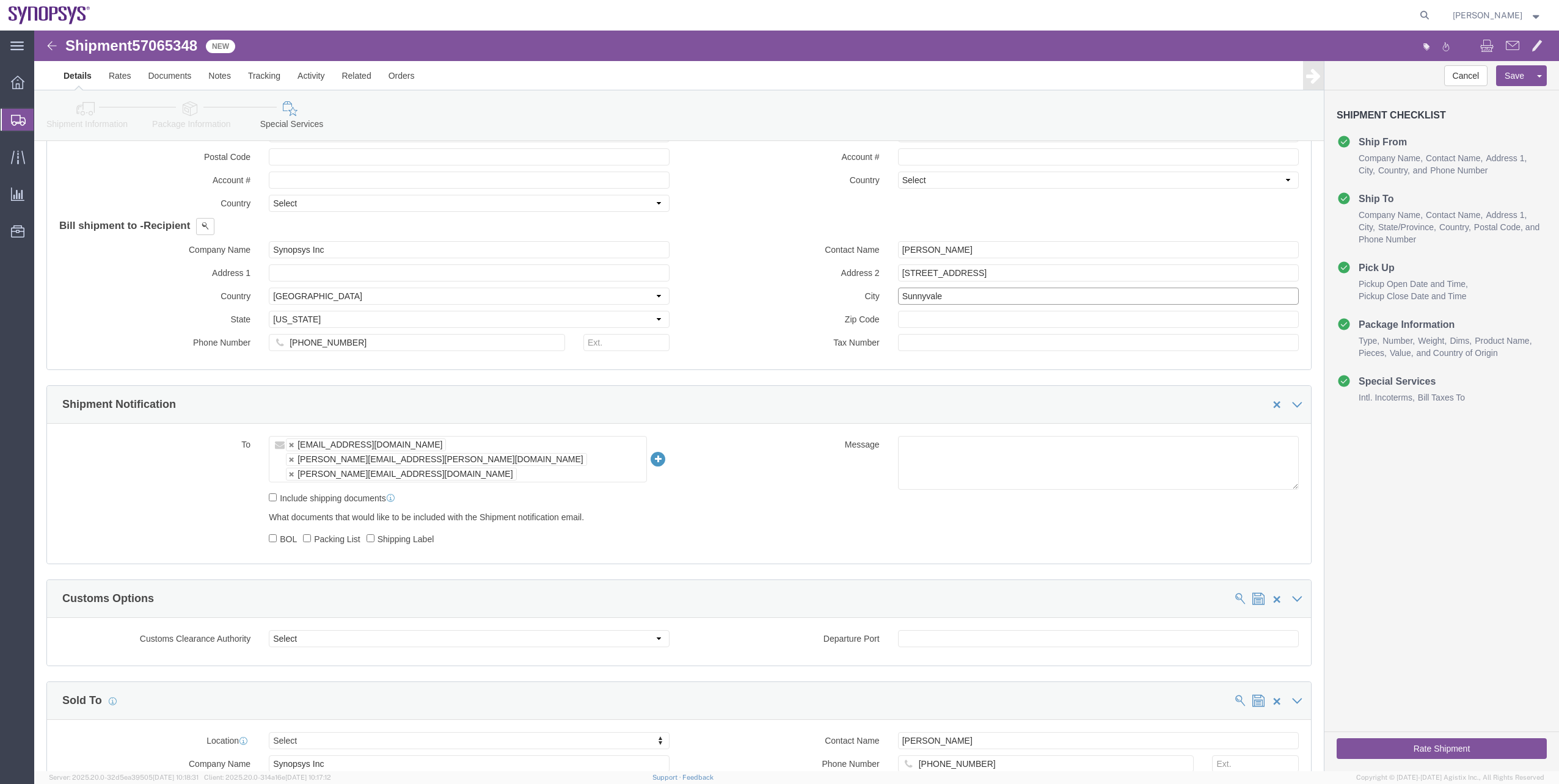
scroll to position [794, 0]
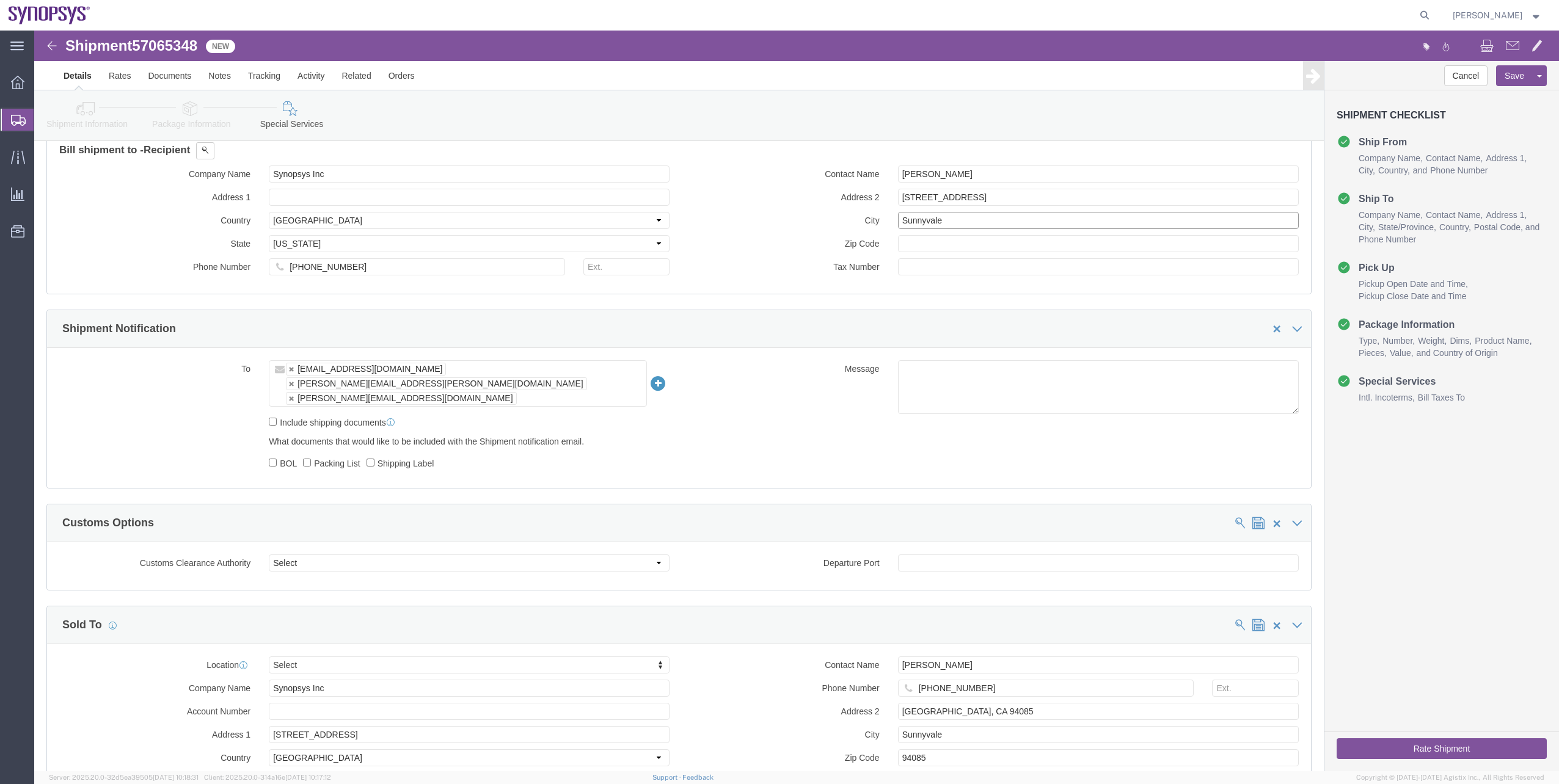
type input "Sunnyvale"
drag, startPoint x: 917, startPoint y: 689, endPoint x: 809, endPoint y: 666, distance: 110.4
click div "Contact Name [PERSON_NAME] Phone Number [PHONE_NUMBER] Address 2 [GEOGRAPHIC_DA…"
click input "text"
paste input "94085"
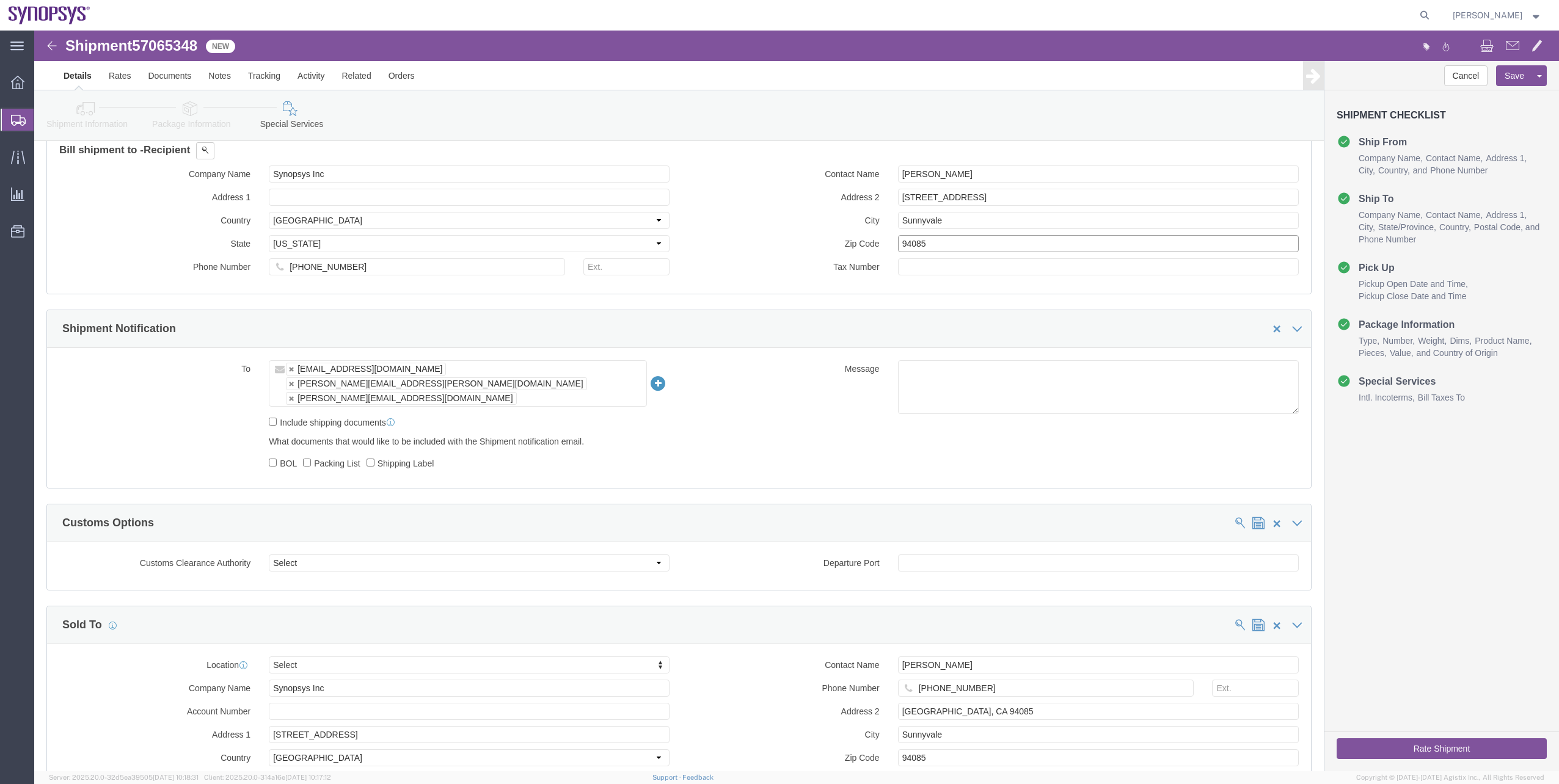
type input "94085"
drag, startPoint x: 952, startPoint y: 169, endPoint x: 508, endPoint y: 202, distance: 445.2
click div "Contact Name [PERSON_NAME] Address 2 [STREET_ADDRESS] City [GEOGRAPHIC_DATA] Zi…"
click input "text"
paste input "[STREET_ADDRESS]"
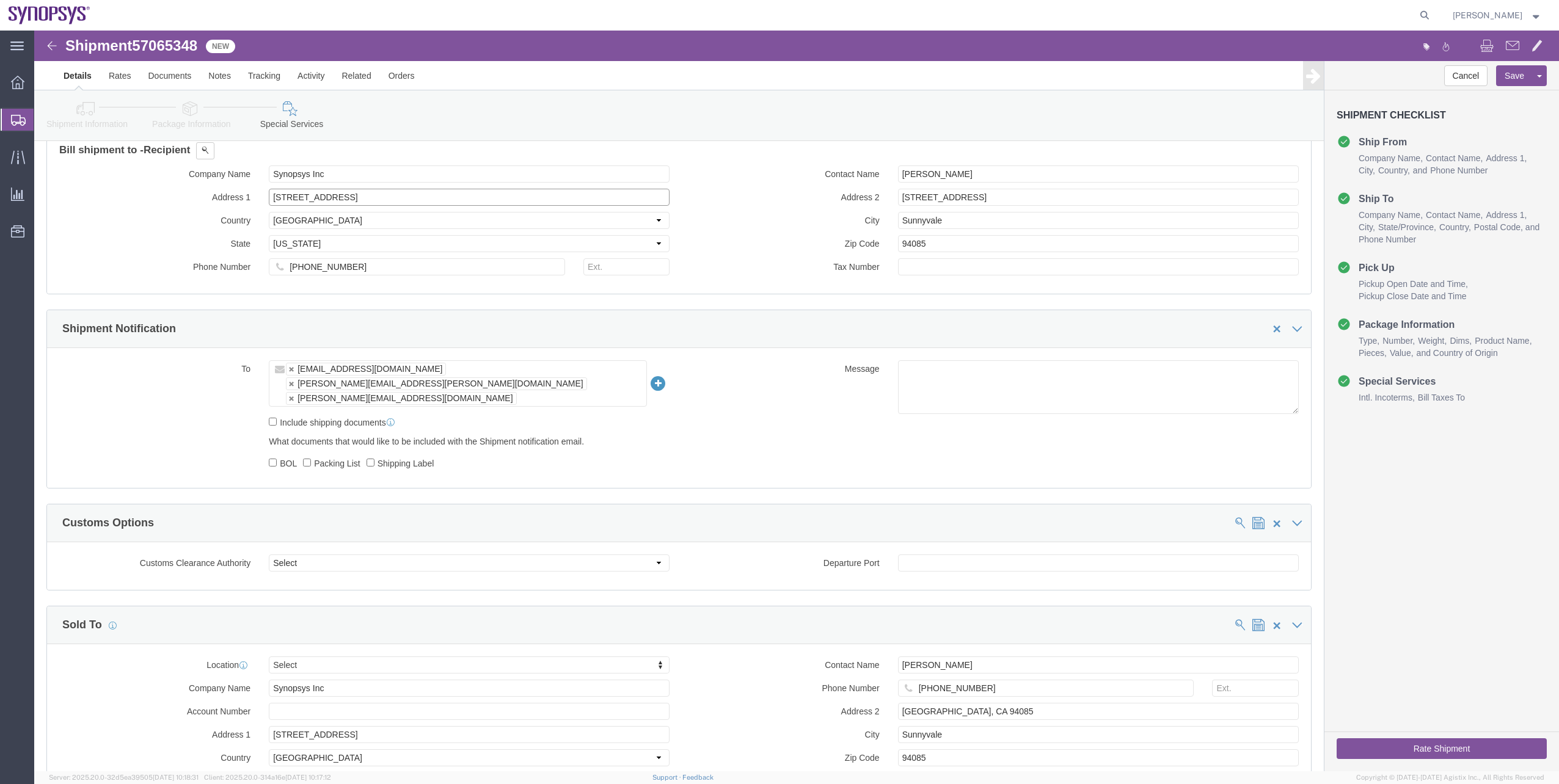
type input "[STREET_ADDRESS]"
drag, startPoint x: 959, startPoint y: 162, endPoint x: 774, endPoint y: 173, distance: 185.3
click div "Address 2 [STREET_ADDRESS]"
click div "Contact Name [PERSON_NAME] Address 2 City [GEOGRAPHIC_DATA] Zip Code 94085 Tax …"
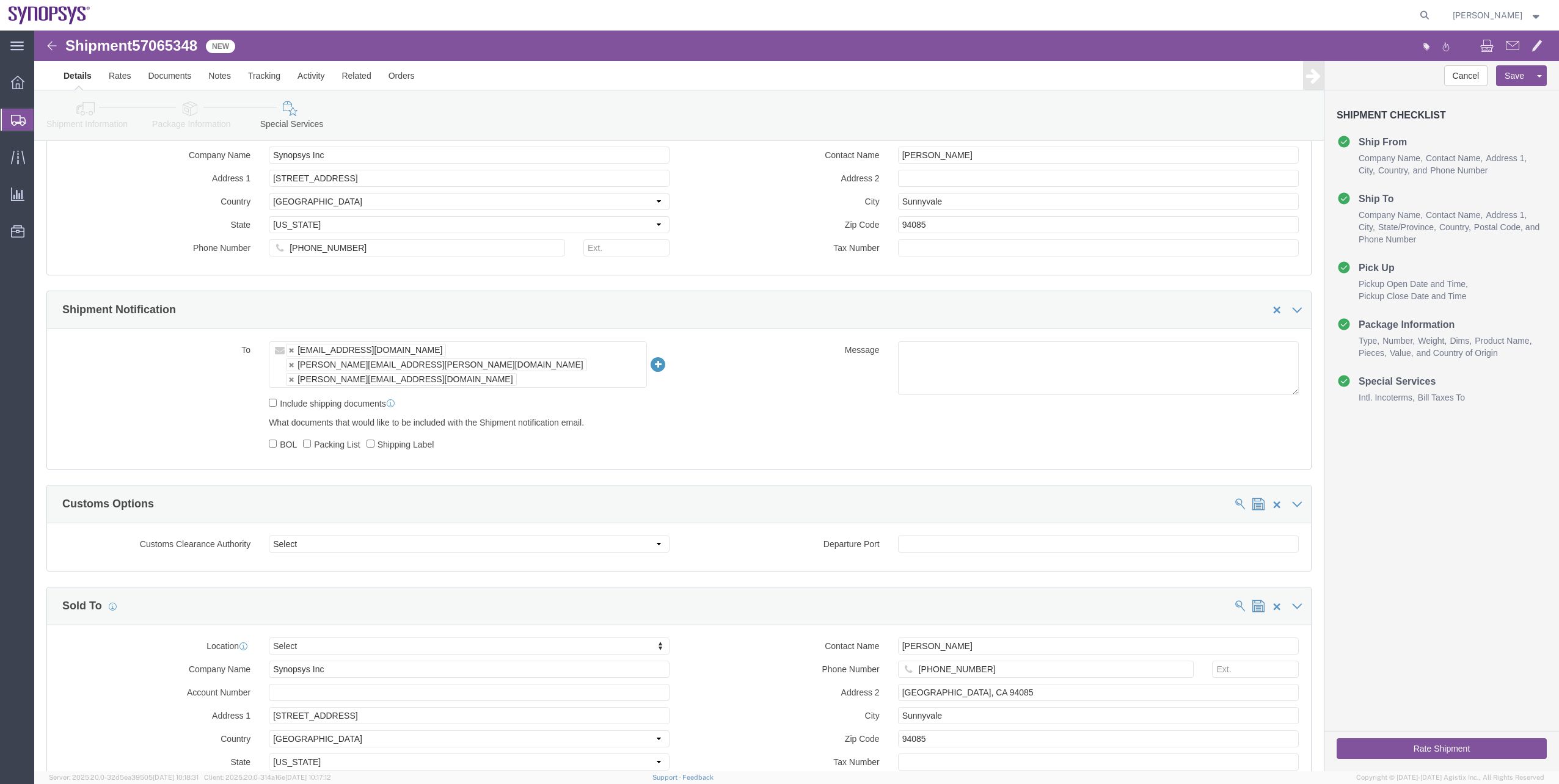
scroll to position [716, 0]
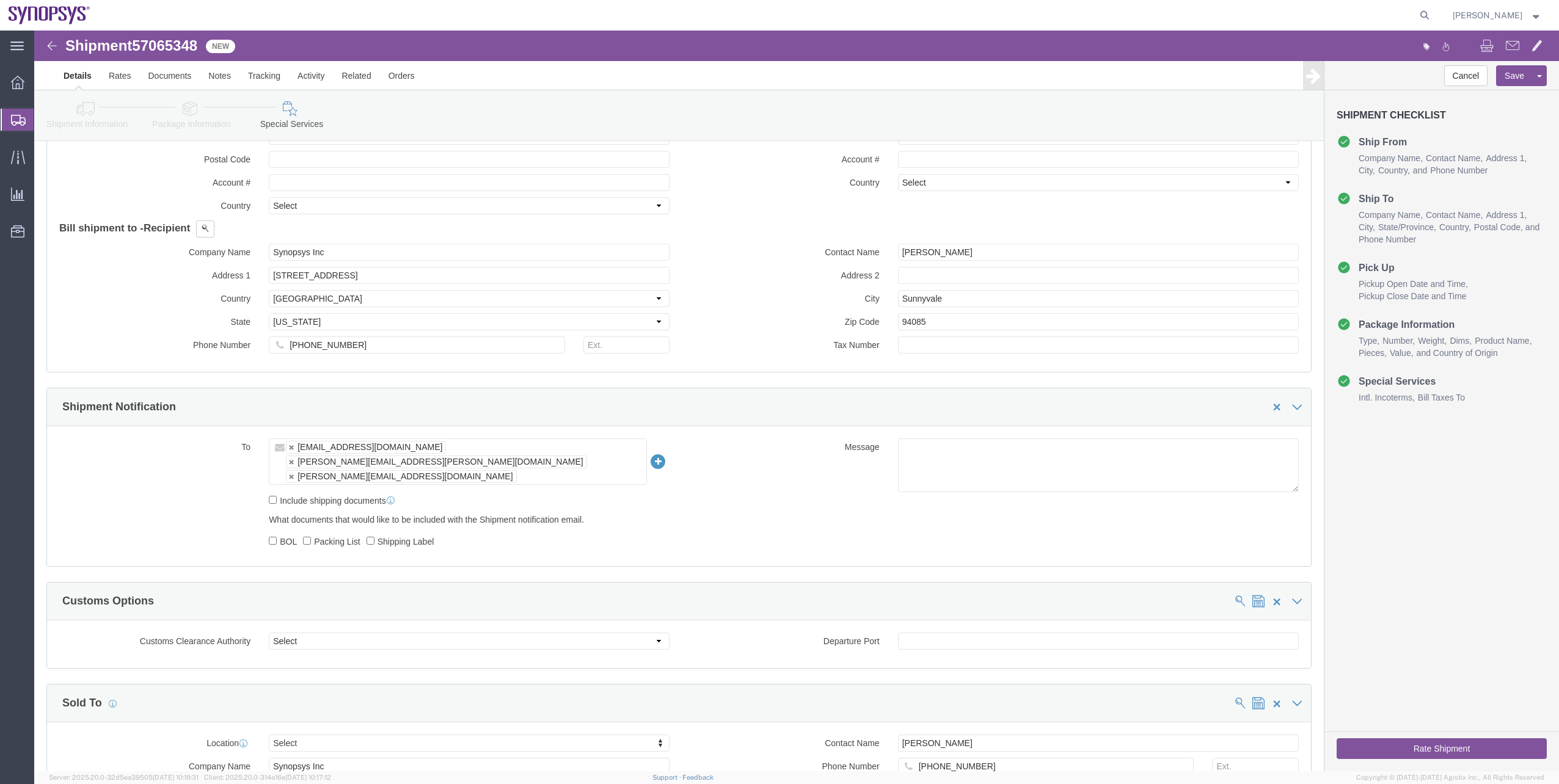
click link "Package Information"
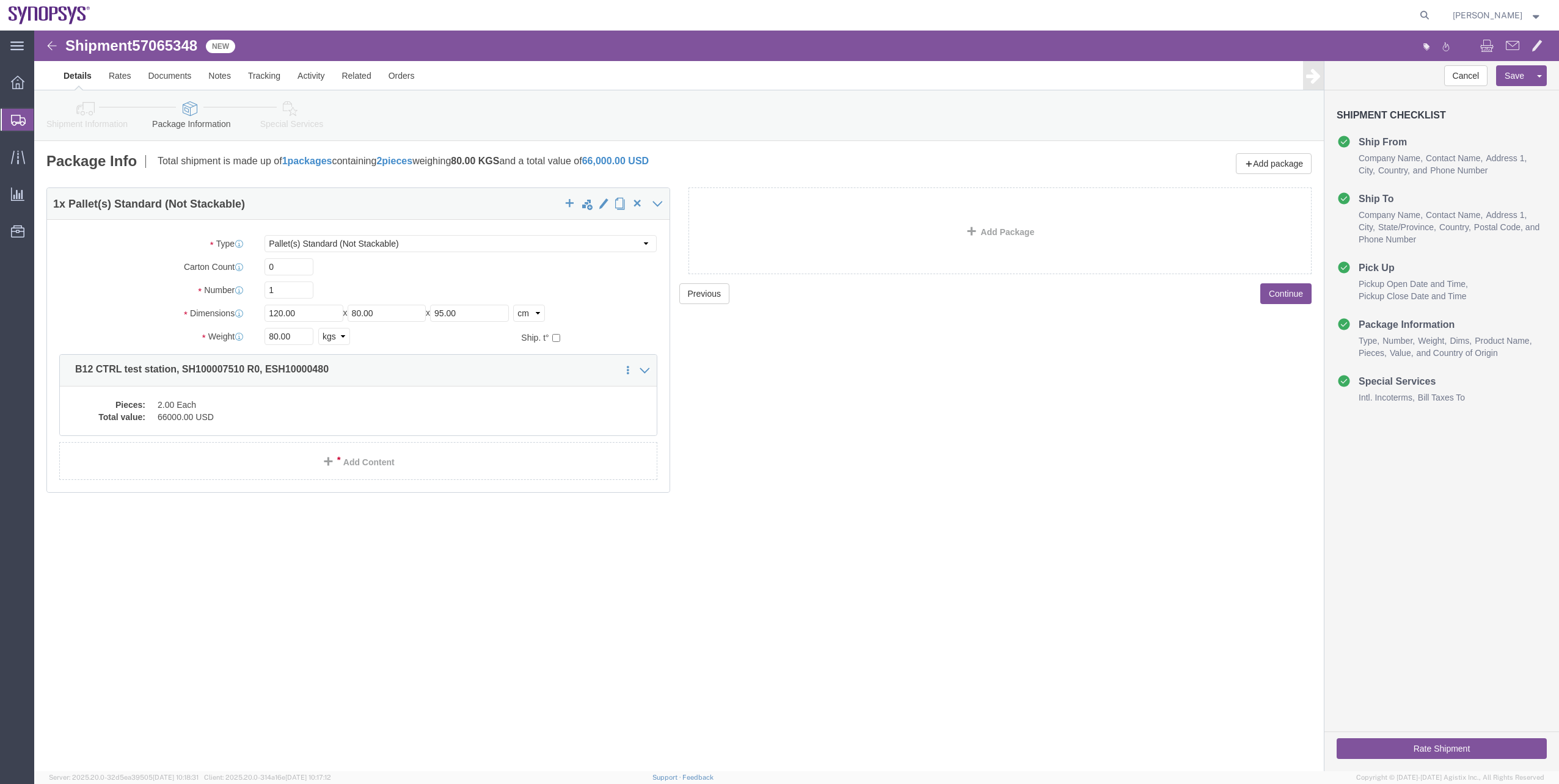
click link "Shipment Information"
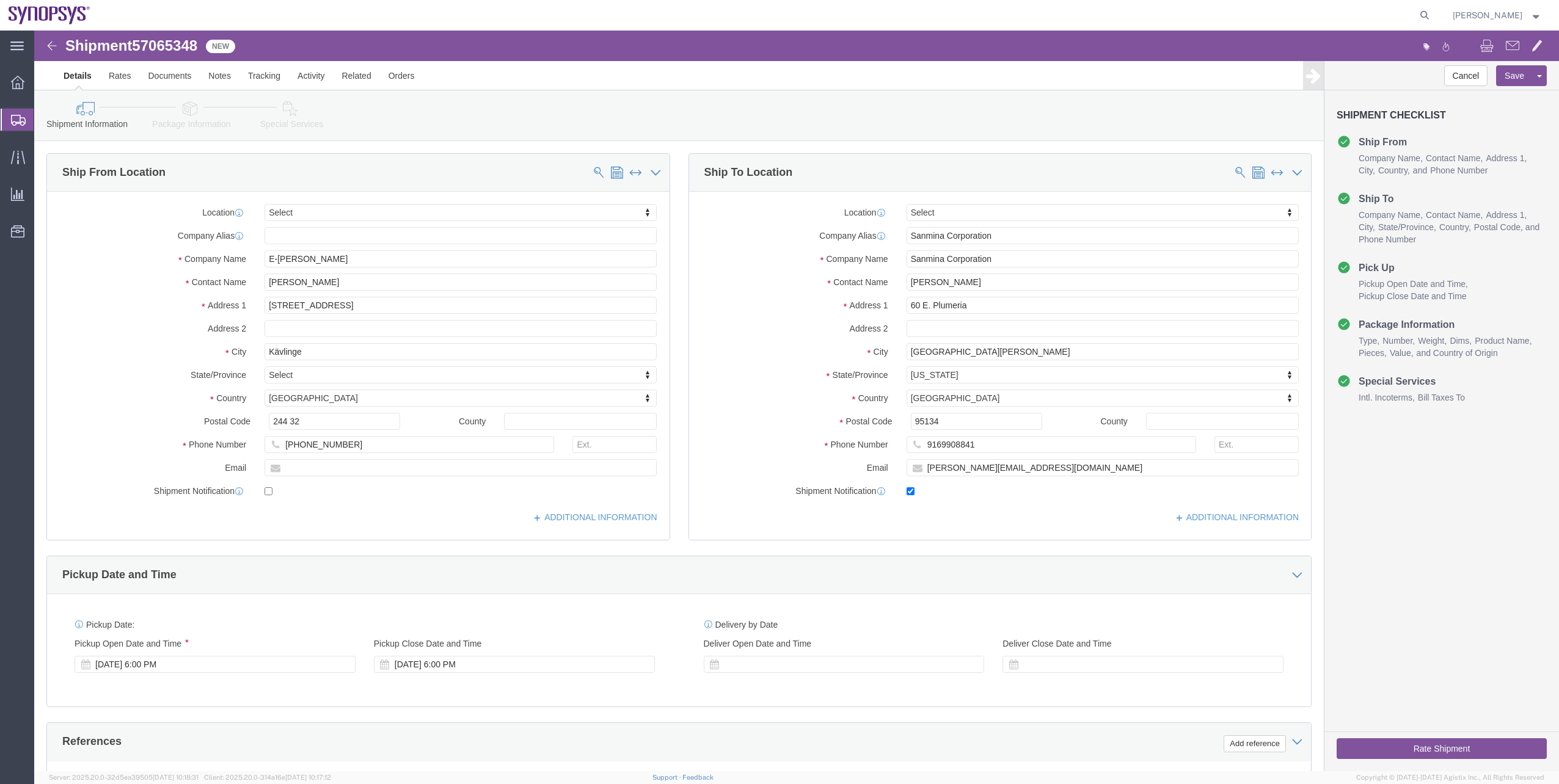
click link "Package Information"
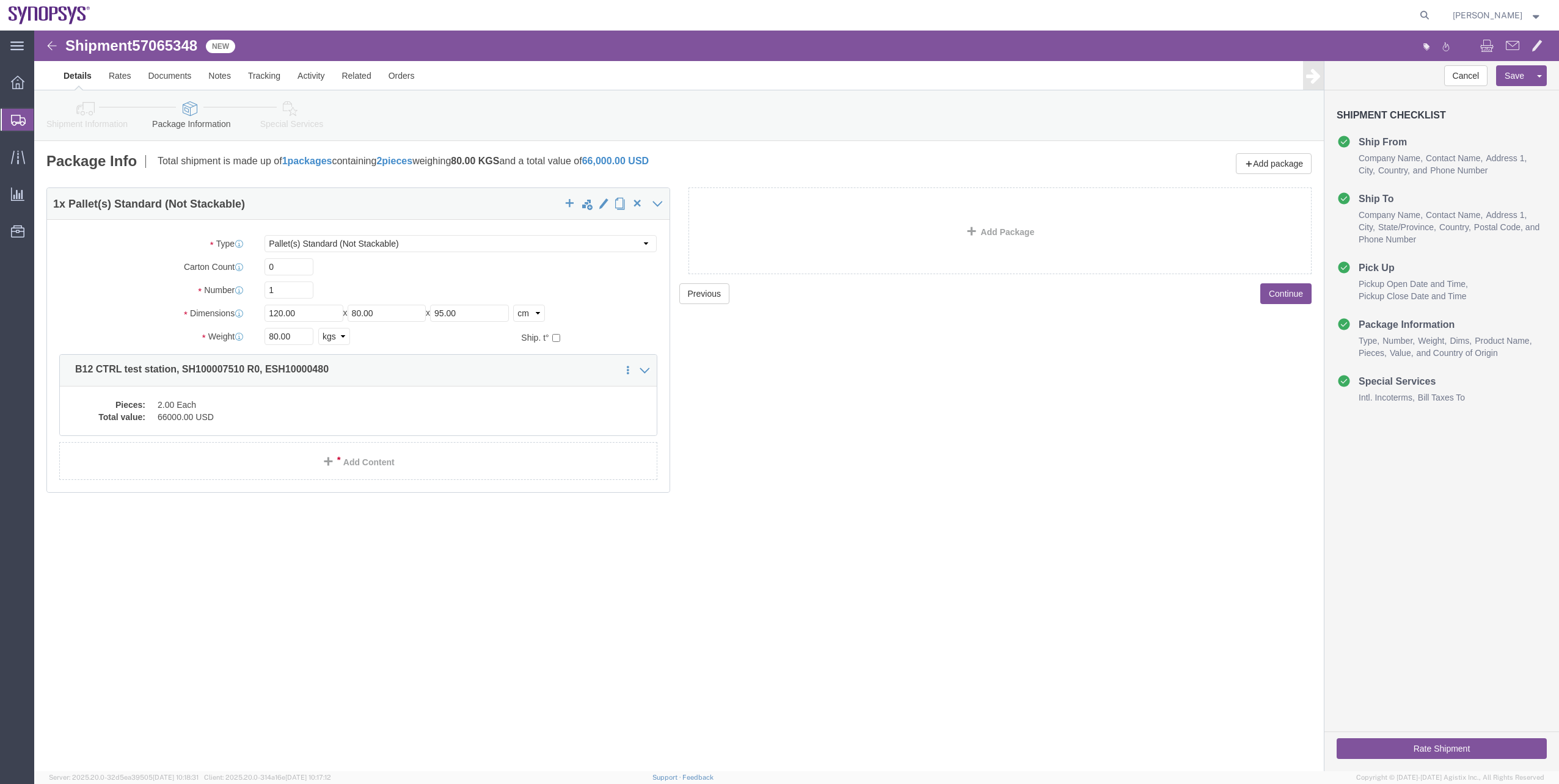
click div "Shipment Information Package Information Special Services"
click link "Shipment Information"
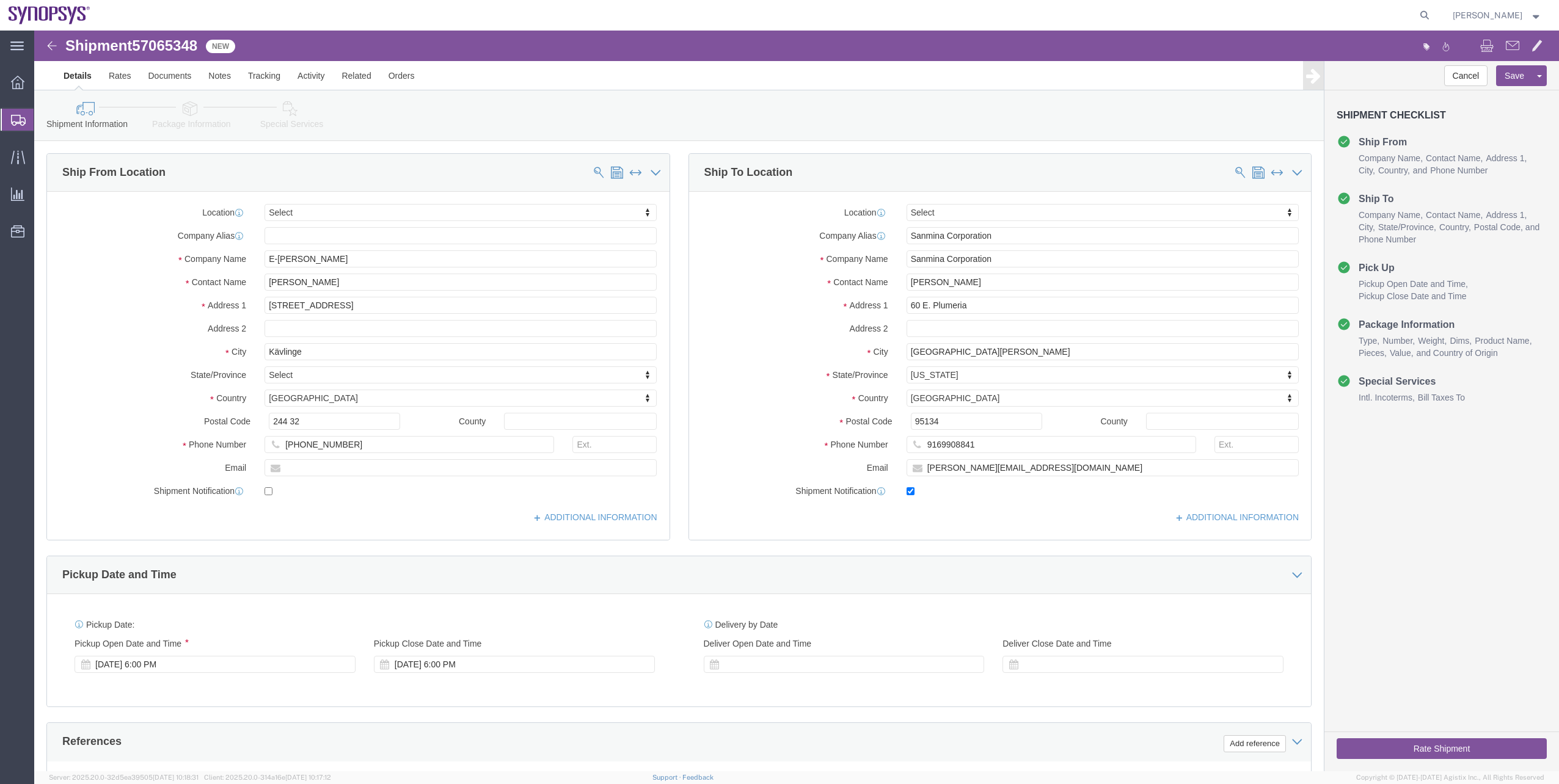
click button "Rate Shipment"
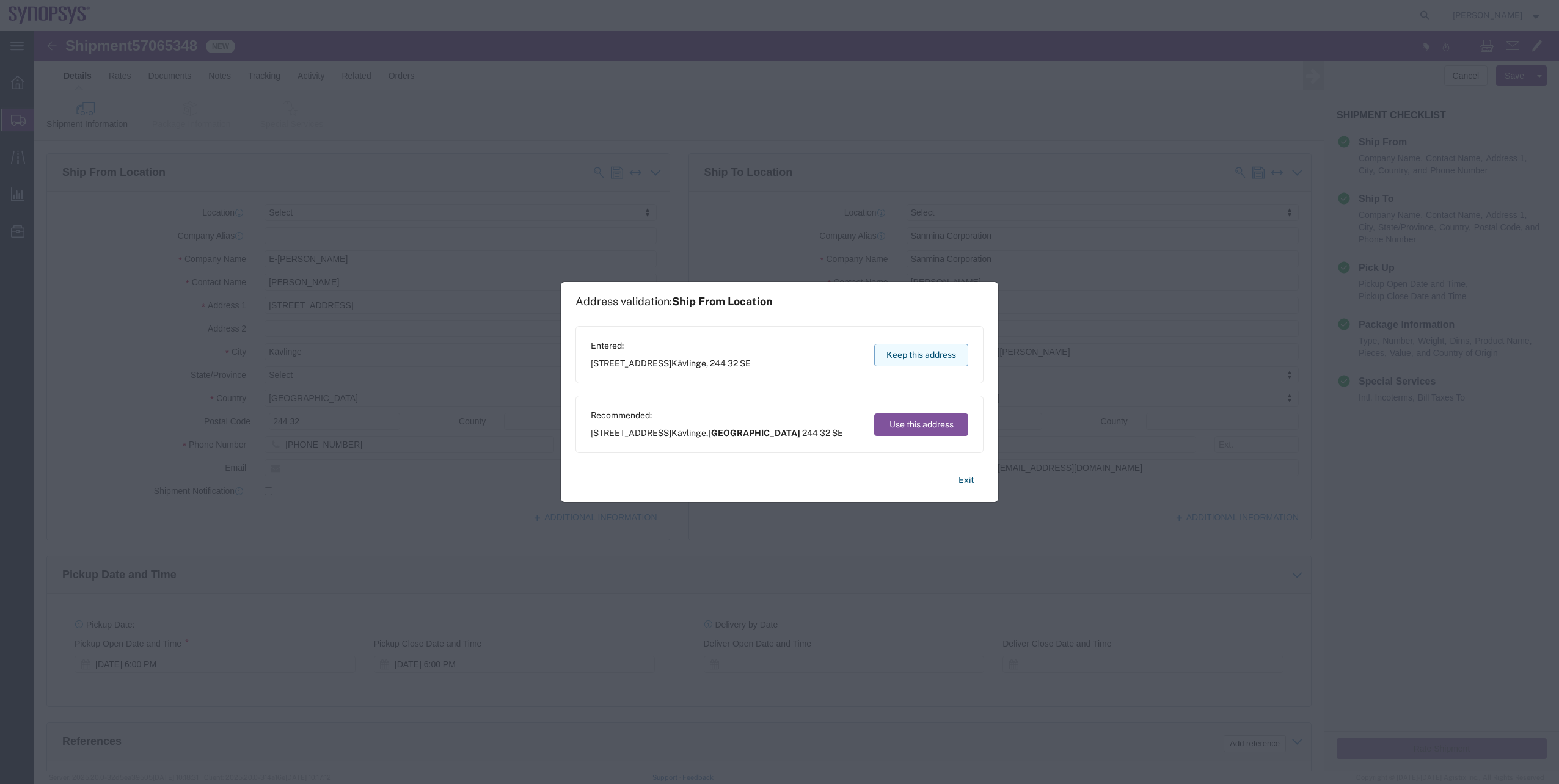
click at [920, 345] on button "Keep this address" at bounding box center [921, 355] width 94 height 22
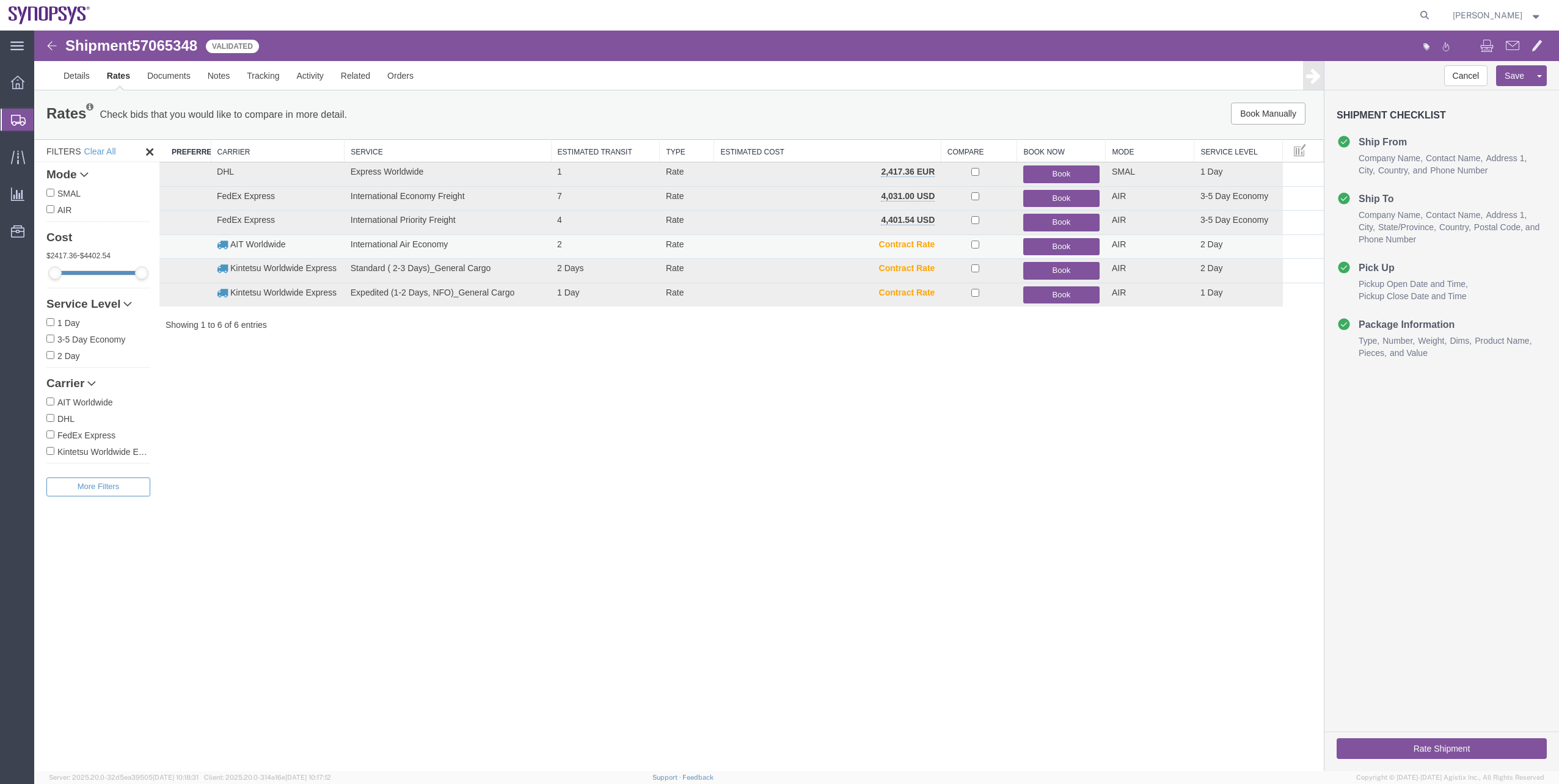
click at [1070, 252] on button "Book" at bounding box center [1061, 246] width 76 height 18
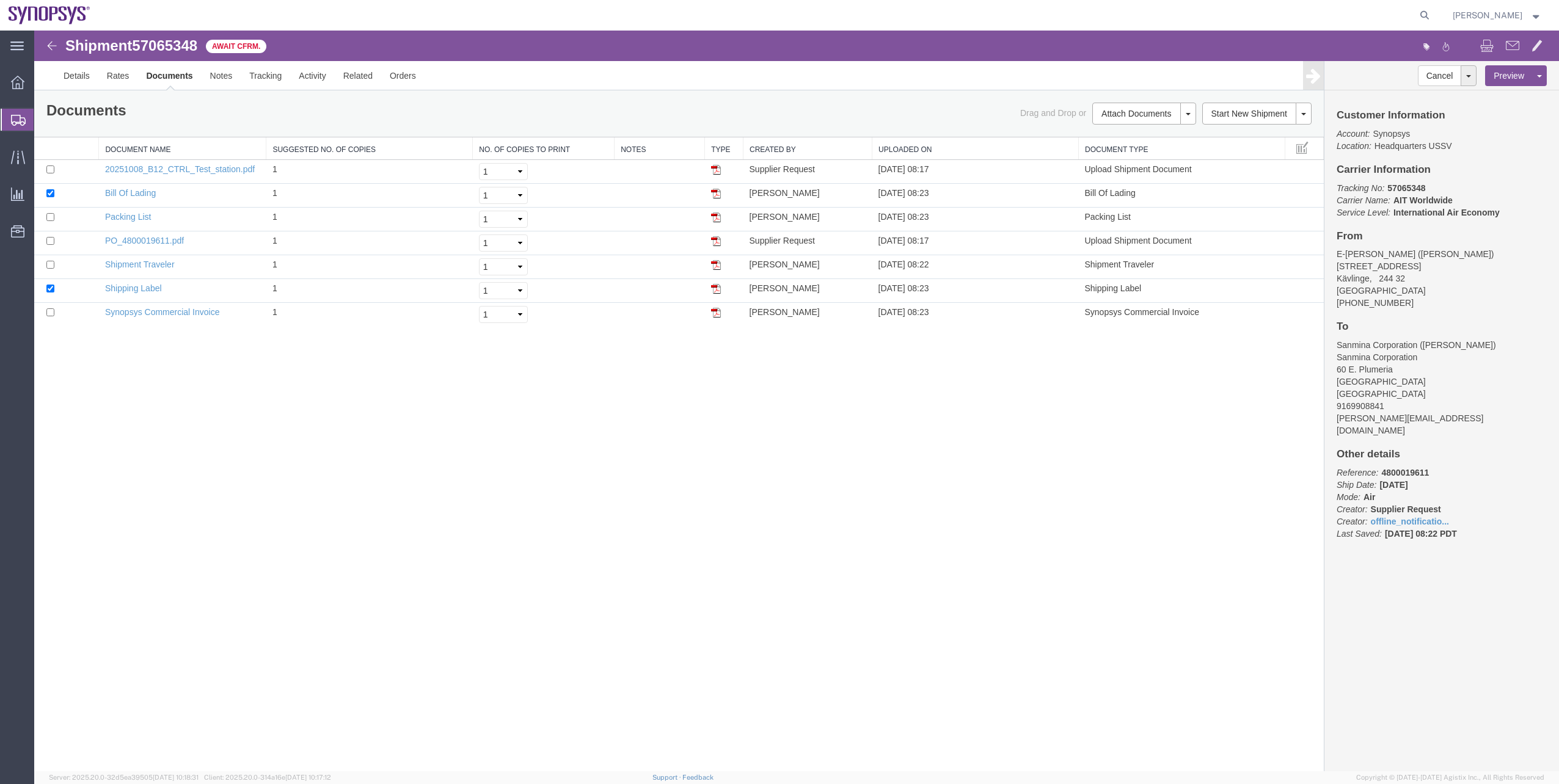
click at [0, 0] on span "Shipment Manager" at bounding box center [0, 0] width 0 height 0
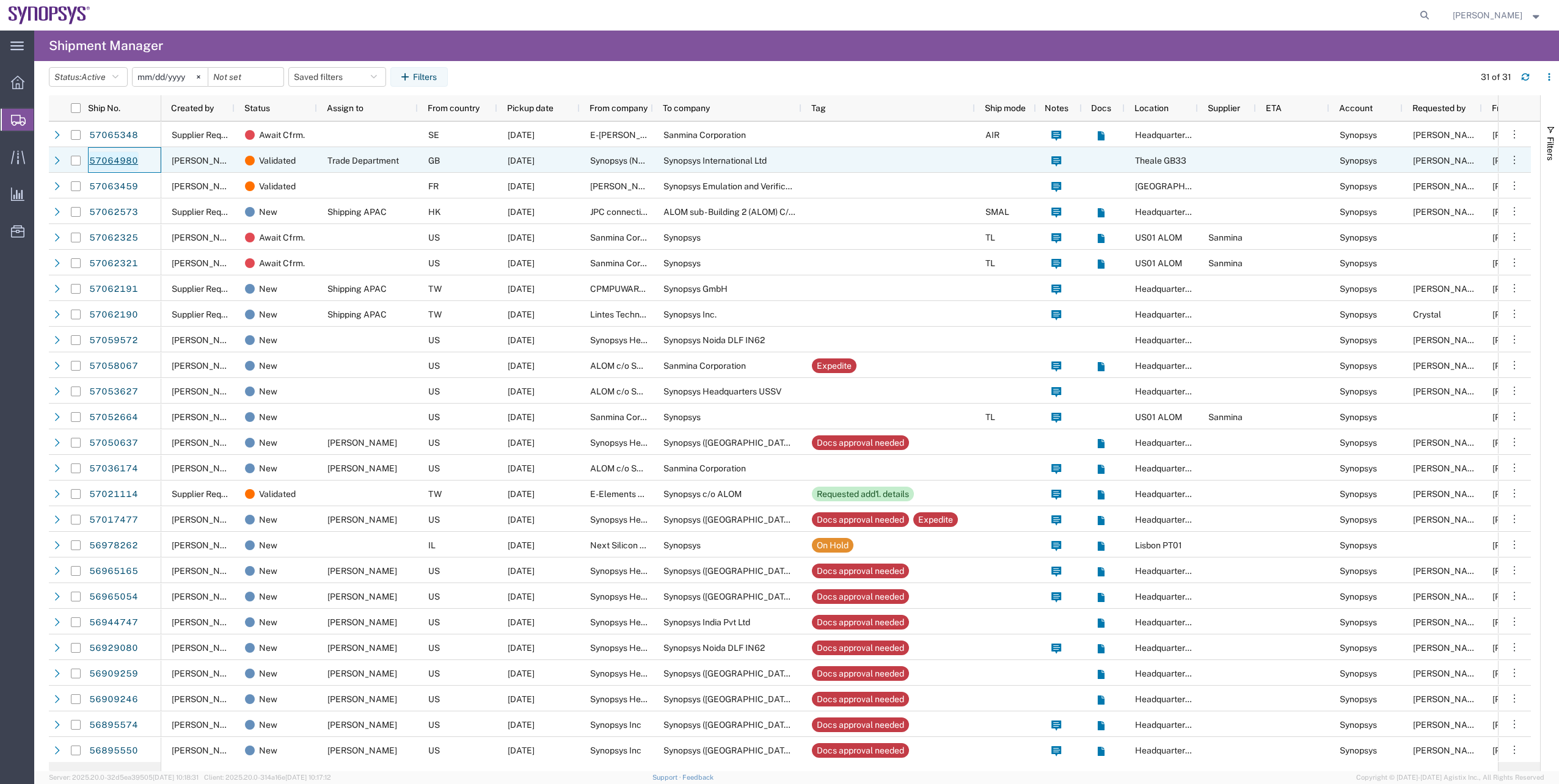
click at [108, 163] on link "57064980" at bounding box center [113, 161] width 51 height 20
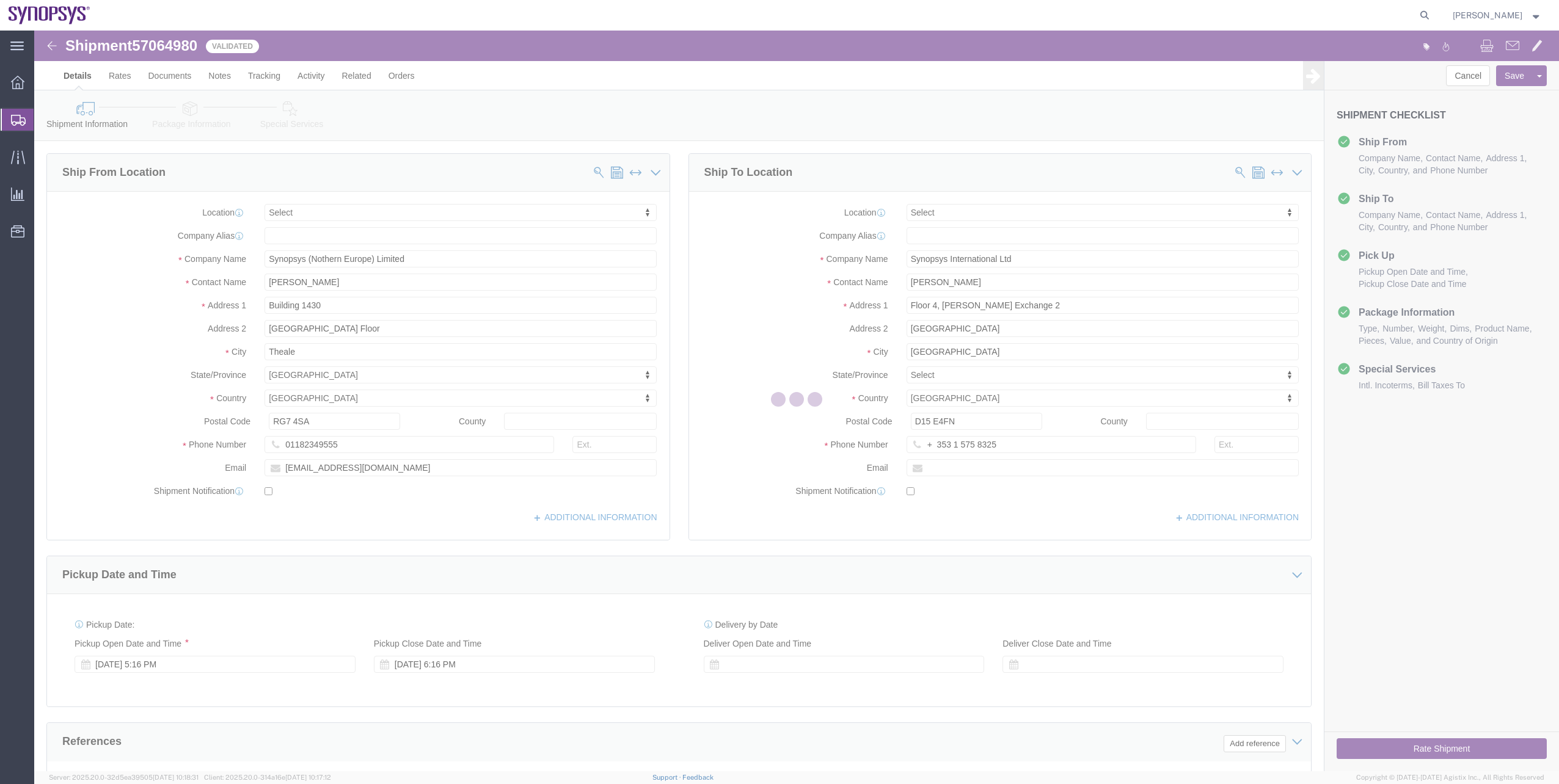
click at [175, 121] on div at bounding box center [796, 401] width 1525 height 741
select select
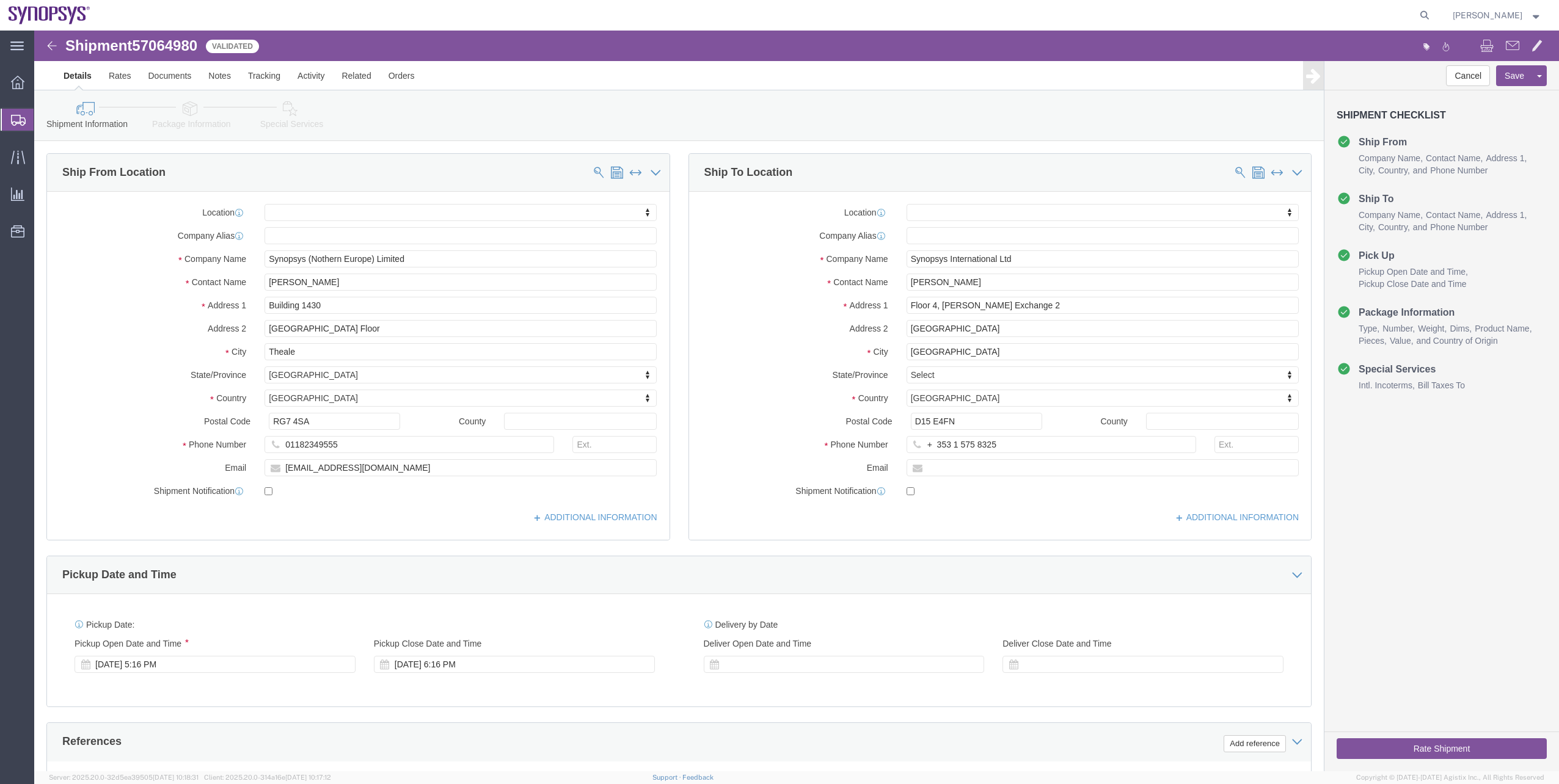
click link "Package Information"
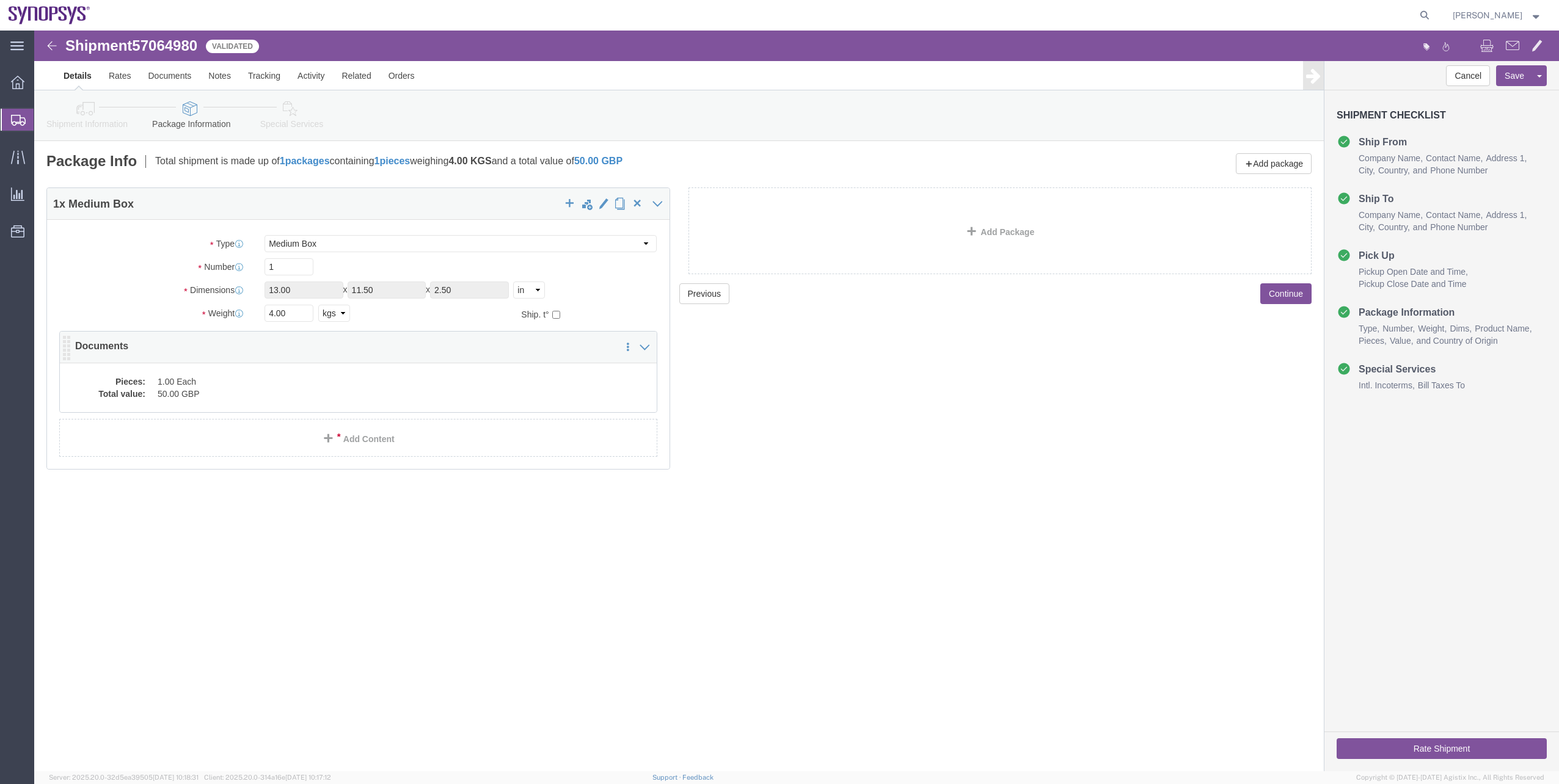
click dd "1.00 Each"
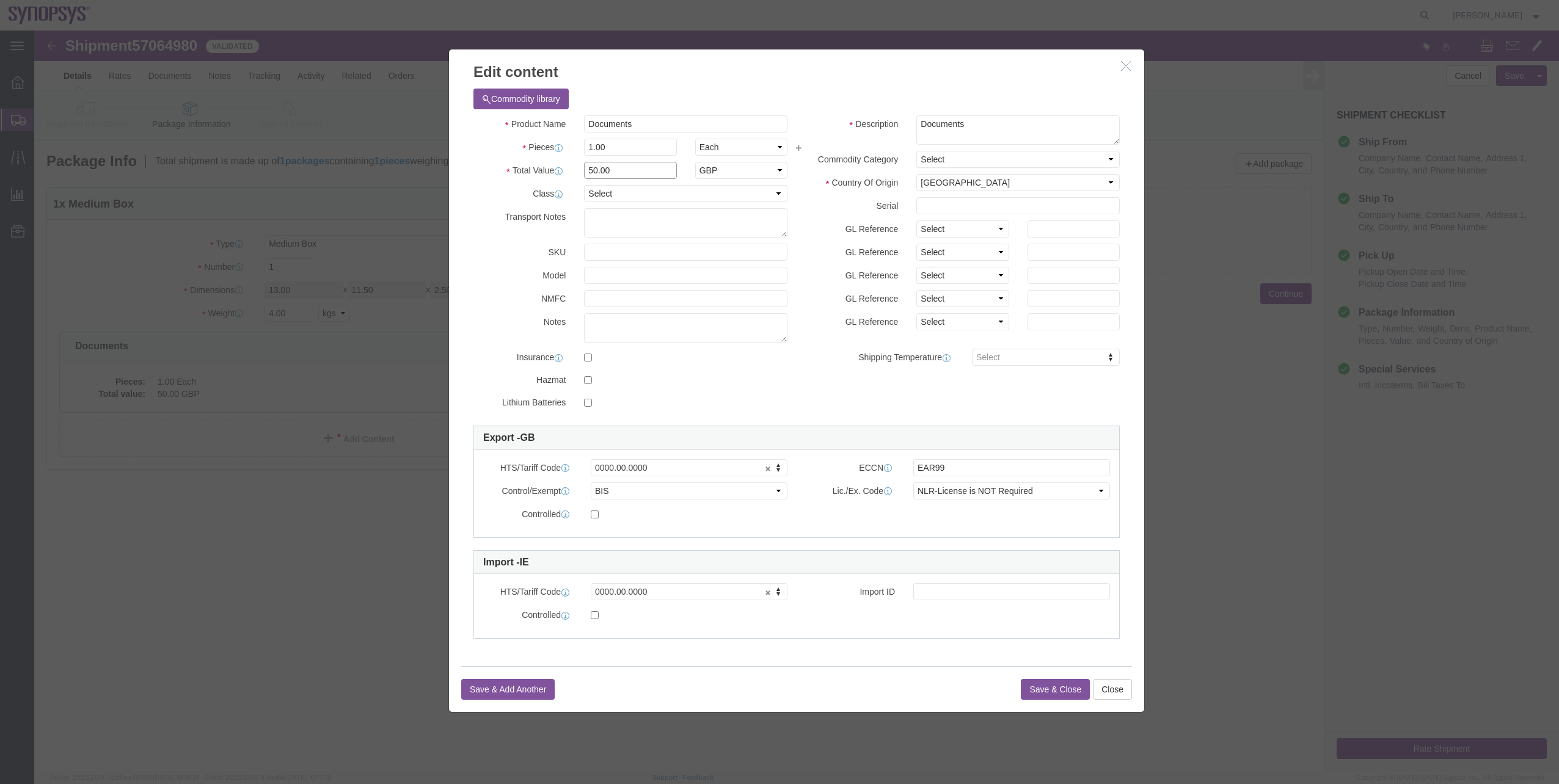
drag, startPoint x: 581, startPoint y: 140, endPoint x: 539, endPoint y: 139, distance: 42.0
click div "Total Value 50.00 Select ADP AED AFN ALL AMD AOA ARS ATS AUD AWG AZN BAM BBD BD…"
type input "1"
click label "SKU"
click button "Save & Close"
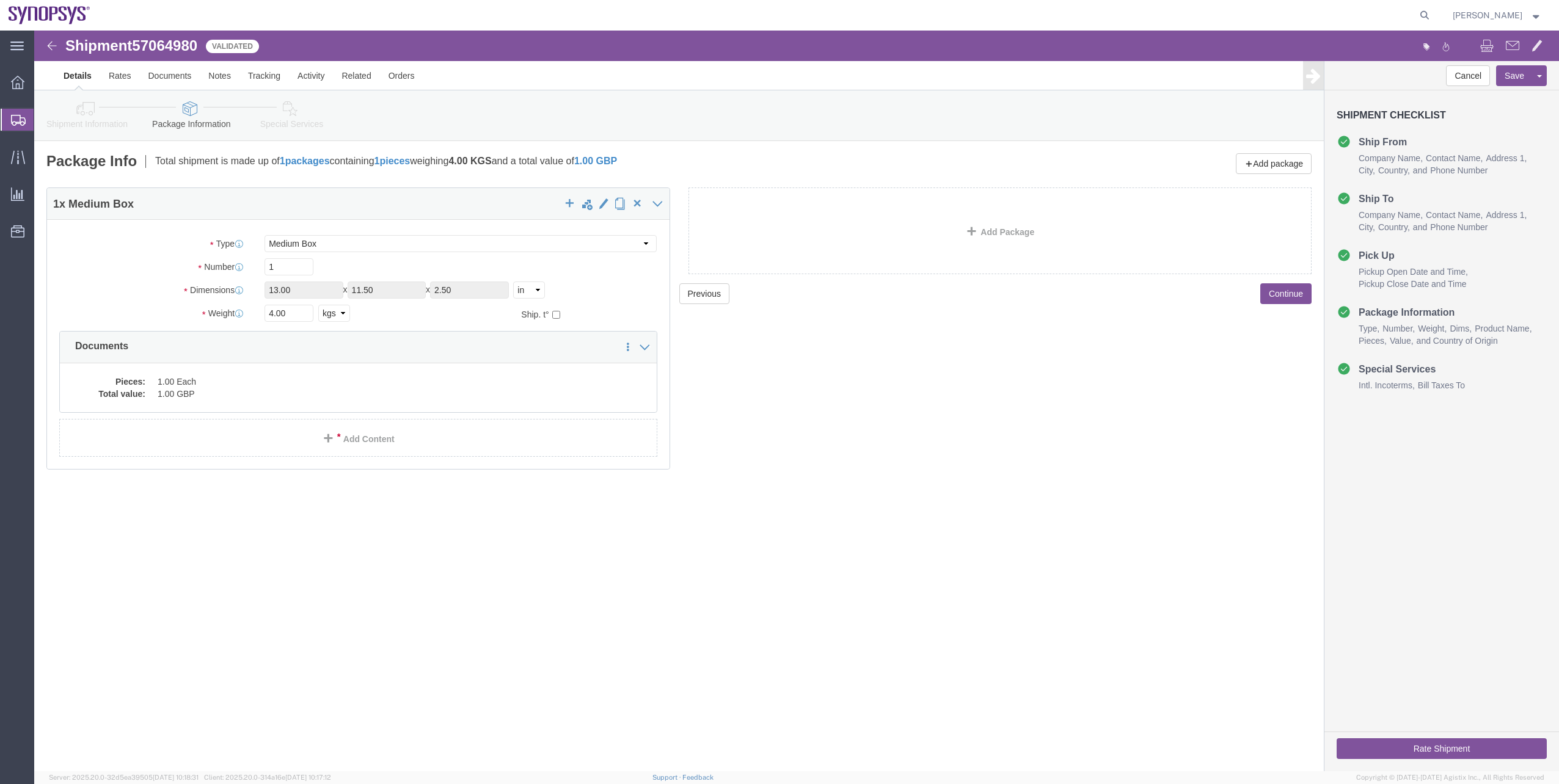
click icon
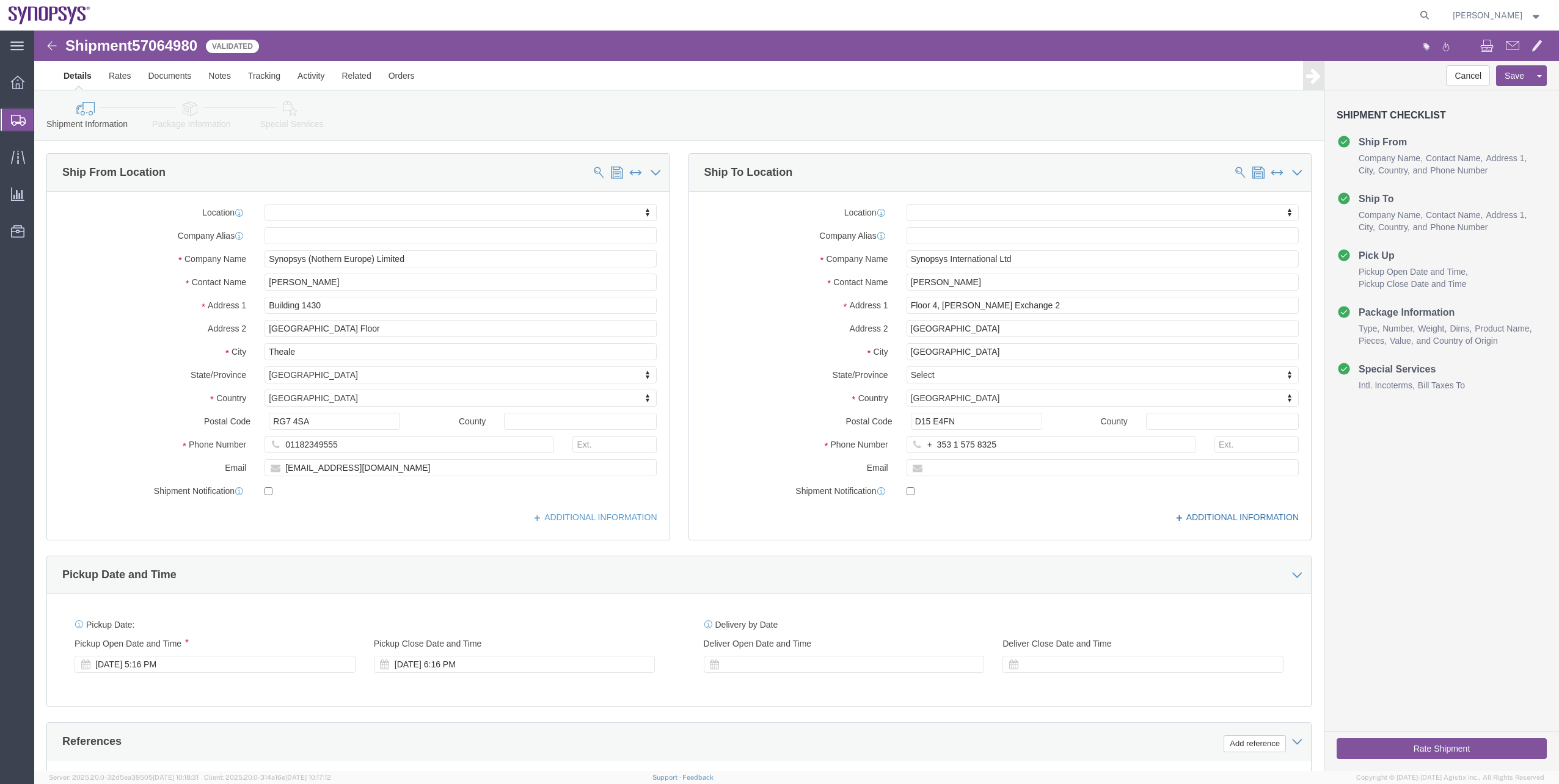
click icon
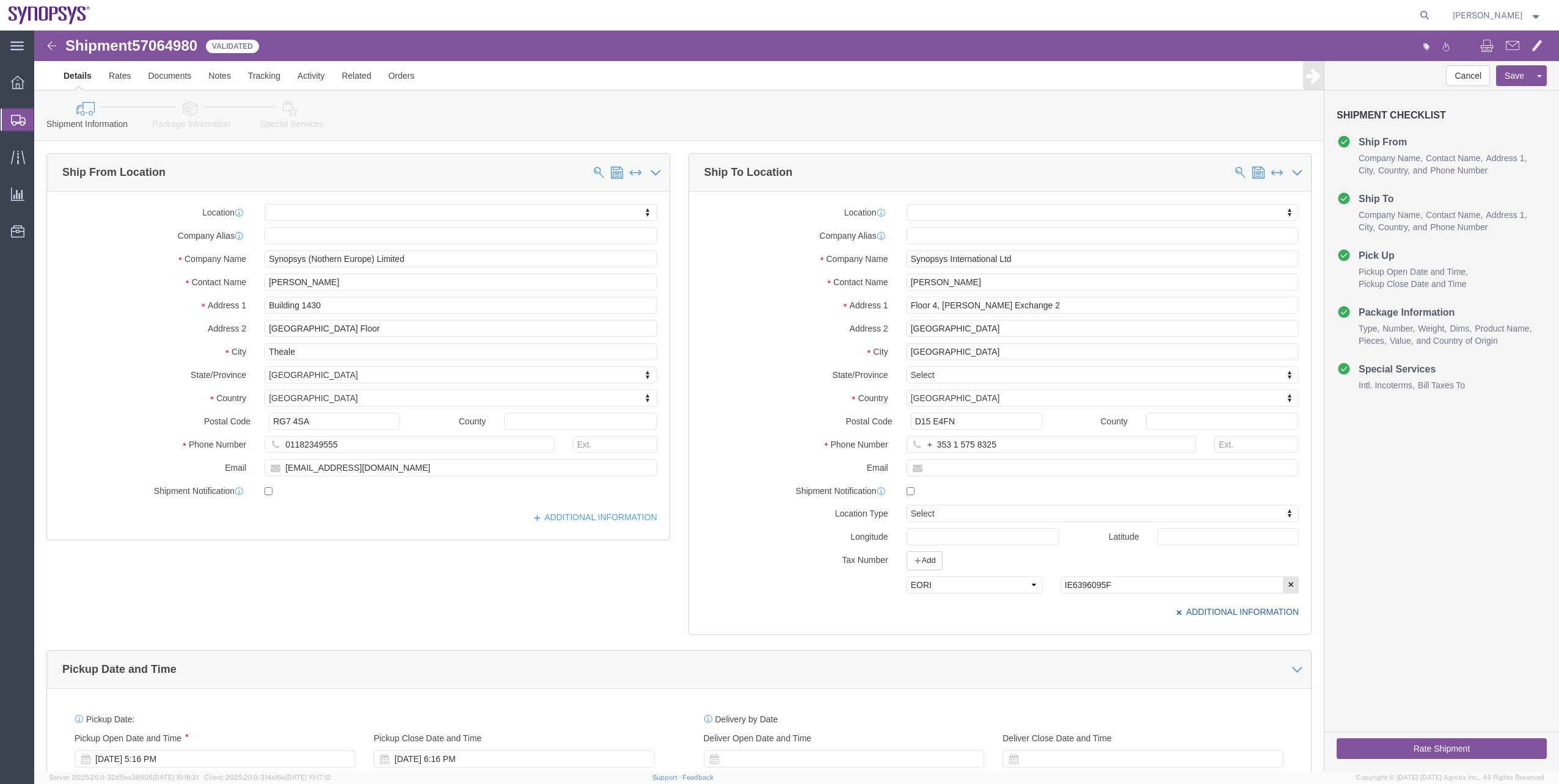
scroll to position [61, 0]
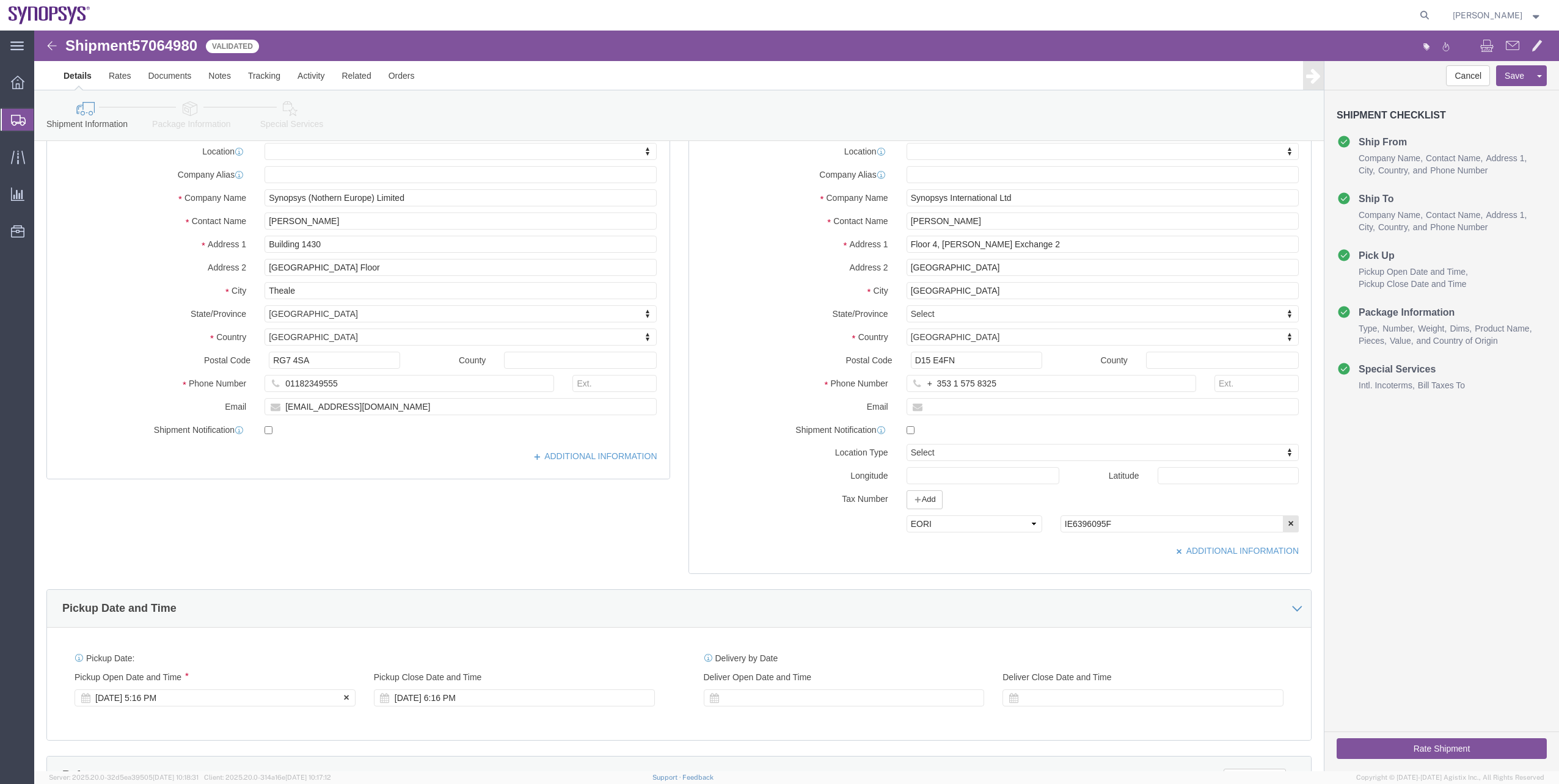
click div "[DATE] 5:16 PM"
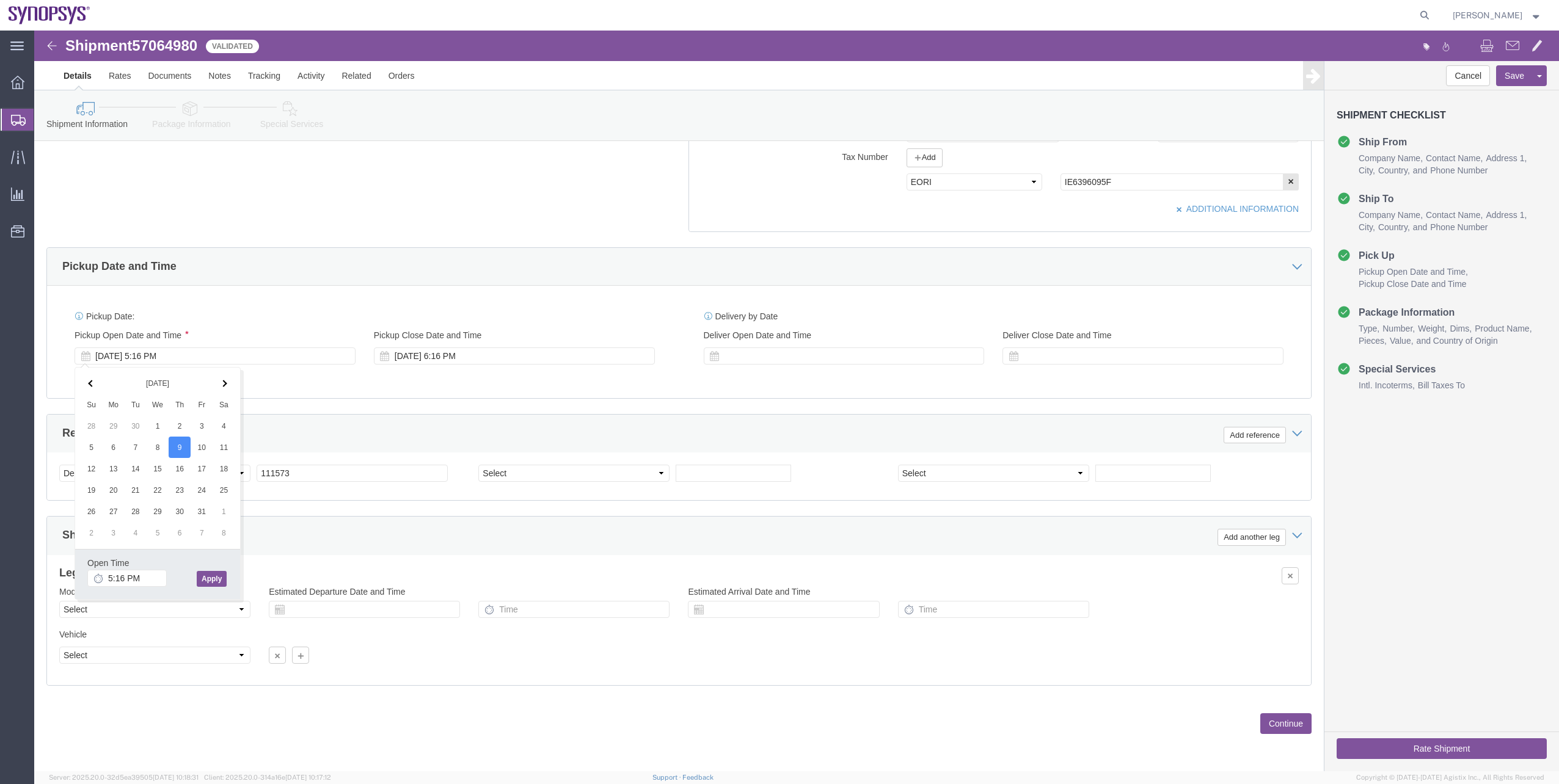
click button "Apply"
click div "[DATE] 5:16 PM"
type input "10:00 PM"
click button "Apply"
click div "[DATE] 11:00 PM"
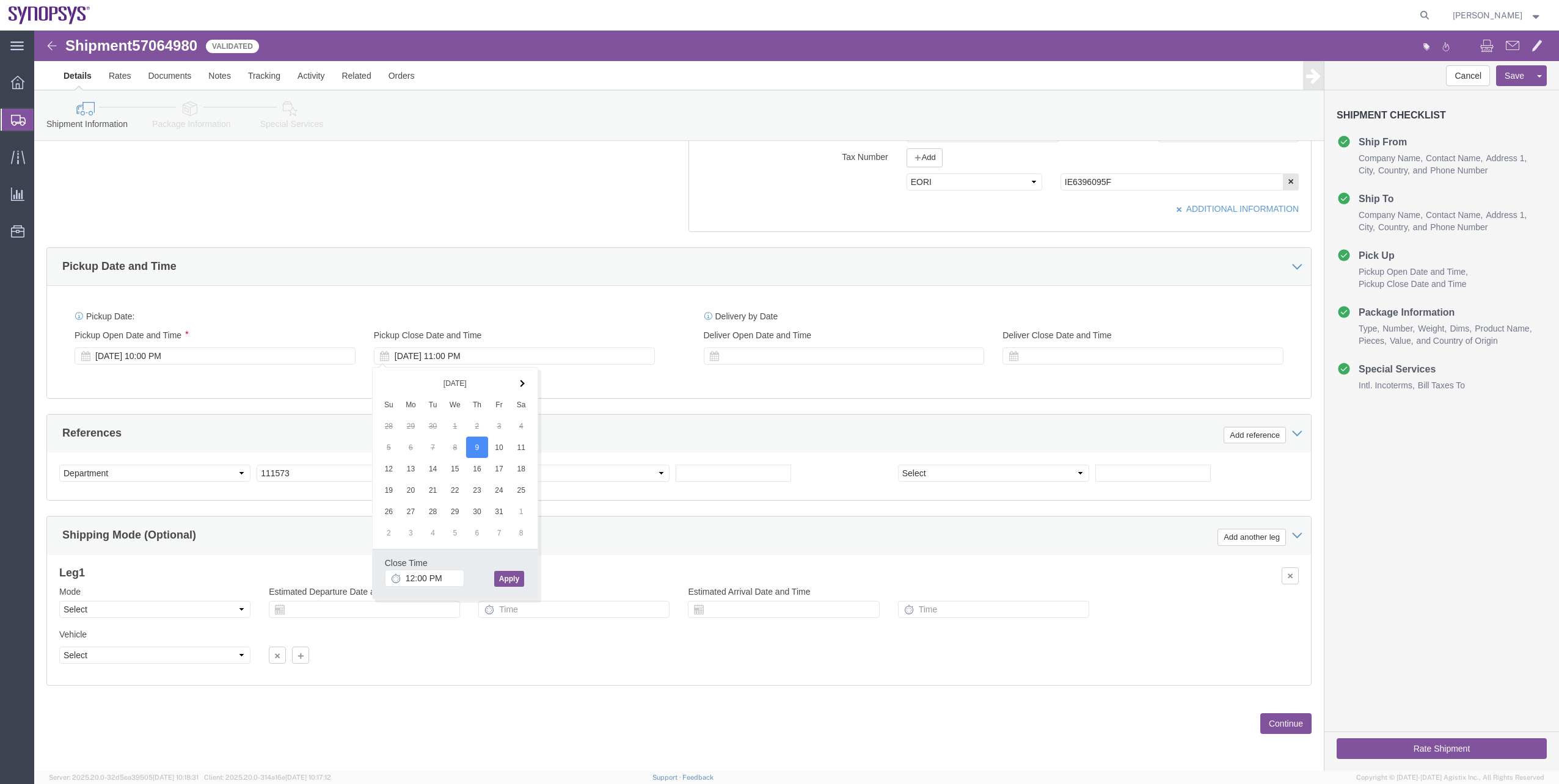
click button "Apply"
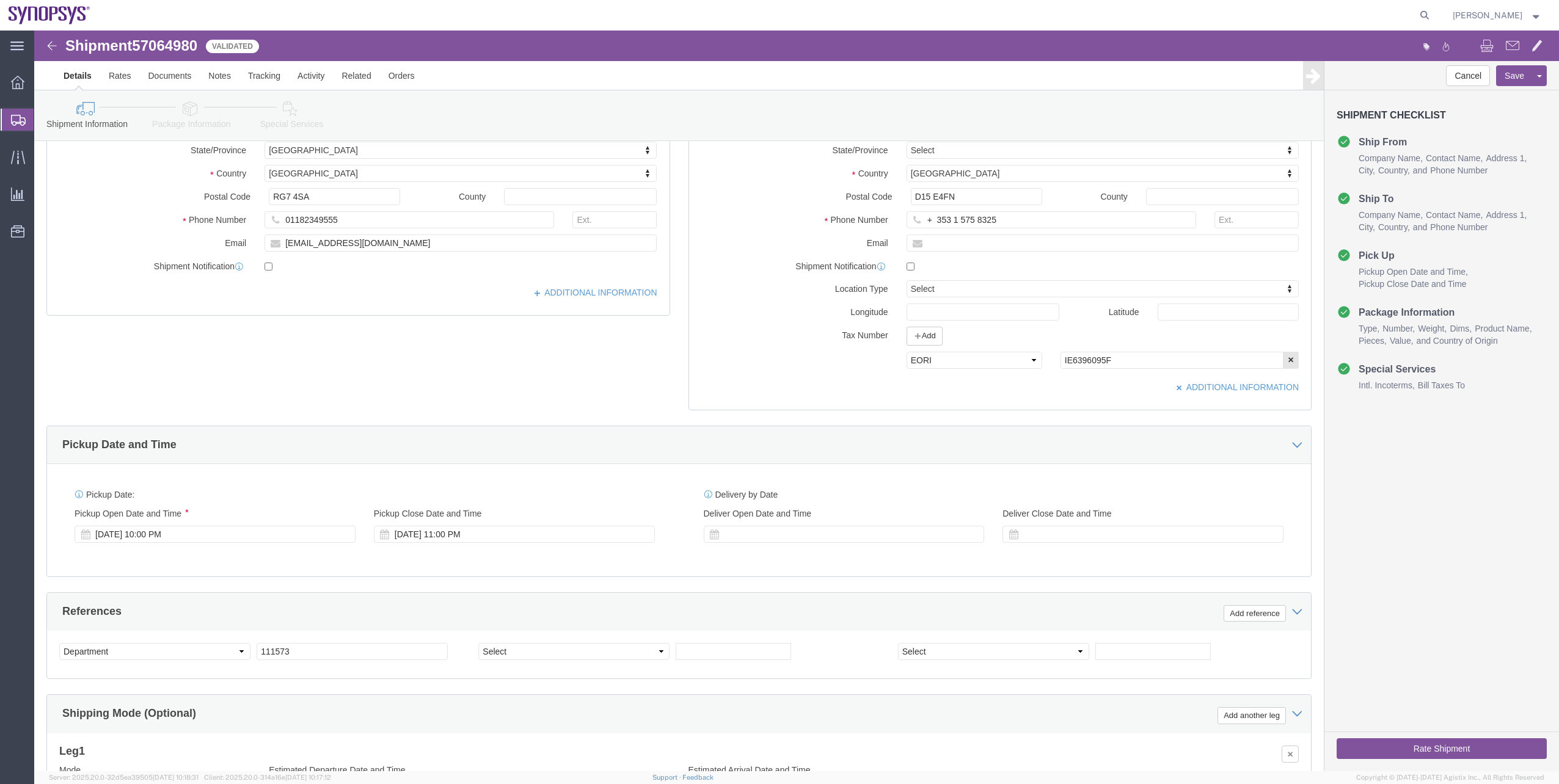
scroll to position [220, 0]
click div "[DATE] 11:00 PM"
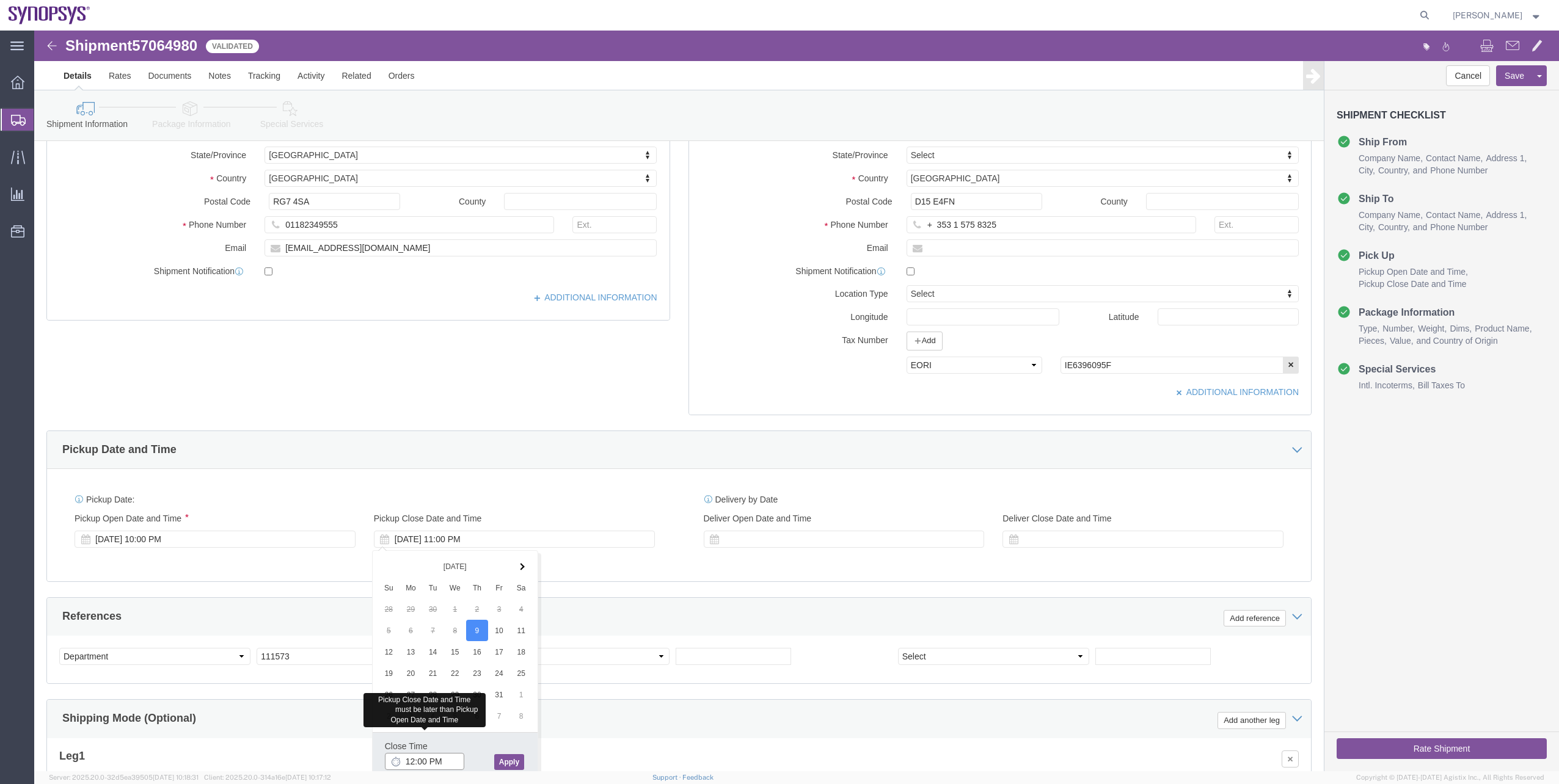
click input "12:00 PM"
click button "Apply"
click div "[DATE] 11:00 PM"
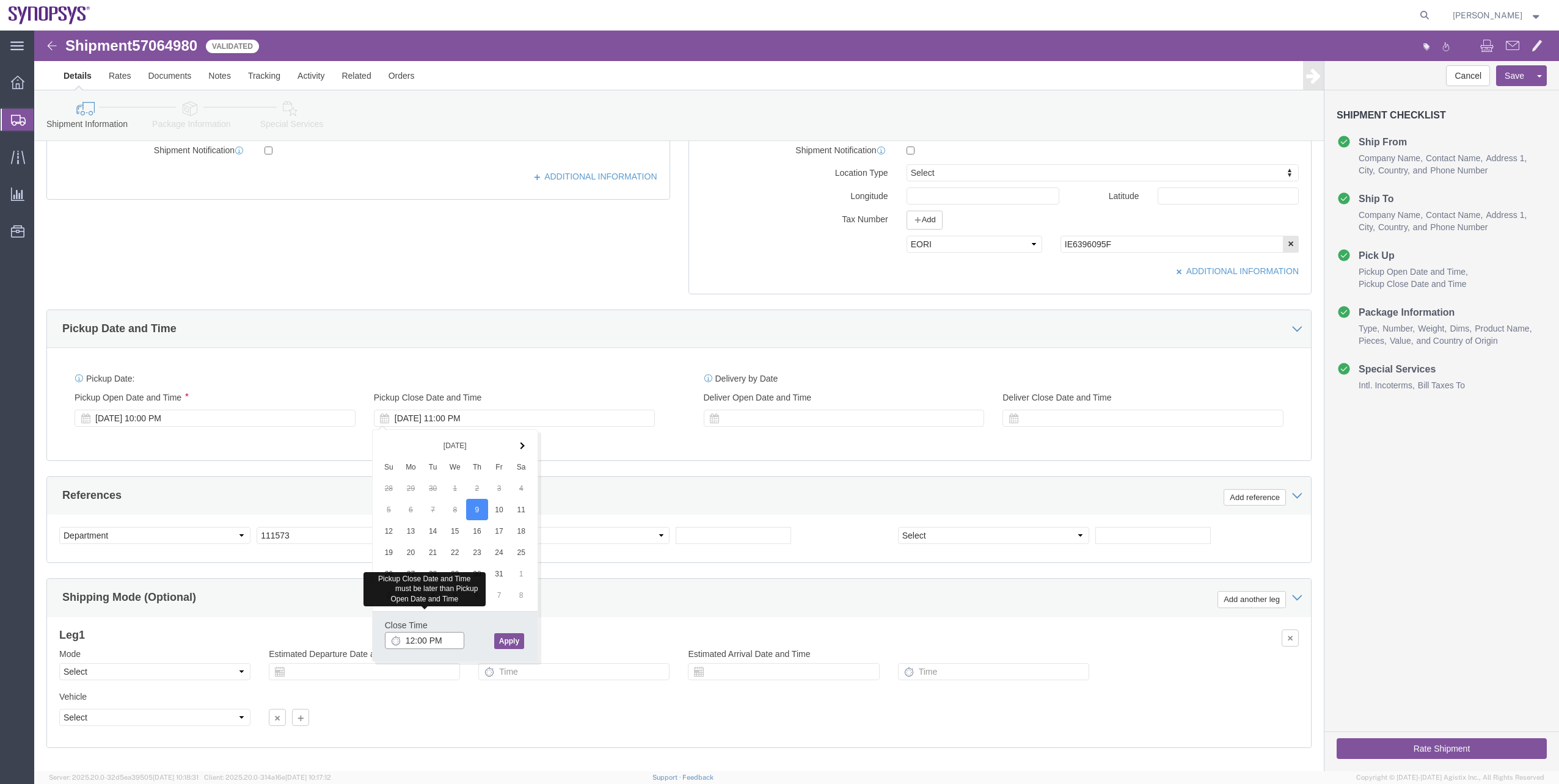
scroll to position [342, 0]
type input "12:00 PM"
click button "Apply"
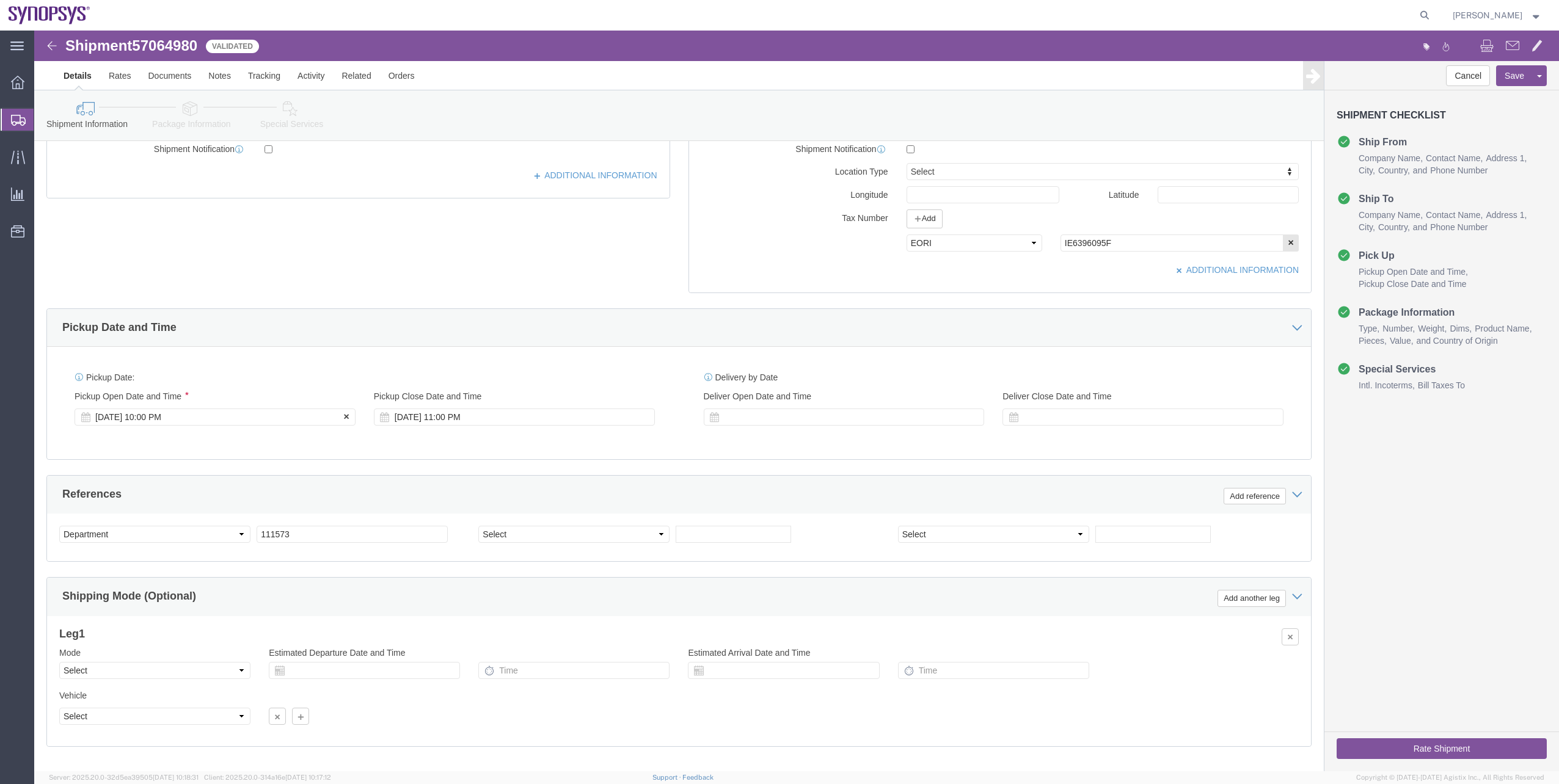
click div "[DATE] 10:00 PM"
click input "10:00 PM"
type input "10:00 AM"
click div "Open Time 10:00 AM [DATE] 10:00 PM - [DATE] 10:00 PM Cancel Apply"
click button "Apply"
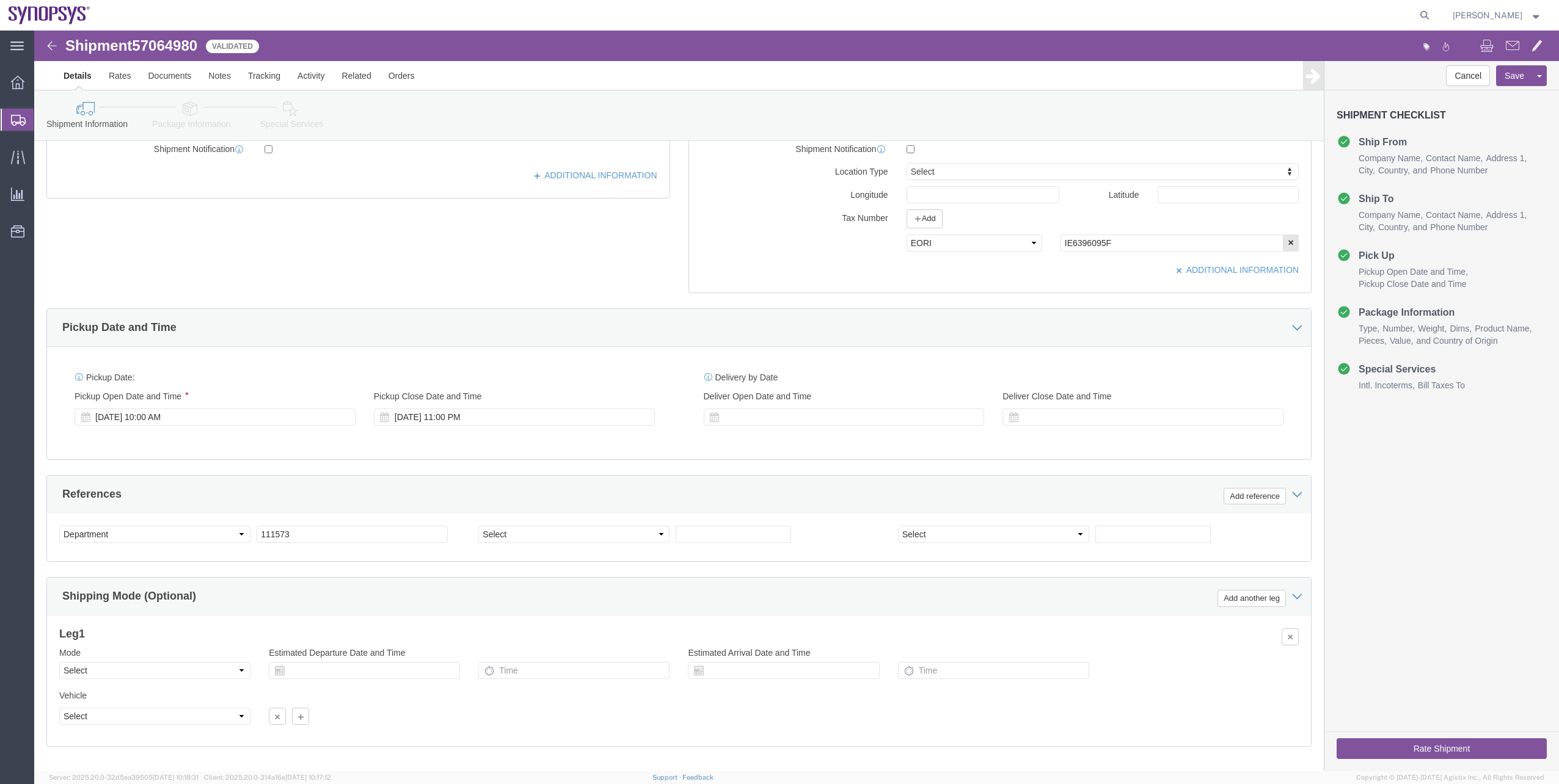
click div "Pickup Start Date Pickup Start Time Pickup Open Date and Time [DATE] 10:00 AM P…"
click div "[DATE] 11:00 PM"
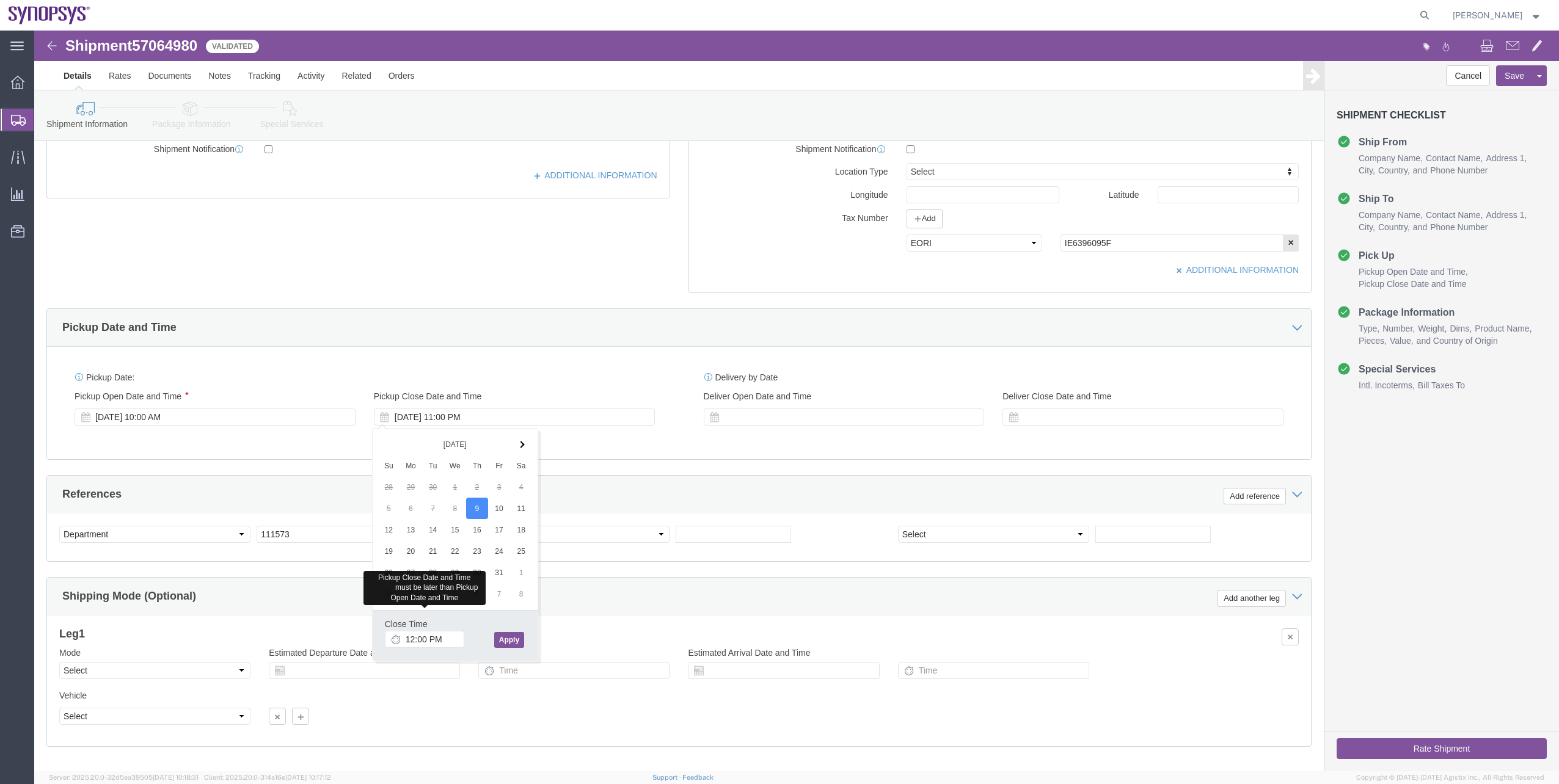
click button "Apply"
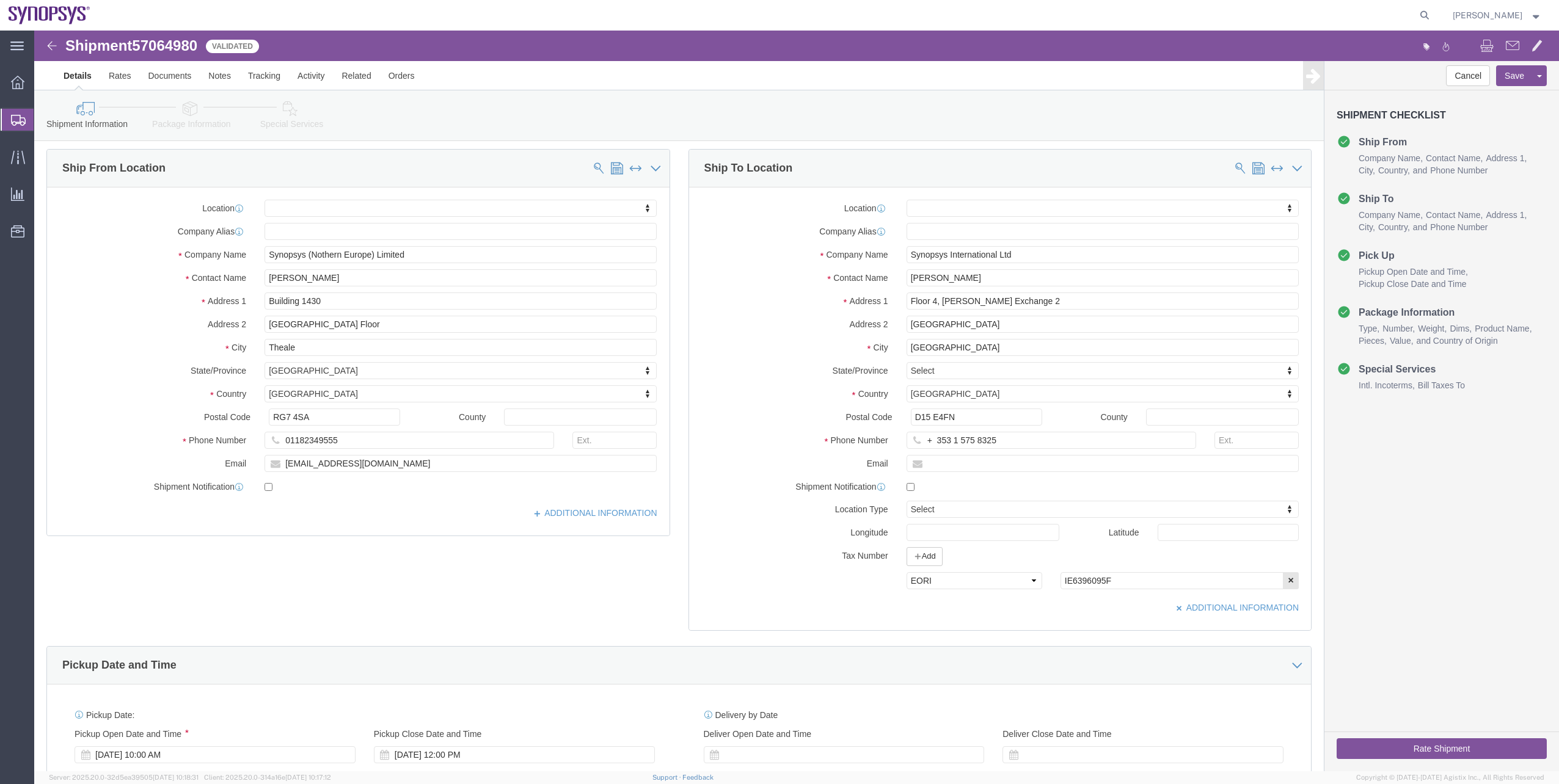
scroll to position [0, 0]
click icon
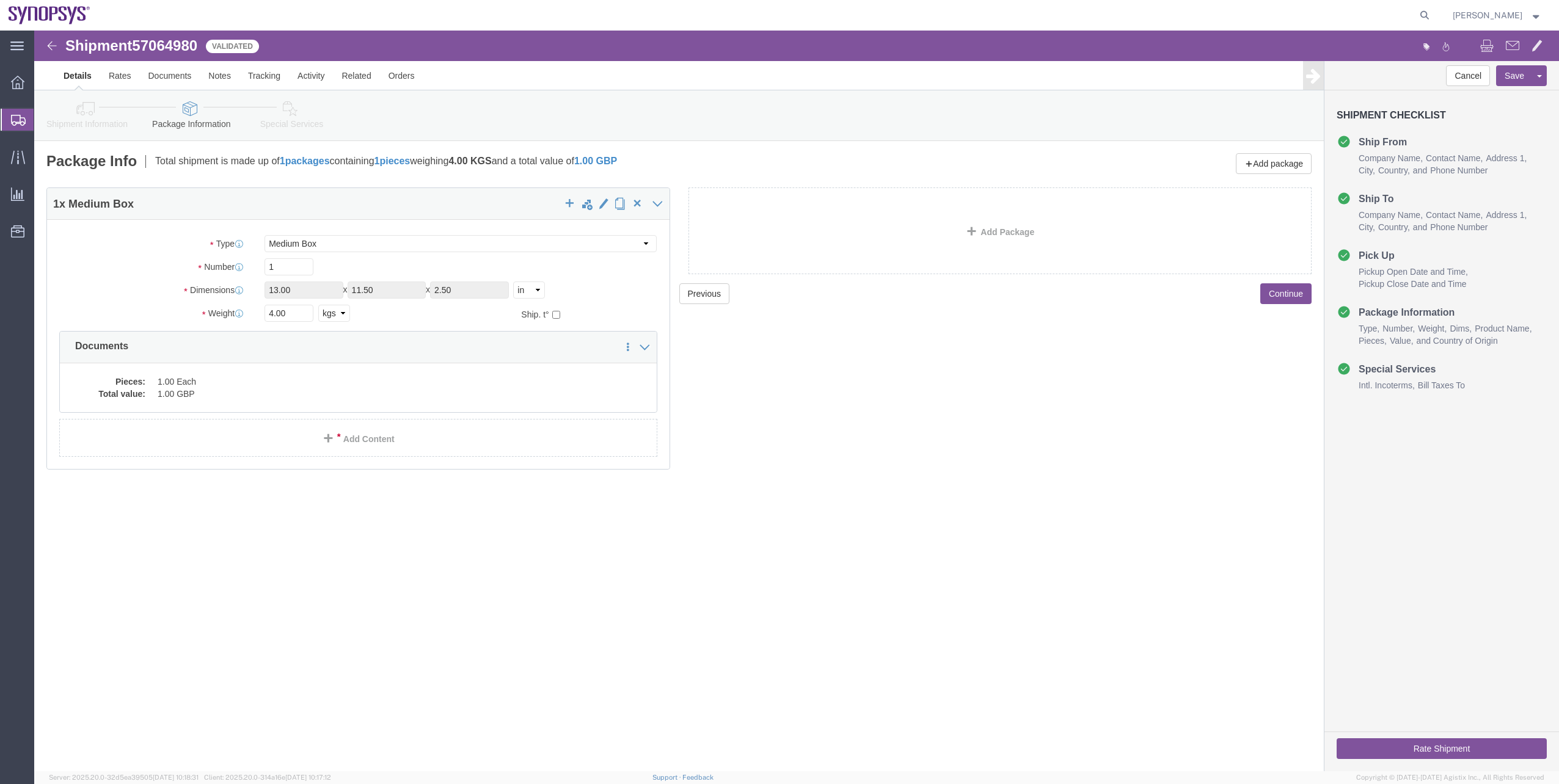
click link "Special Services"
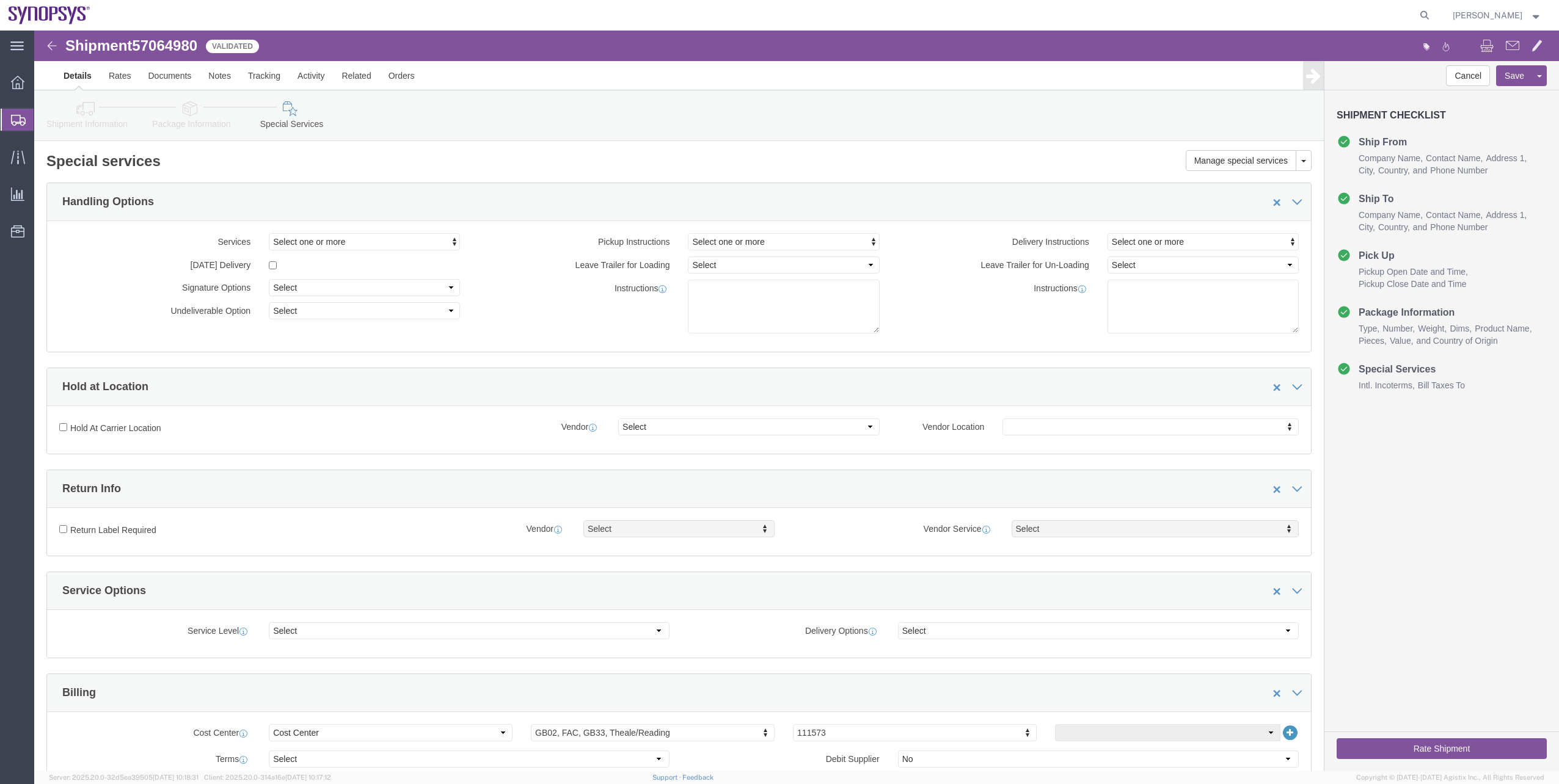
click span "57064980"
copy span "57064980"
click button "Rate Shipment"
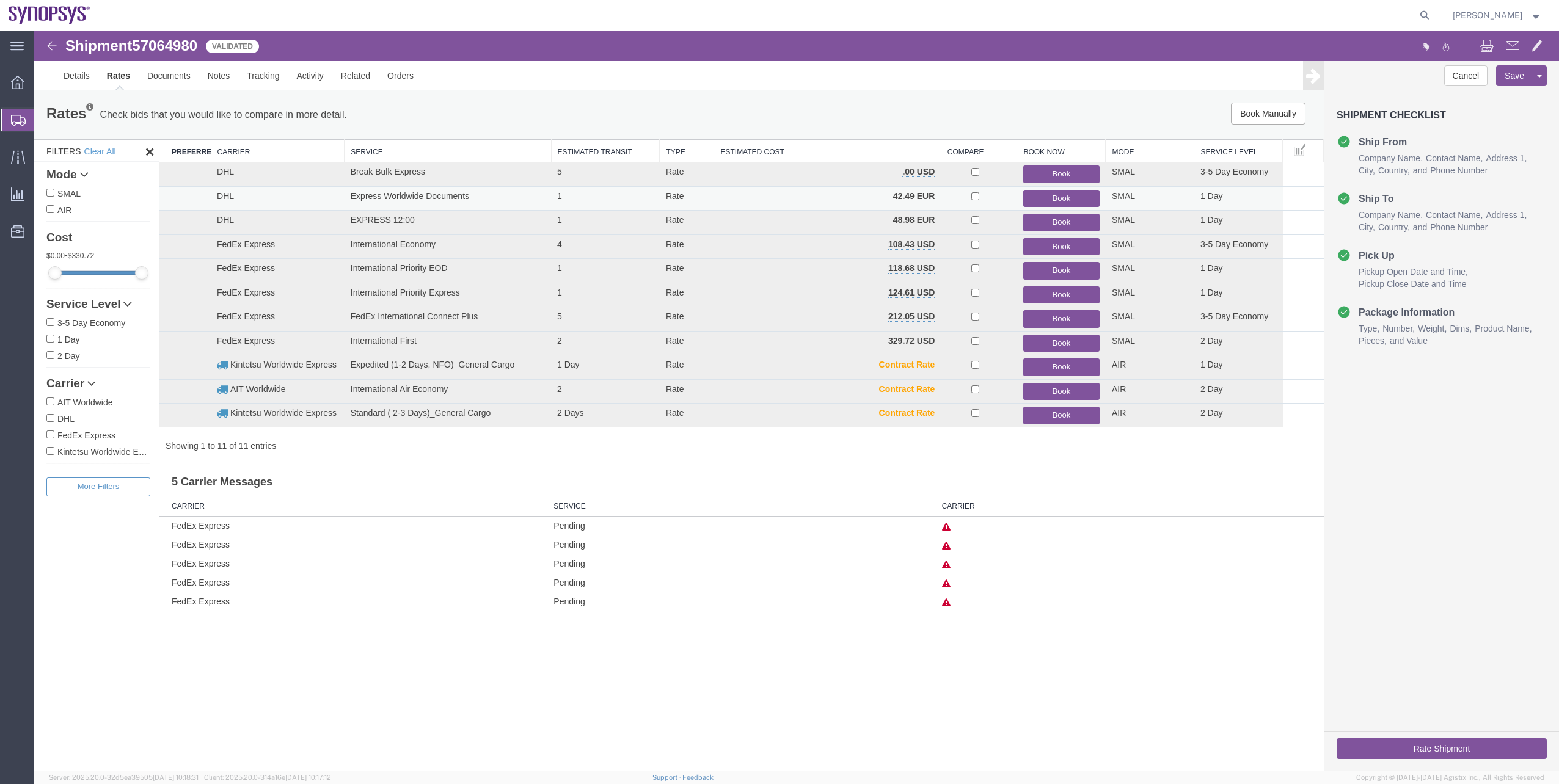
click at [1046, 203] on button "Book" at bounding box center [1061, 199] width 76 height 18
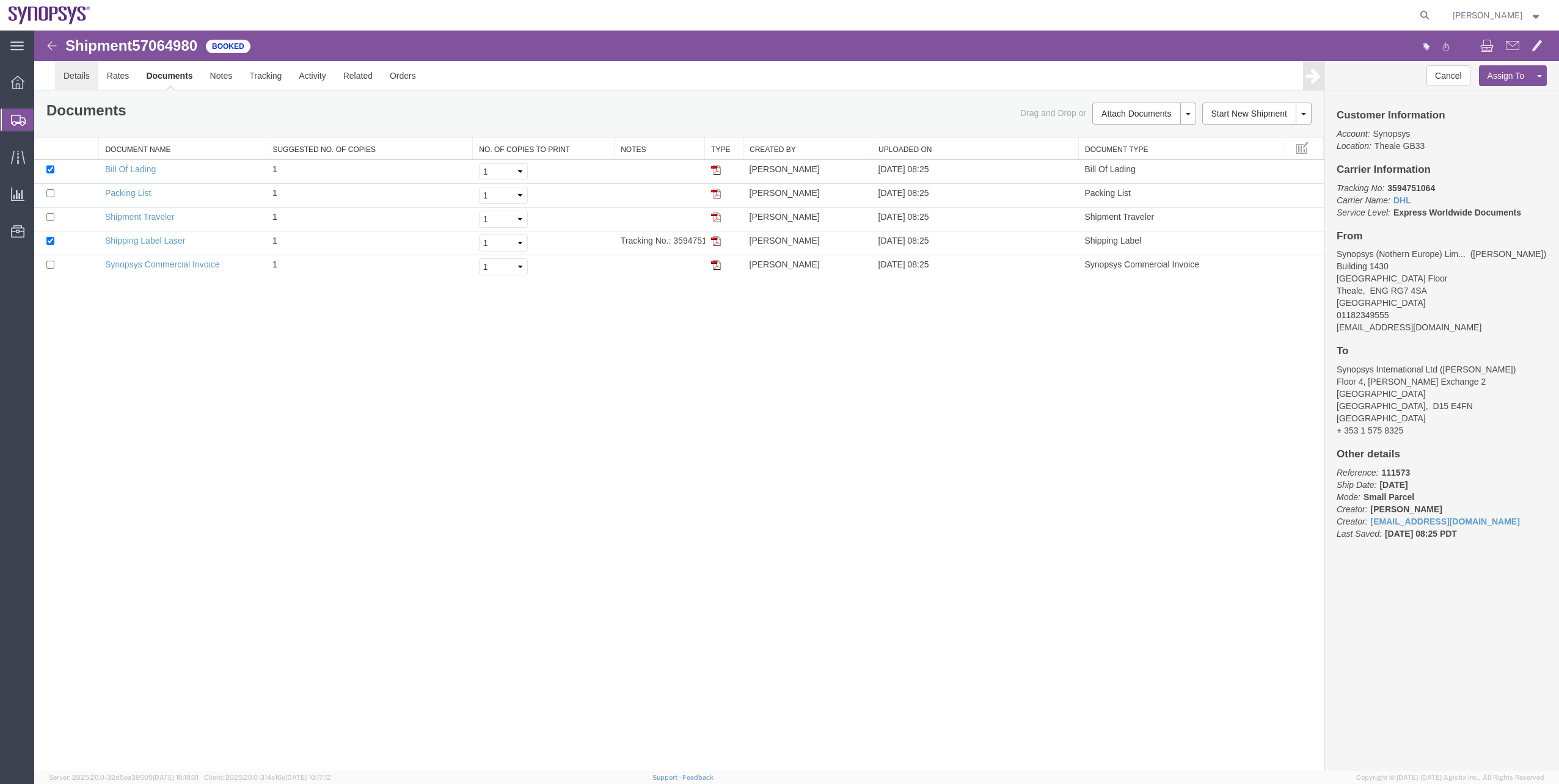
click at [57, 88] on link "Details" at bounding box center [76, 75] width 44 height 29
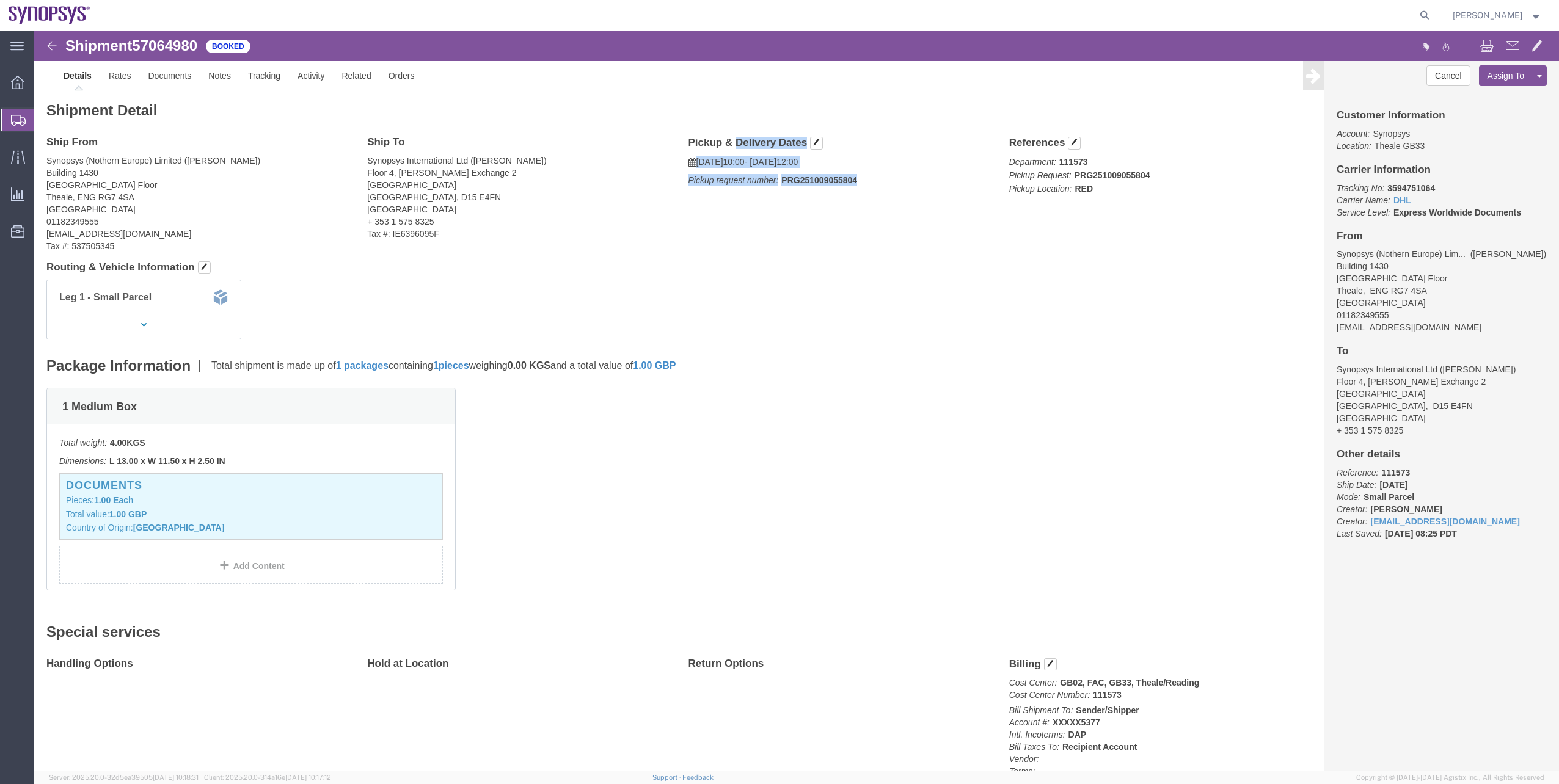
drag, startPoint x: 644, startPoint y: 103, endPoint x: 816, endPoint y: 157, distance: 180.3
click div "Shipment Detail Ship From Synopsys (Nothern Europe) Limited ([PERSON_NAME]) Bui…"
copy div "Pickup & Delivery Dates [DATE] 10:00 - [DATE] 12:00 Pickup request number: PRG2…"
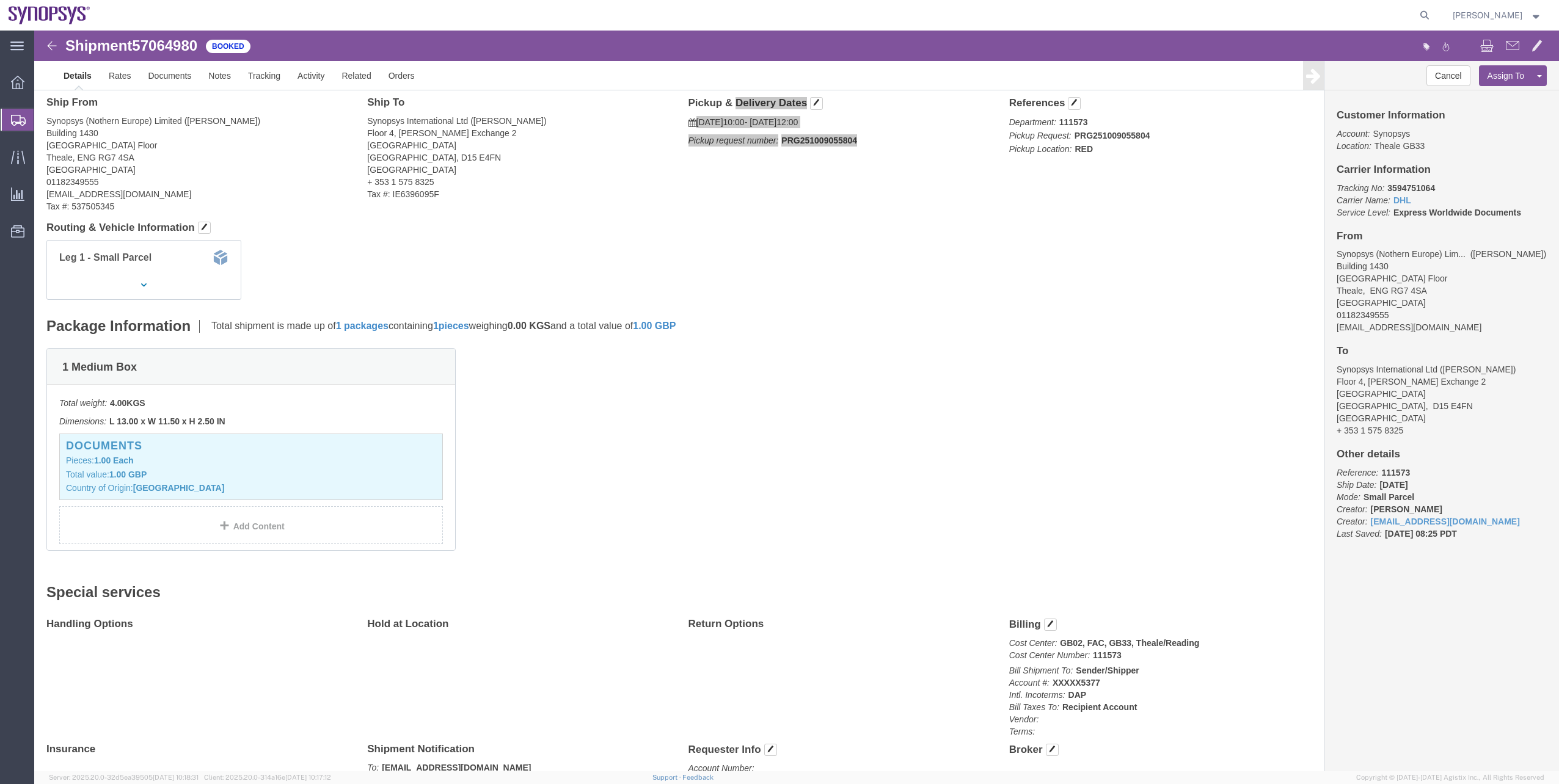
scroll to position [61, 0]
